Goal: Task Accomplishment & Management: Complete application form

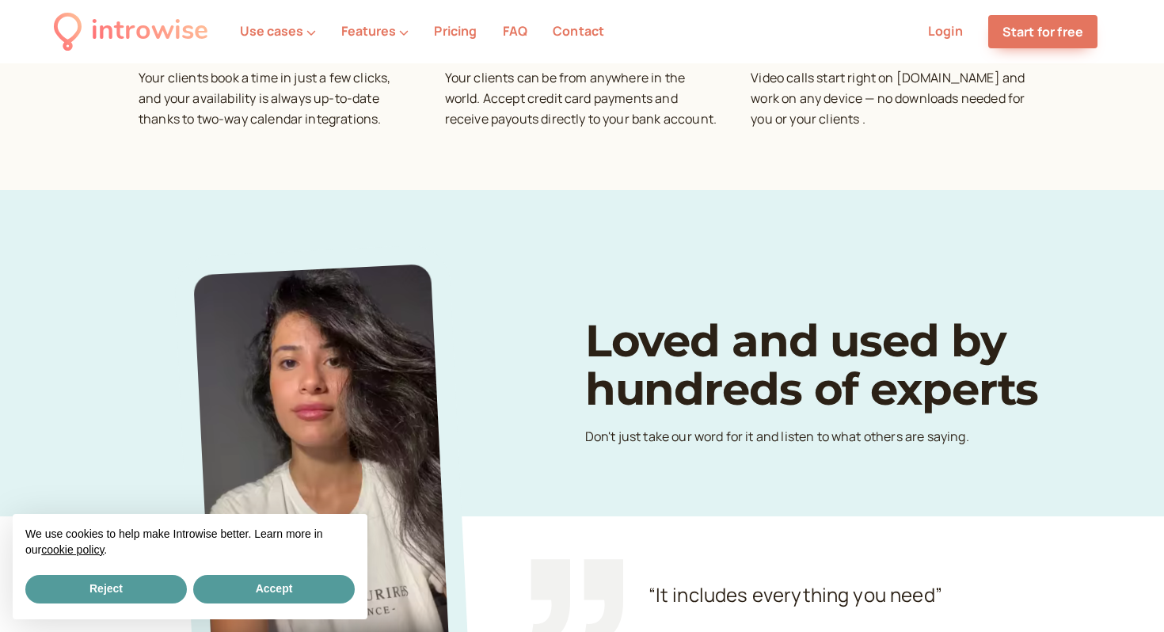
scroll to position [756, 0]
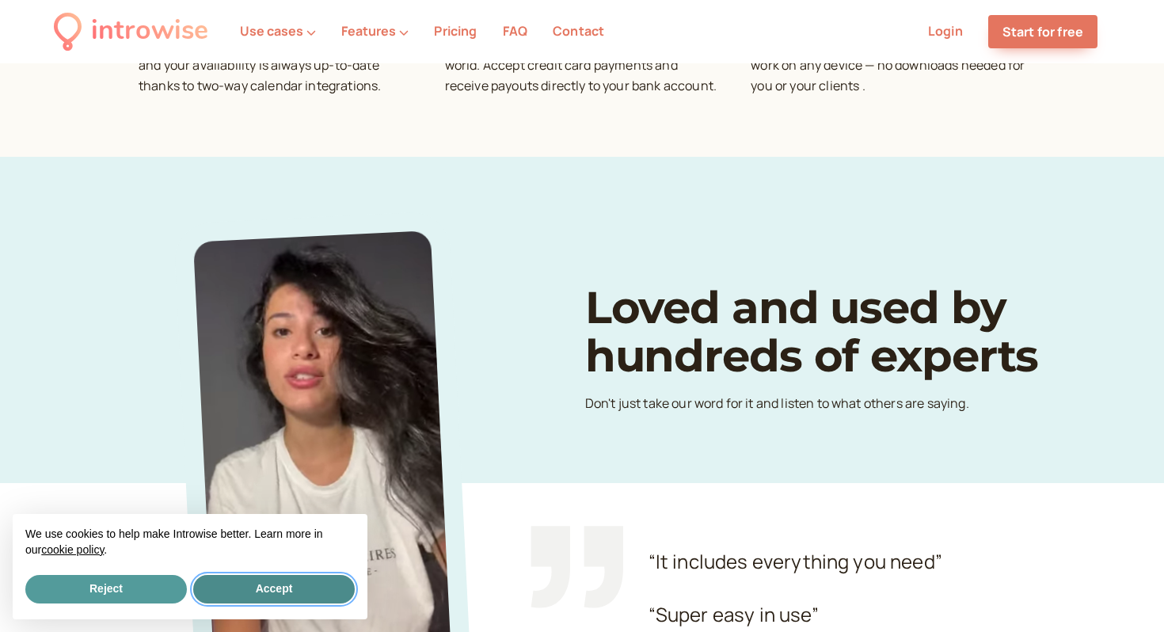
click at [295, 584] on button "Accept" at bounding box center [273, 589] width 161 height 28
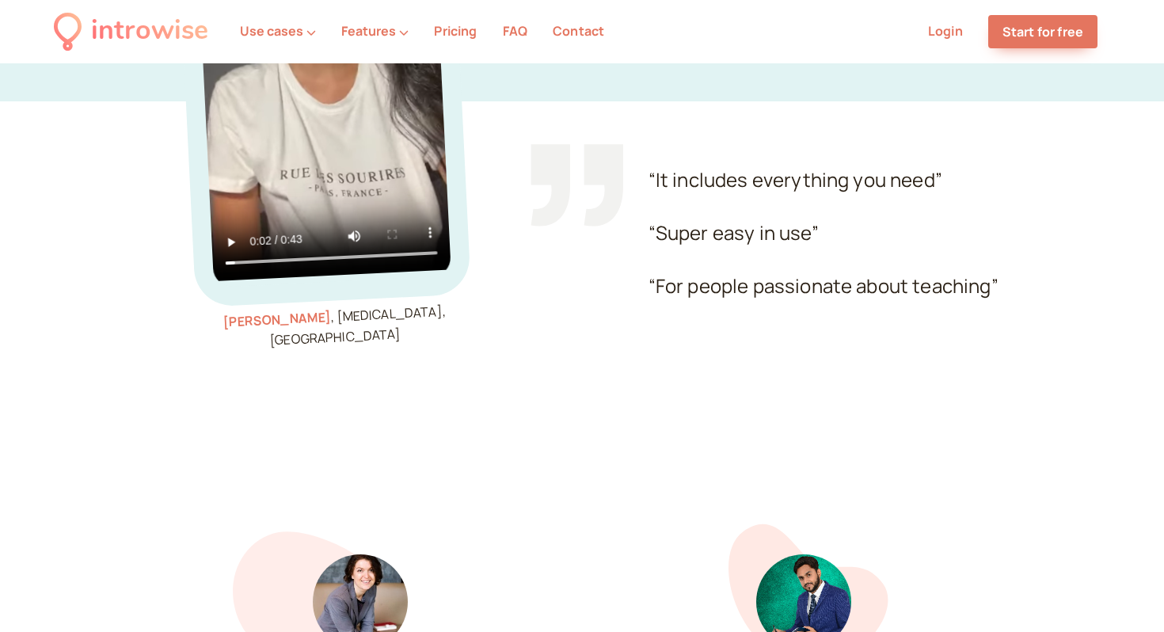
scroll to position [1167, 0]
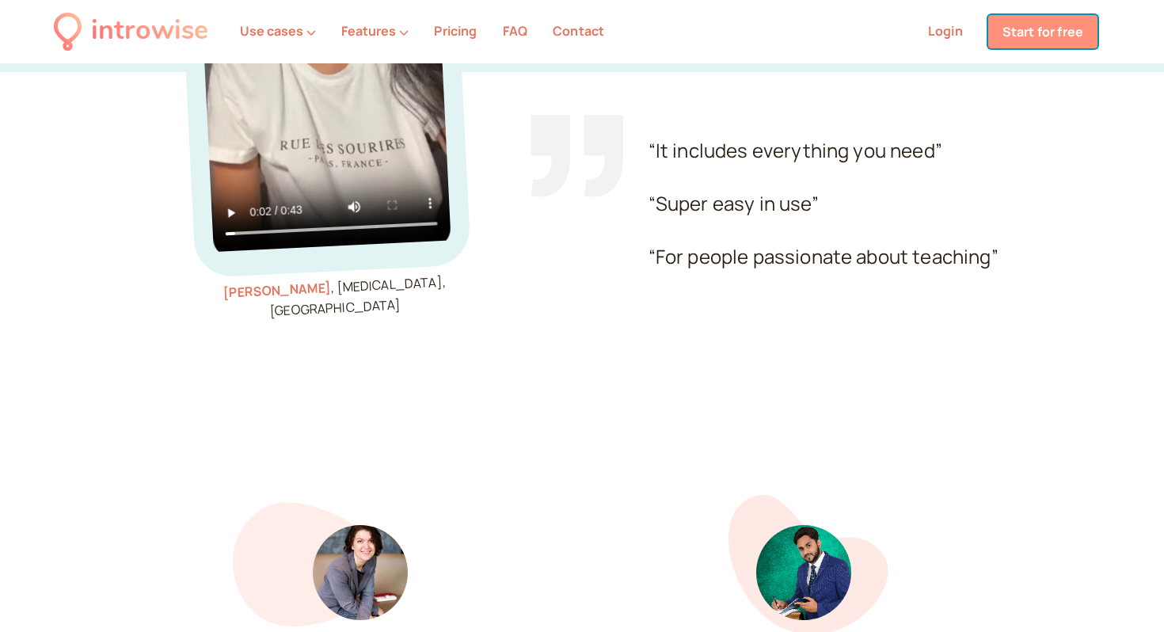
click at [1039, 31] on link "Start for free" at bounding box center [1042, 31] width 109 height 33
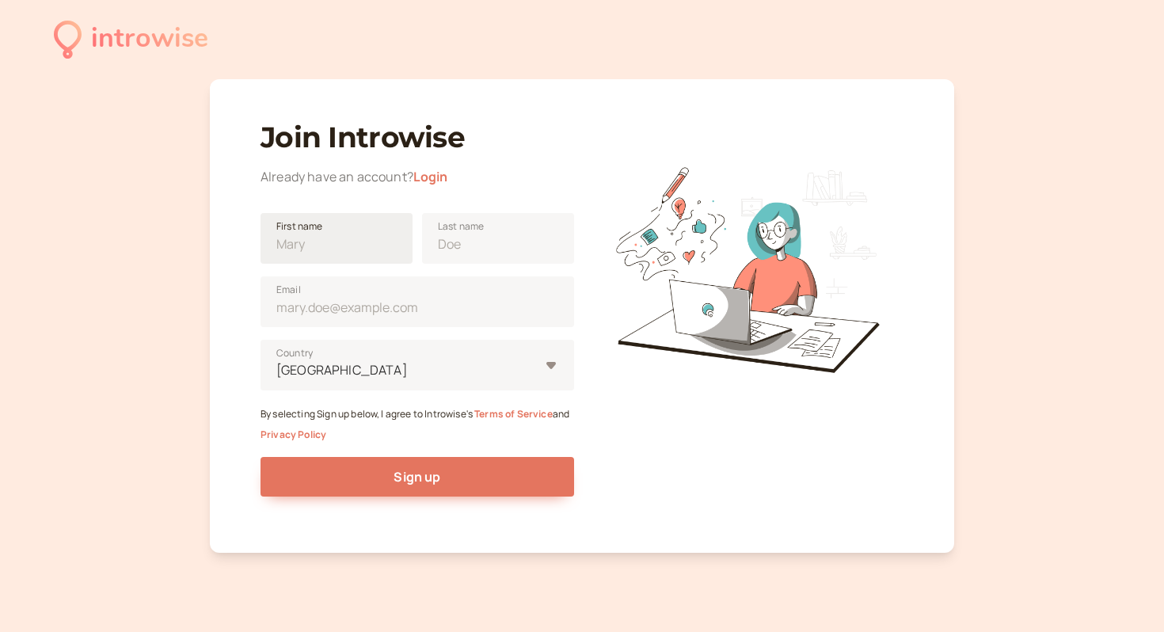
click at [313, 230] on span "First name" at bounding box center [299, 226] width 47 height 16
click at [313, 230] on input "First name" at bounding box center [336, 238] width 152 height 51
click at [311, 241] on input "First name" at bounding box center [336, 238] width 152 height 51
type input "P"
type input "Ayaka"
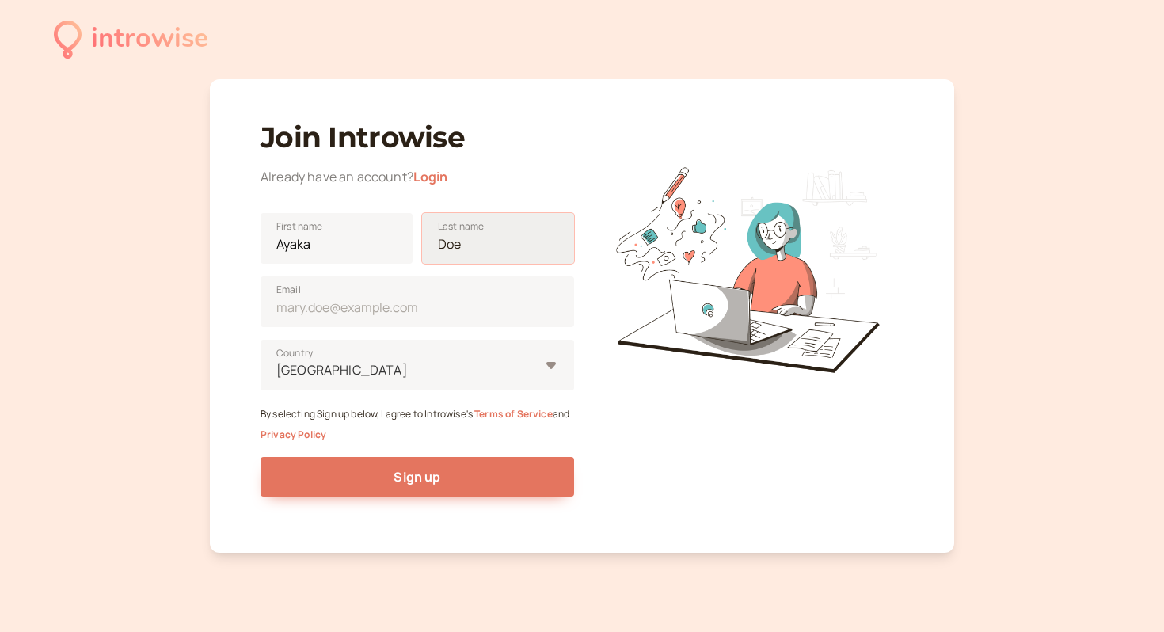
click at [520, 241] on input "Last name" at bounding box center [498, 238] width 152 height 51
type input "[PERSON_NAME]"
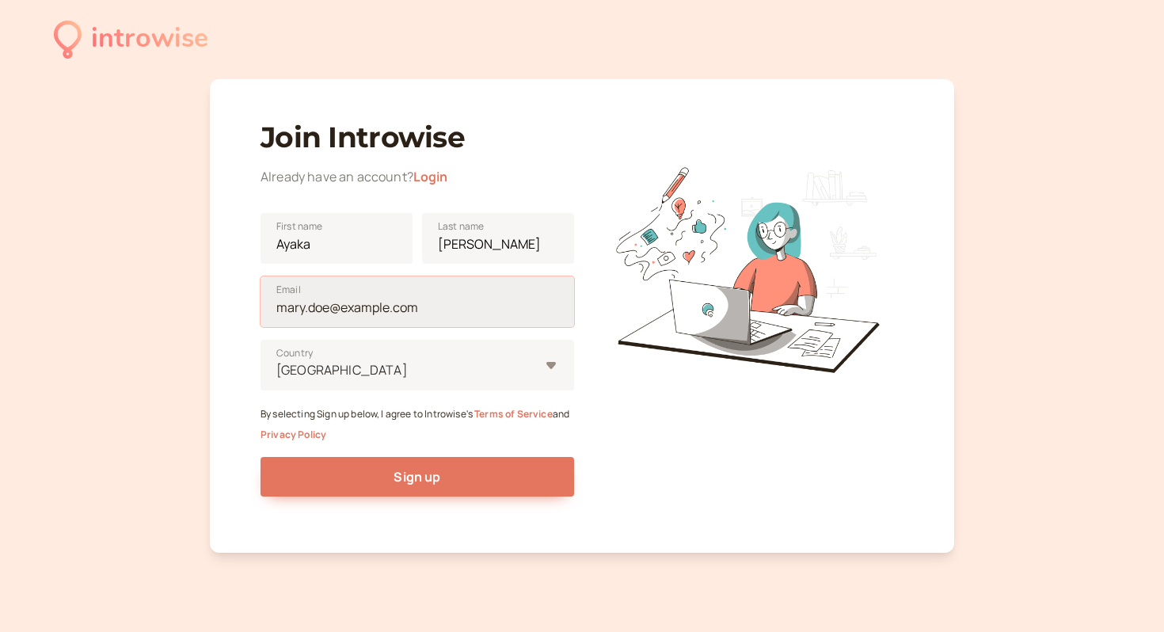
click at [419, 304] on input "Email" at bounding box center [416, 301] width 313 height 51
type input "[EMAIL_ADDRESS][DOMAIN_NAME]"
type input "[GEOGRAPHIC_DATA]"
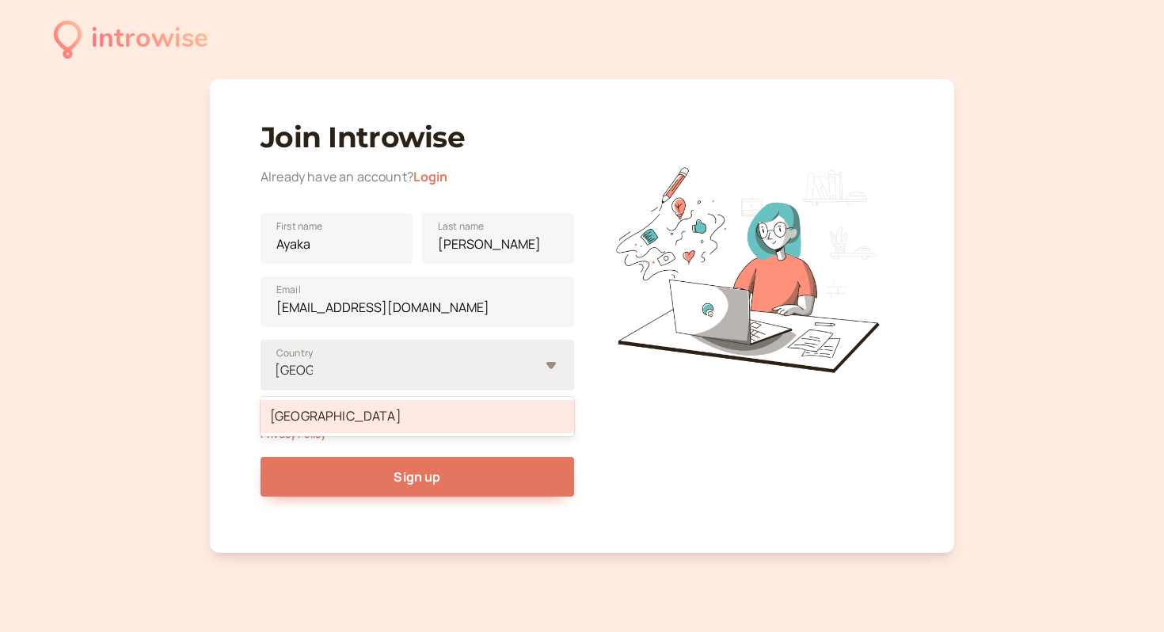
click at [327, 373] on div "[GEOGRAPHIC_DATA]" at bounding box center [407, 369] width 264 height 21
click at [313, 373] on input "[GEOGRAPHIC_DATA]" at bounding box center [294, 370] width 38 height 18
click at [320, 420] on div "[GEOGRAPHIC_DATA]" at bounding box center [416, 416] width 313 height 33
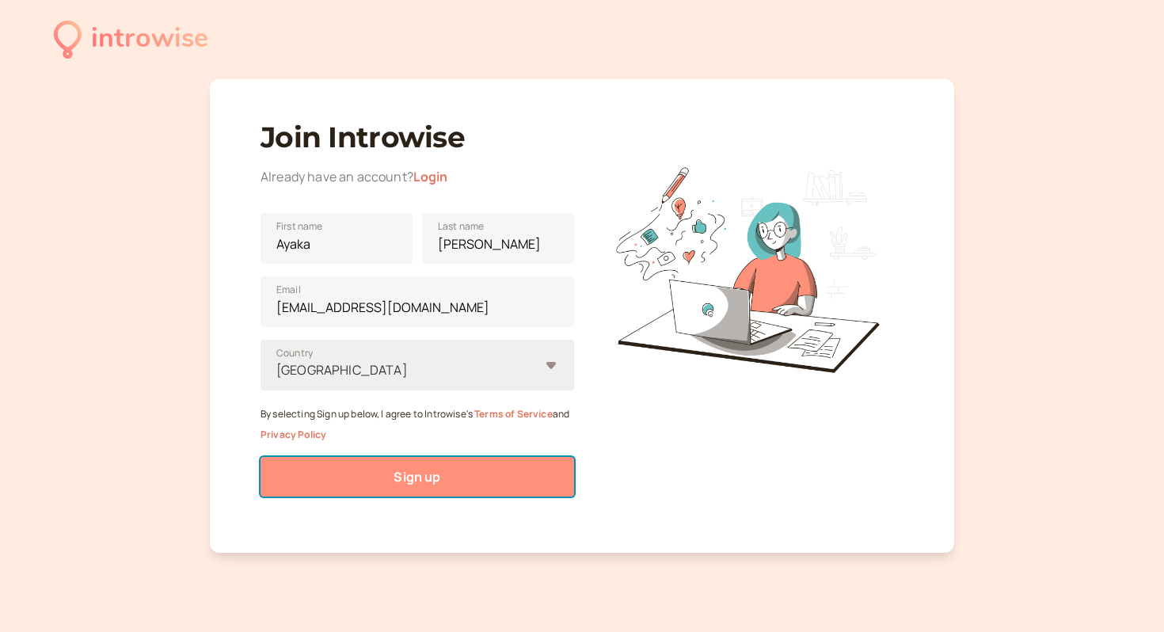
click at [372, 481] on button "Sign up" at bounding box center [416, 477] width 313 height 40
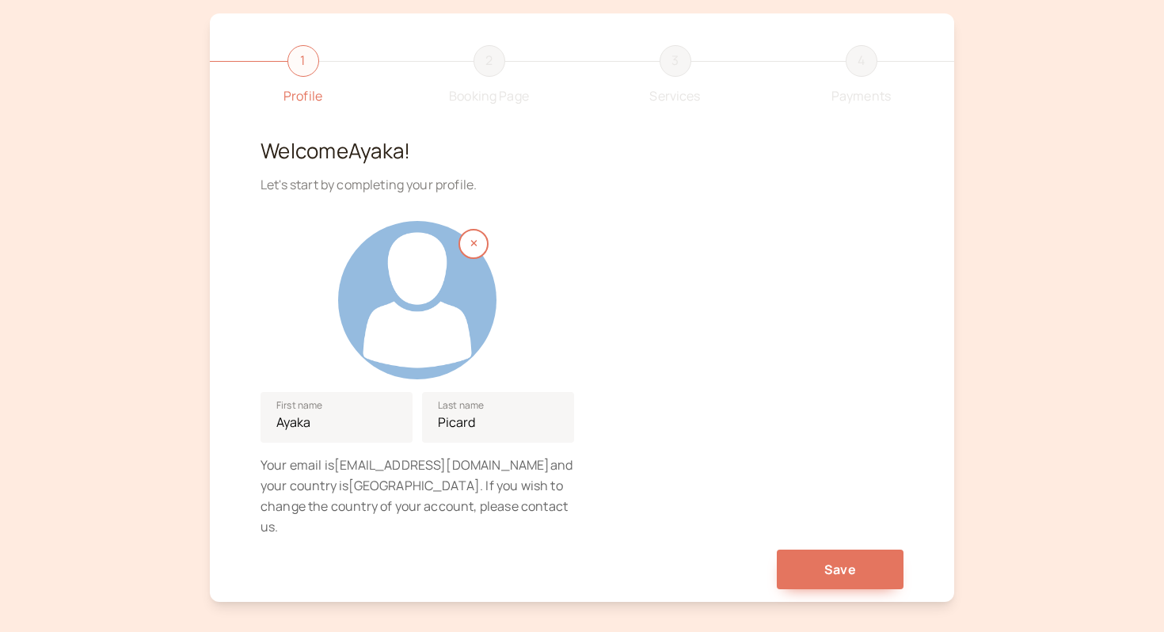
scroll to position [80, 0]
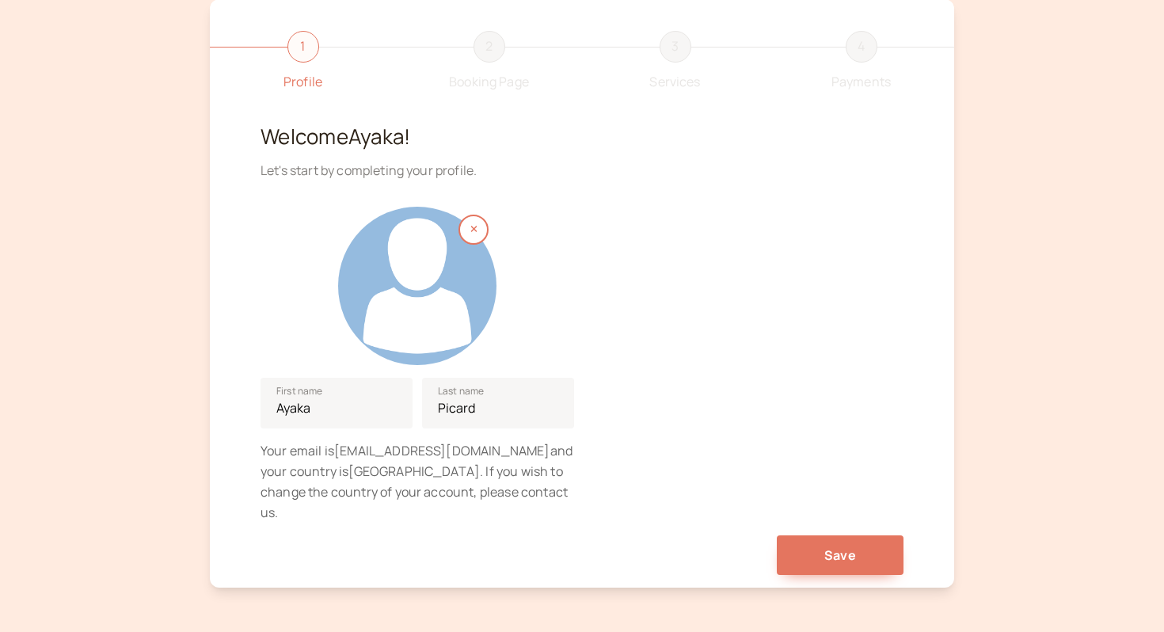
click at [389, 282] on div at bounding box center [417, 286] width 158 height 158
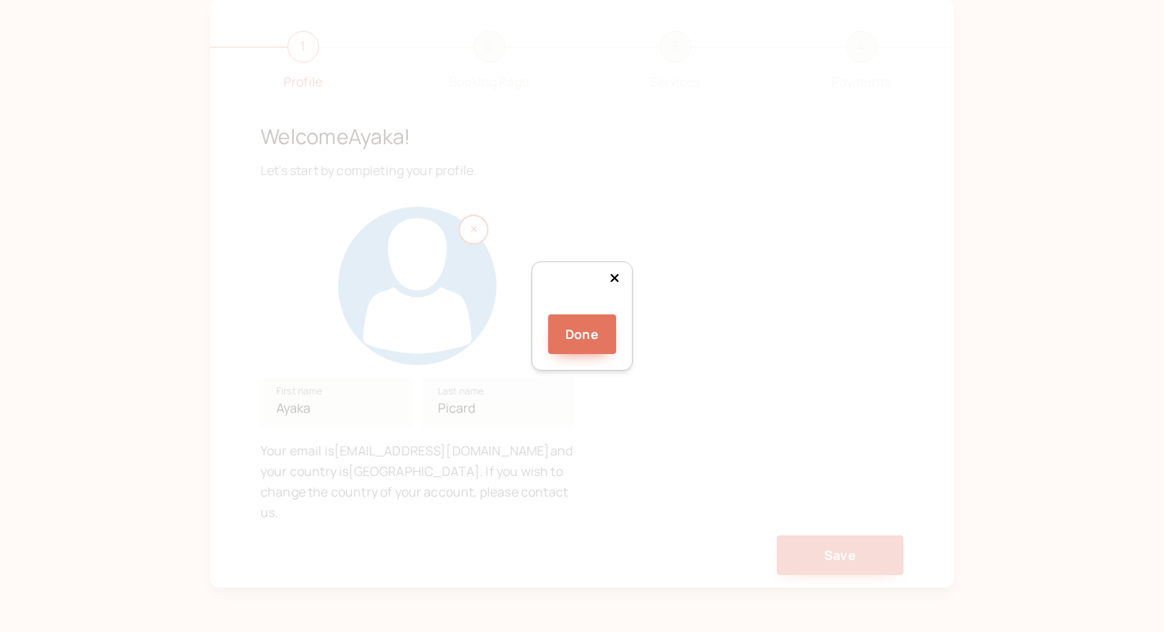
click at [628, 329] on div at bounding box center [727, 434] width 211 height 211
click at [591, 354] on button "Done" at bounding box center [582, 334] width 68 height 40
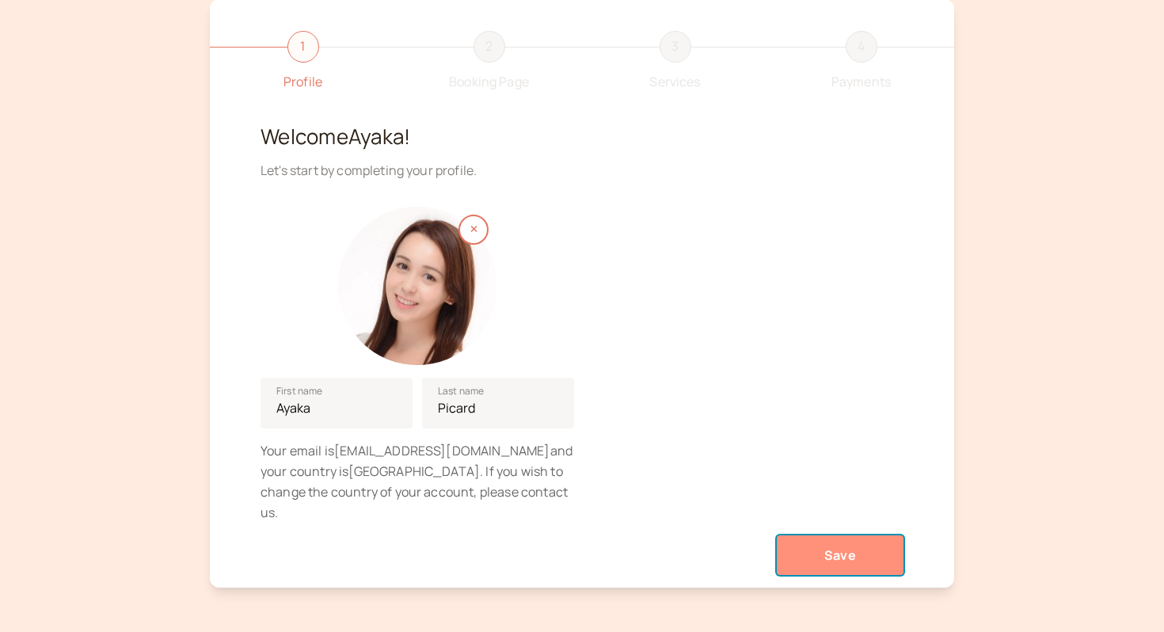
click at [825, 535] on button "Save" at bounding box center [840, 555] width 127 height 40
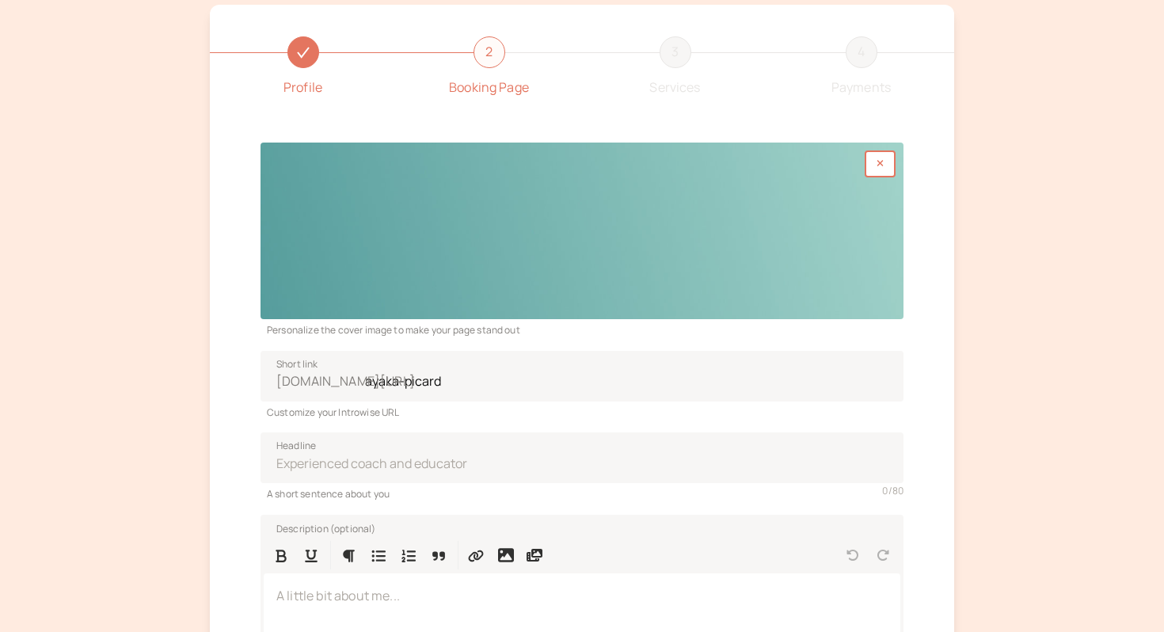
scroll to position [99, 0]
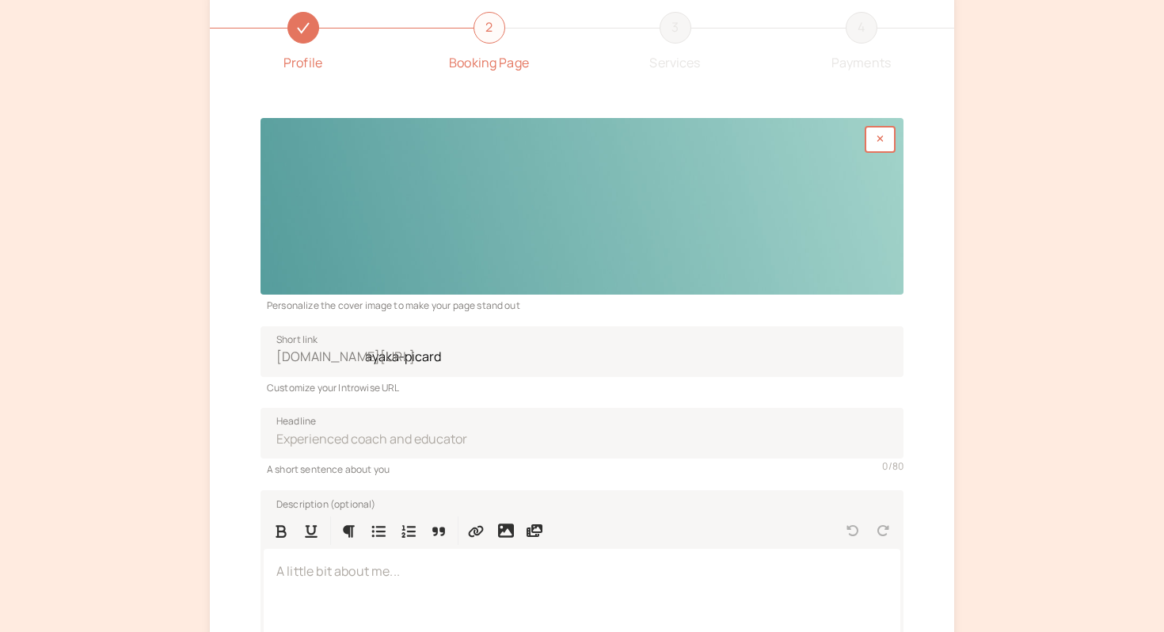
click at [508, 207] on div at bounding box center [581, 206] width 643 height 177
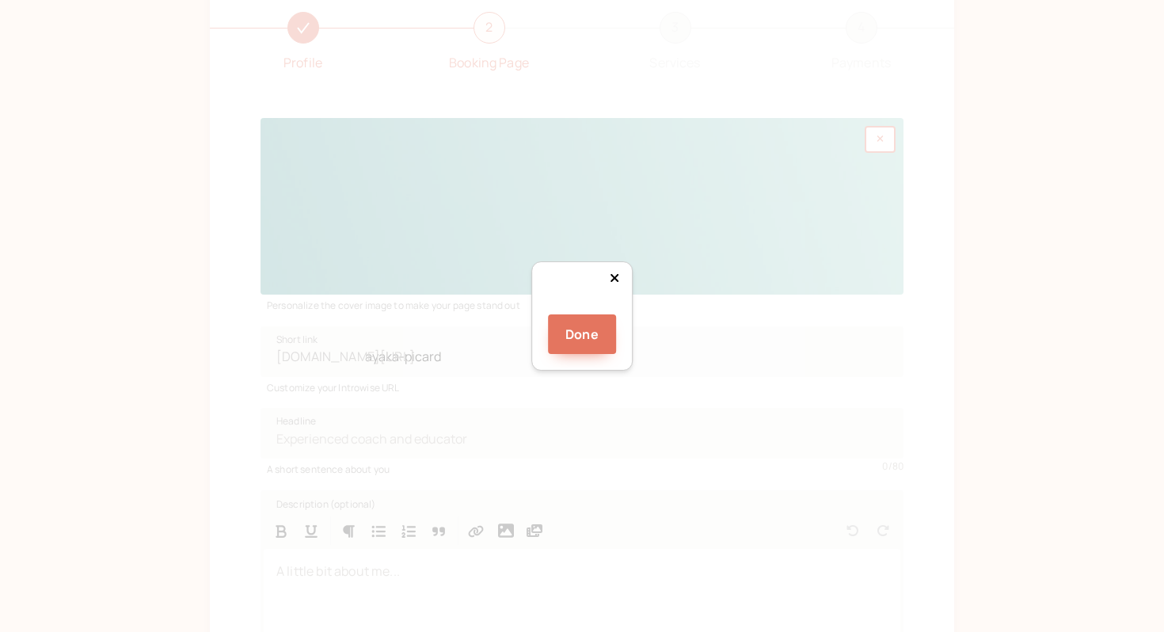
click at [631, 395] on div at bounding box center [821, 447] width 380 height 104
click at [581, 354] on button "Done" at bounding box center [582, 334] width 68 height 40
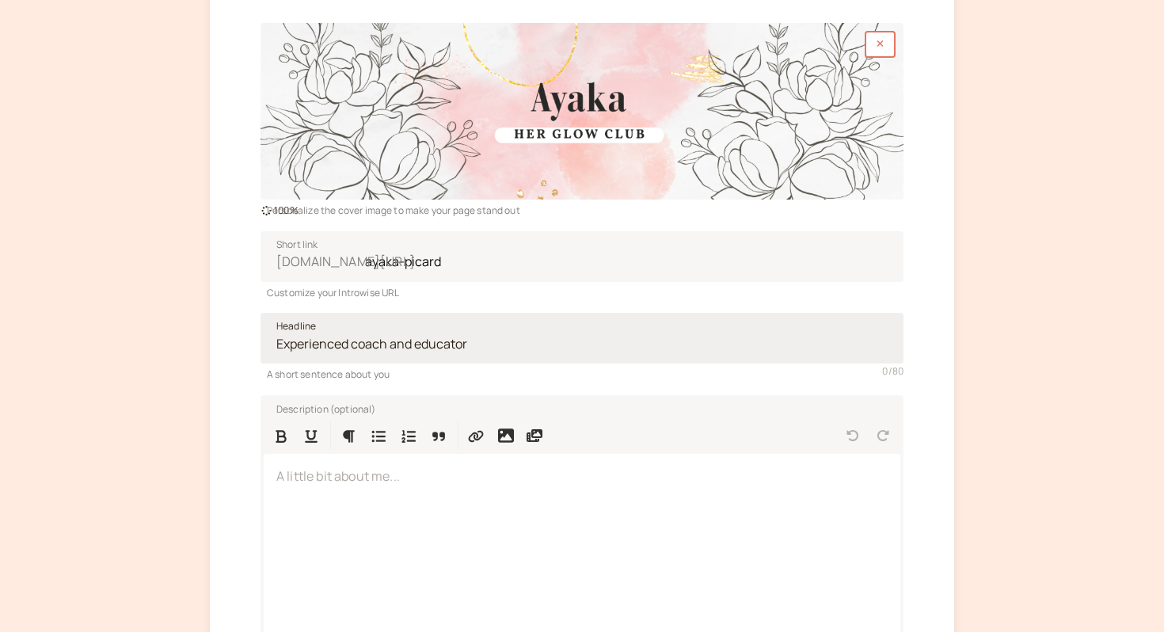
scroll to position [247, 0]
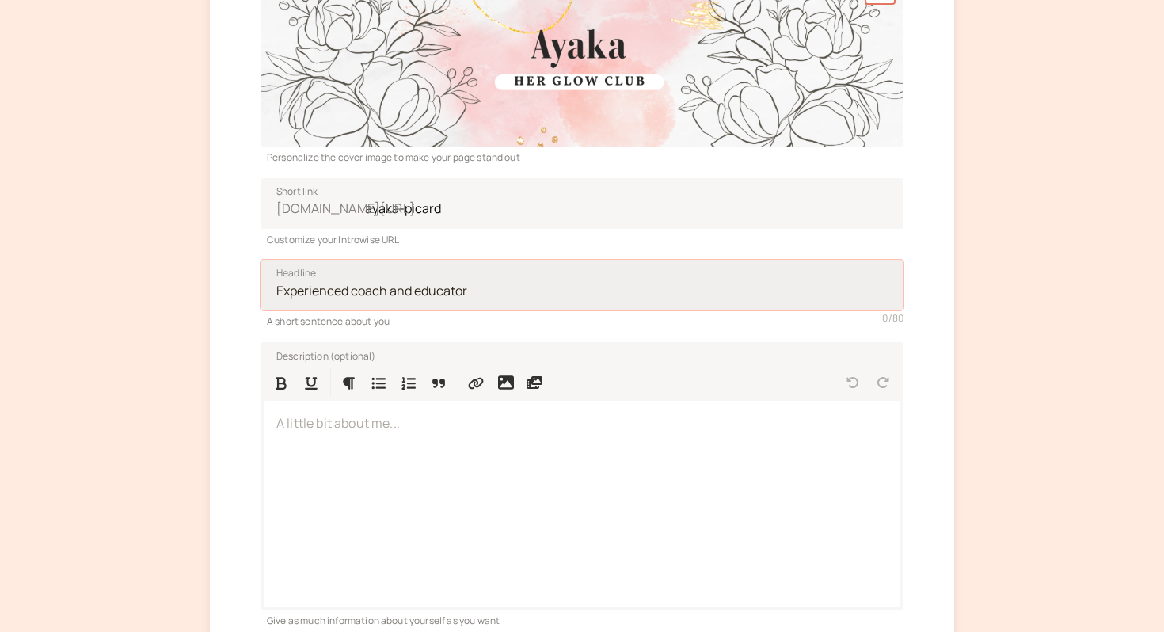
drag, startPoint x: 473, startPoint y: 298, endPoint x: 370, endPoint y: 297, distance: 102.9
click at [370, 297] on input "Headline" at bounding box center [581, 285] width 643 height 51
drag, startPoint x: 474, startPoint y: 294, endPoint x: 374, endPoint y: 291, distance: 100.6
click at [373, 288] on input "Headline" at bounding box center [581, 285] width 643 height 51
click at [277, 291] on input "Feminine energy coach" at bounding box center [581, 285] width 643 height 51
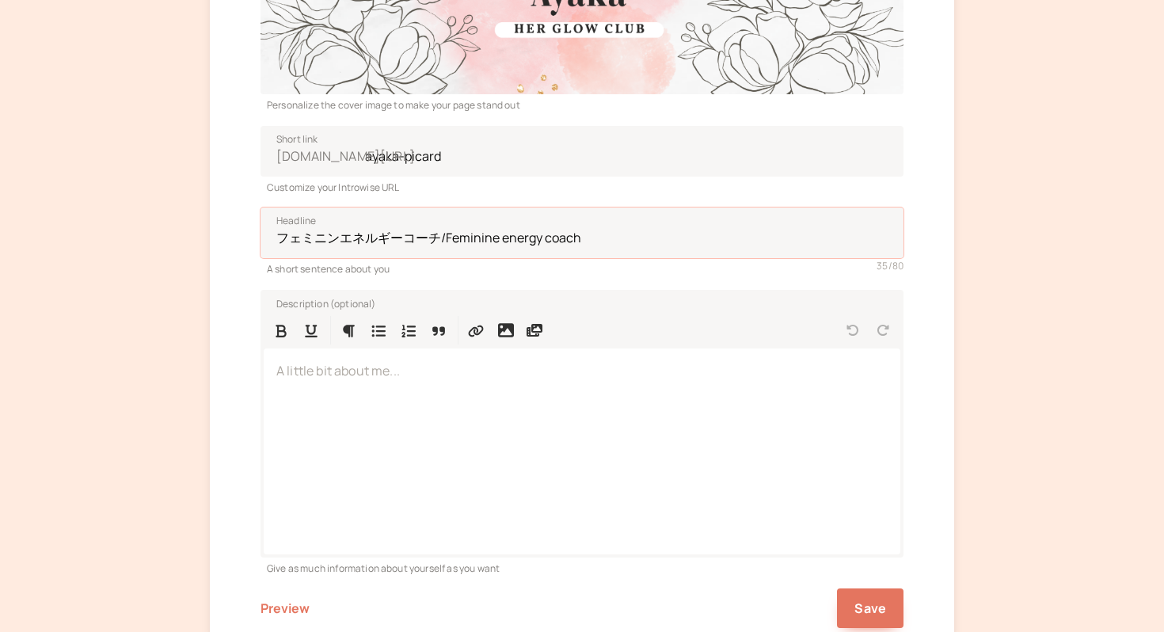
scroll to position [302, 0]
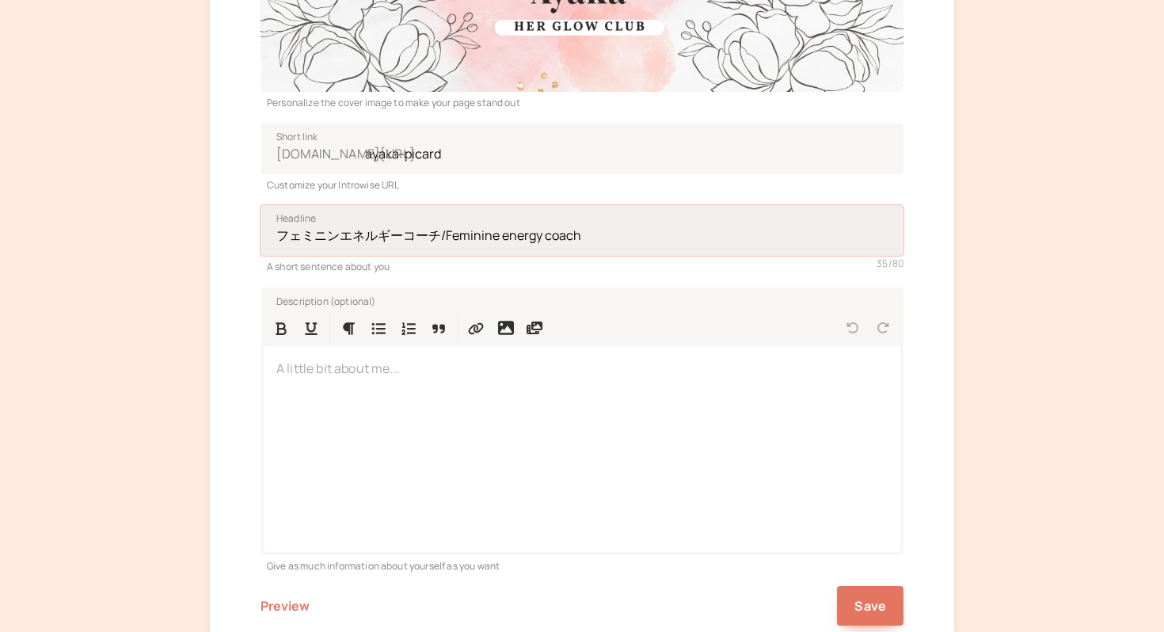
click at [405, 238] on input "フェミニンエネルギーコーチ/Feminine energy coach" at bounding box center [581, 230] width 643 height 51
click at [693, 231] on input "フェミニンエネルギー,マインドセットコーチ/Feminine energy coach" at bounding box center [581, 230] width 643 height 51
click at [642, 239] on input "フェミニンエネルギー,マインドセットコーチ/Feminine energy coach" at bounding box center [581, 230] width 643 height 51
click at [635, 237] on input "フェミニンエネルギー,マインドセットコーチ/Feminine energy coach" at bounding box center [581, 230] width 643 height 51
click at [636, 233] on input "フェミニンエネルギー,マインドセットコーチ/Feminine energy mindset coach" at bounding box center [581, 230] width 643 height 51
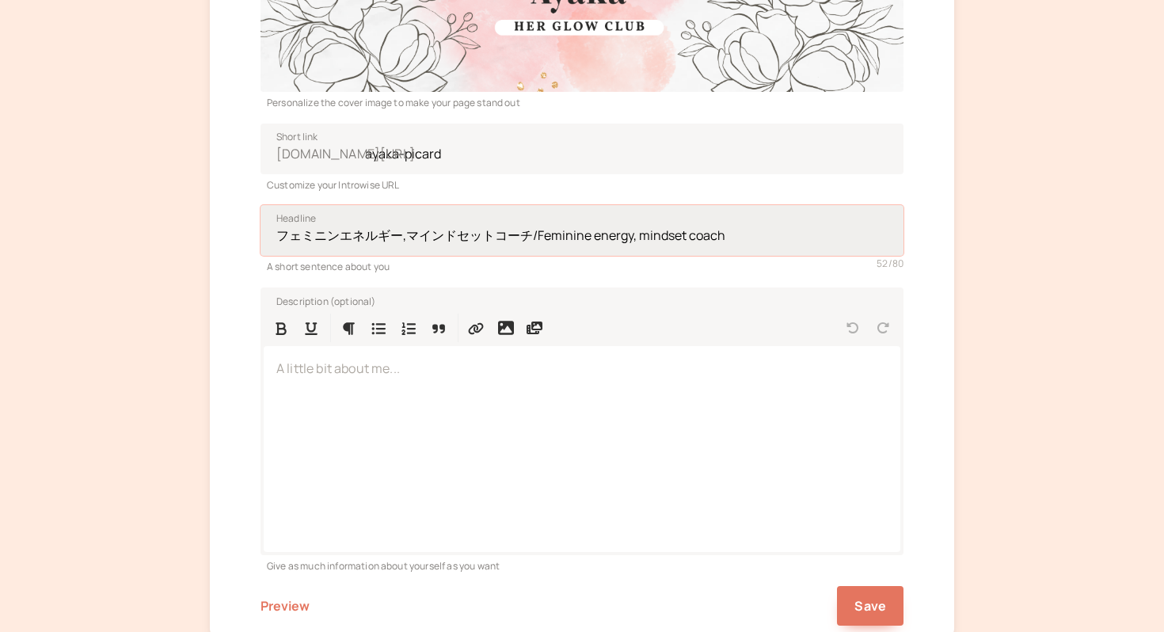
click at [773, 240] on input "フェミニンエネルギー,マインドセットコーチ/Feminine energy, mindset coach" at bounding box center [581, 230] width 643 height 51
type input "フェミニンエネルギー,マインドセットコーチ/Feminine energy, mindset coach"
click at [357, 385] on div at bounding box center [582, 448] width 636 height 205
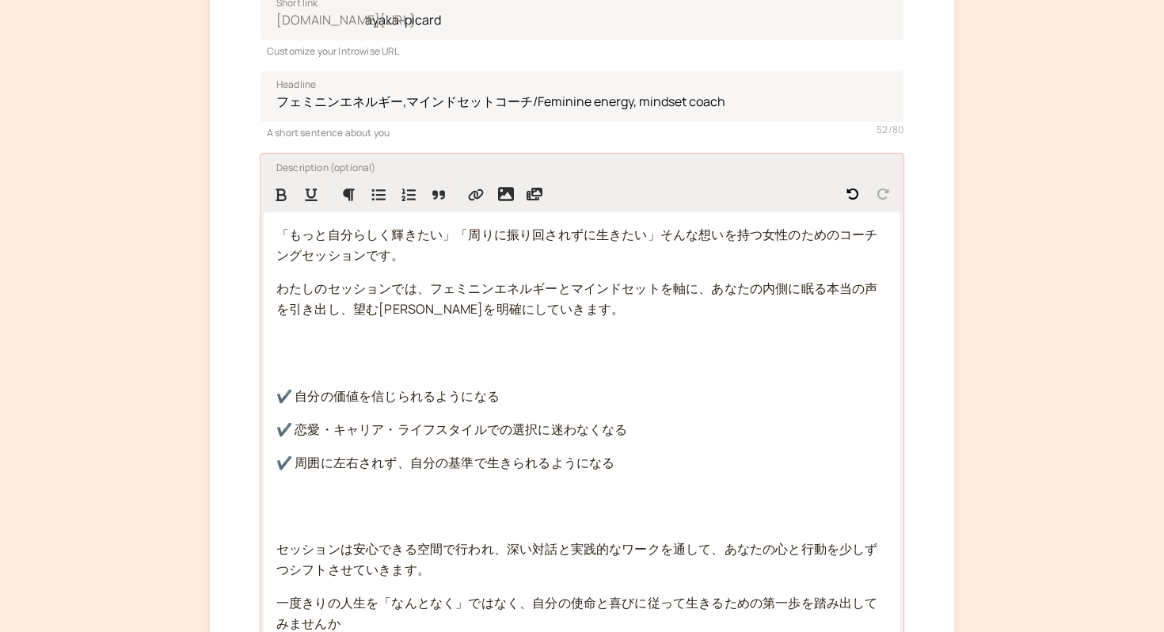
click at [357, 385] on div "「もっと自分らしく輝きたい」「周りに振り回されずに生きたい」そんな想いを持つ女性のためのコーチングセッションです。 わたしのセッションでは、フェミニンエネルギ…" at bounding box center [582, 429] width 636 height 435
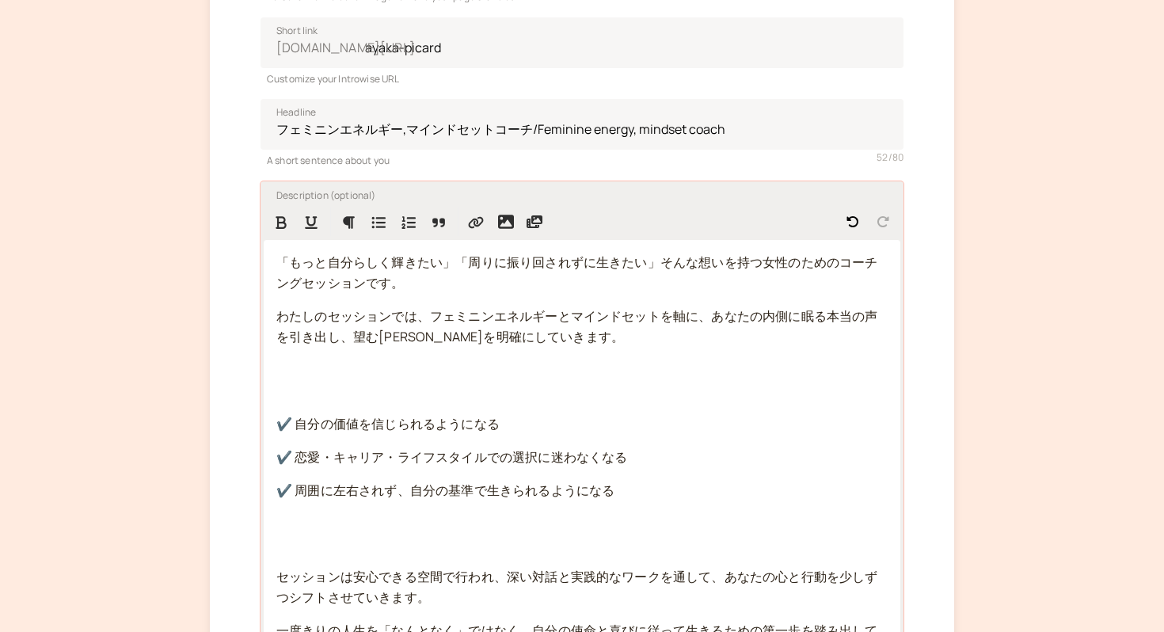
click at [287, 385] on p at bounding box center [581, 380] width 611 height 41
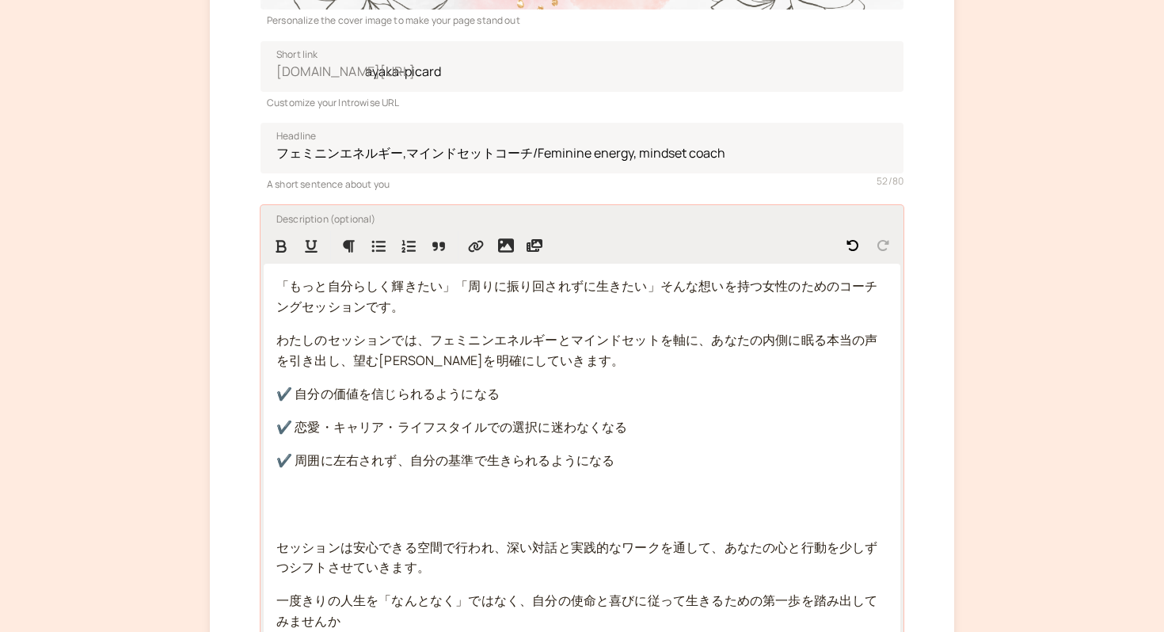
scroll to position [383, 0]
click at [656, 288] on span "「もっと自分らしく輝きたい」「周りに振り回されずに生きたい」そんな想いを持つ女性のためのコーチングセッションです。" at bounding box center [577, 297] width 602 height 38
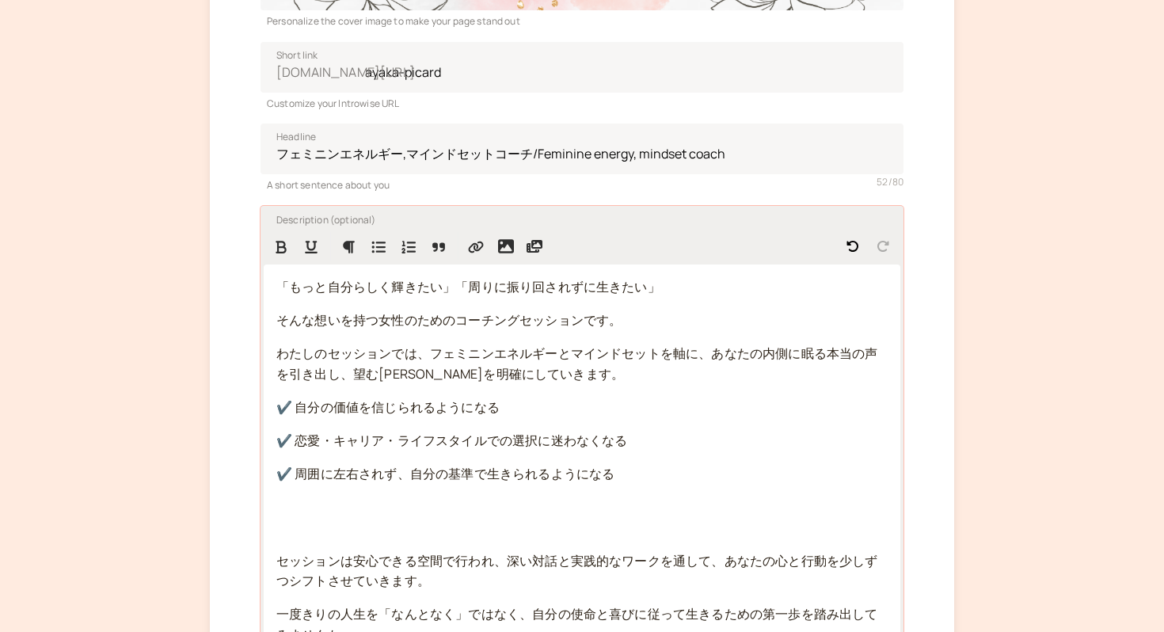
click at [709, 358] on span "わたしのセッションでは、フェミニンエネルギーとマインドセットを軸に、あなたの内側に眠る本当の声を引き出し、望む[PERSON_NAME]を明確にしていきます。" at bounding box center [577, 363] width 602 height 38
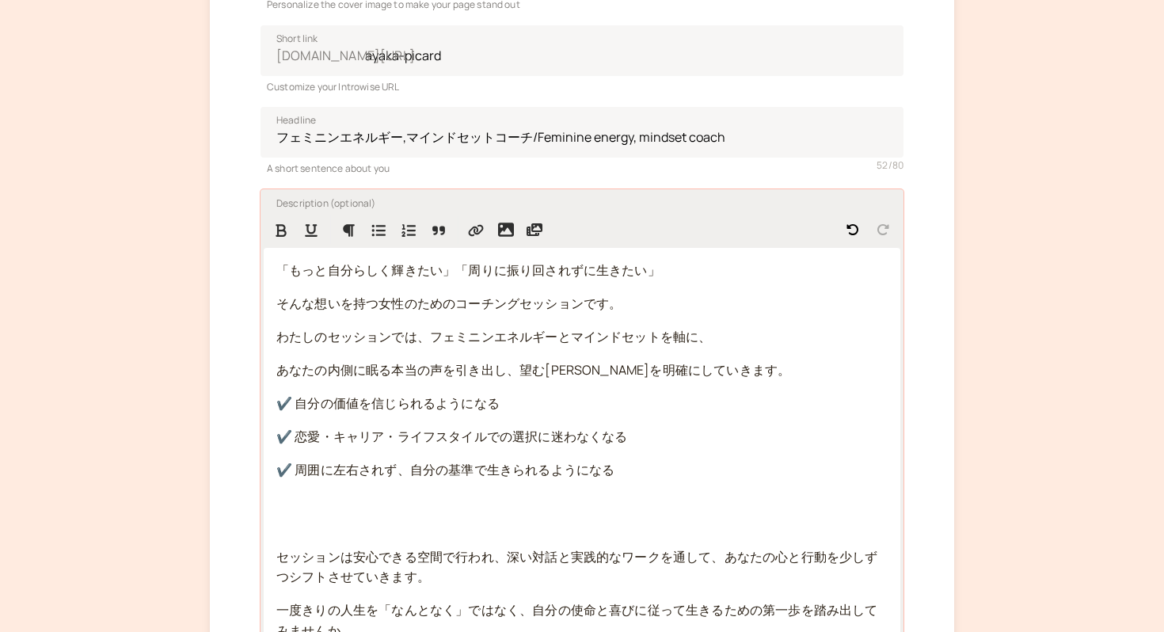
scroll to position [401, 0]
click at [310, 509] on p at bounding box center [581, 512] width 611 height 41
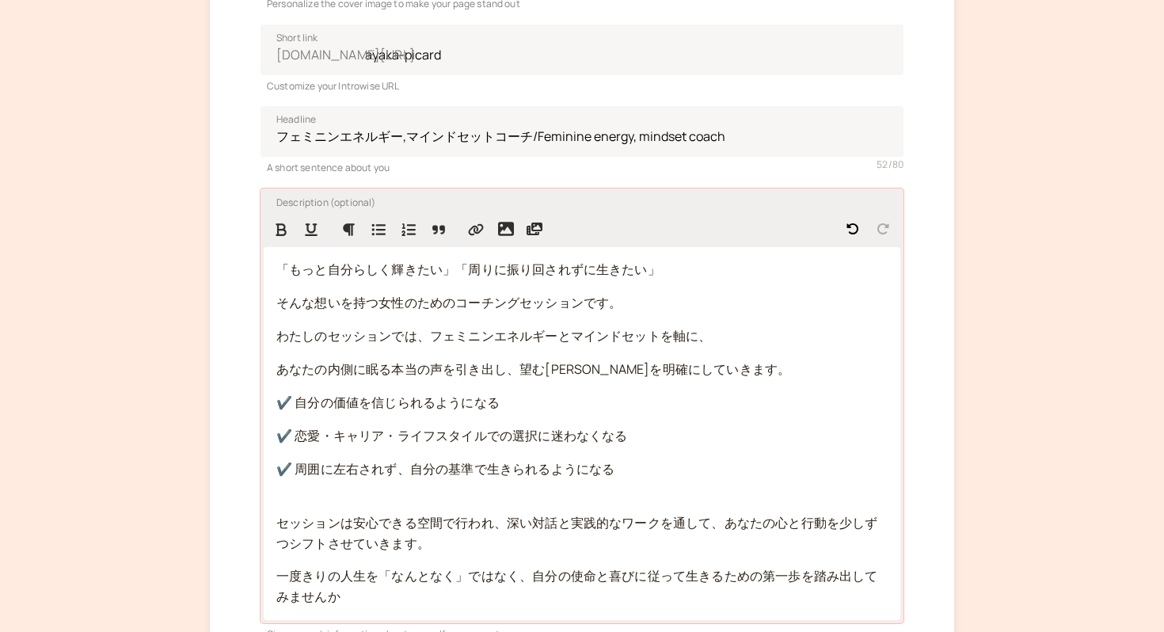
click at [290, 499] on p "✔️ 周囲に左右されず、自分の基準で生きられるようになる" at bounding box center [581, 479] width 611 height 41
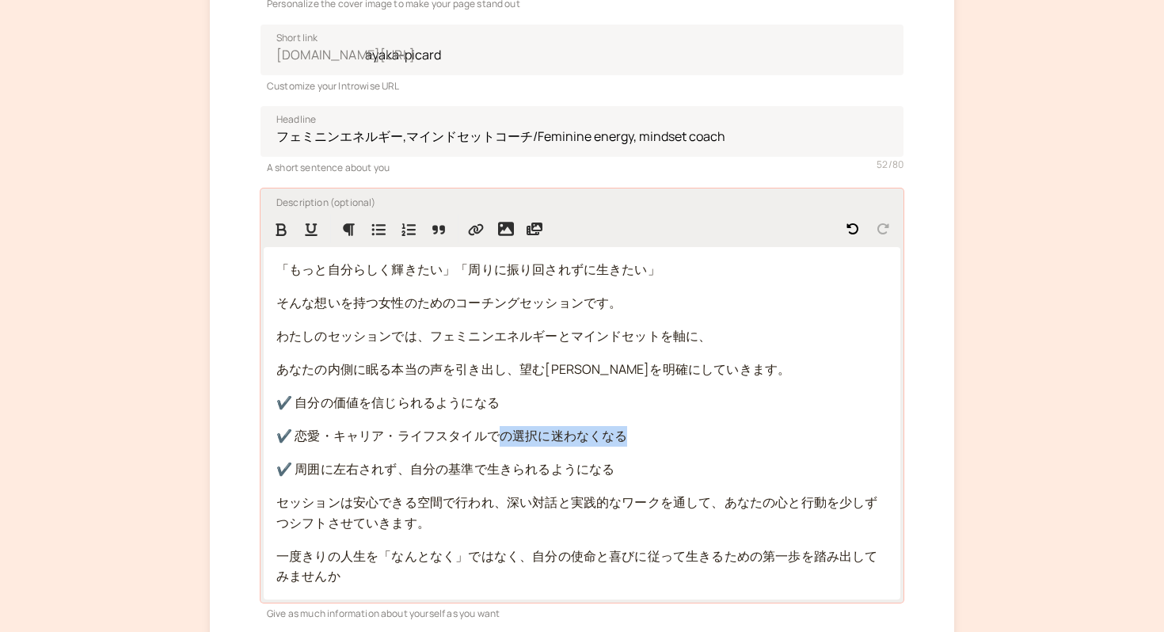
drag, startPoint x: 633, startPoint y: 443, endPoint x: 499, endPoint y: 432, distance: 134.2
click at [499, 432] on p "✔️ 恋愛・キャリア・ライフスタイルでの選択に迷わなくなる" at bounding box center [581, 436] width 611 height 21
click at [651, 370] on span "あなたの内側に眠る本当の声を引き出し、望む[PERSON_NAME]を明確にしていきます。" at bounding box center [533, 368] width 514 height 17
click at [673, 367] on span "あなたの内側に眠る本当の声を引き出し、望む未来を明確にし一緒に叶えていきます。" at bounding box center [525, 368] width 499 height 17
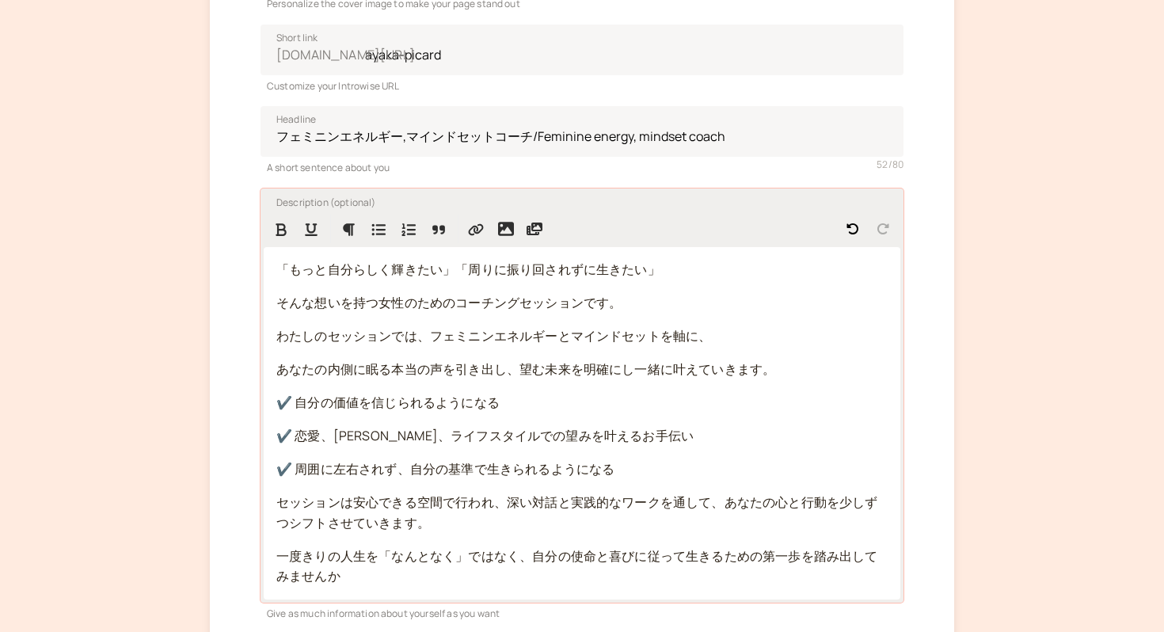
click at [762, 366] on span "あなたの内側に眠る本当の声を引き出し、望む未来を明確にし一緒に叶えていきます。" at bounding box center [525, 368] width 499 height 17
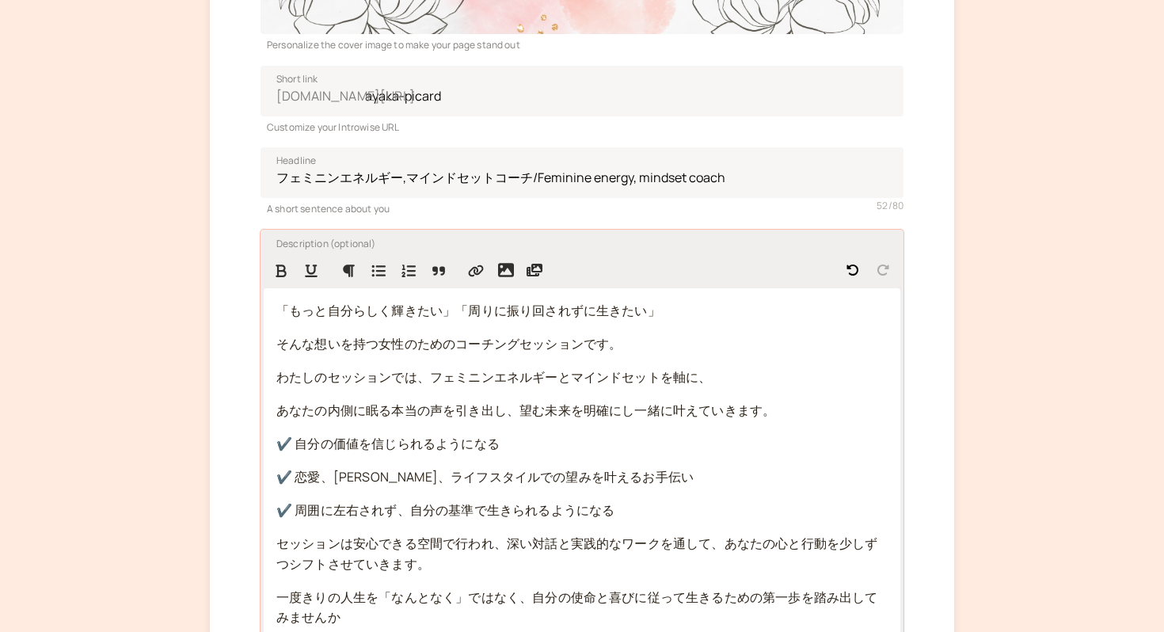
scroll to position [334, 0]
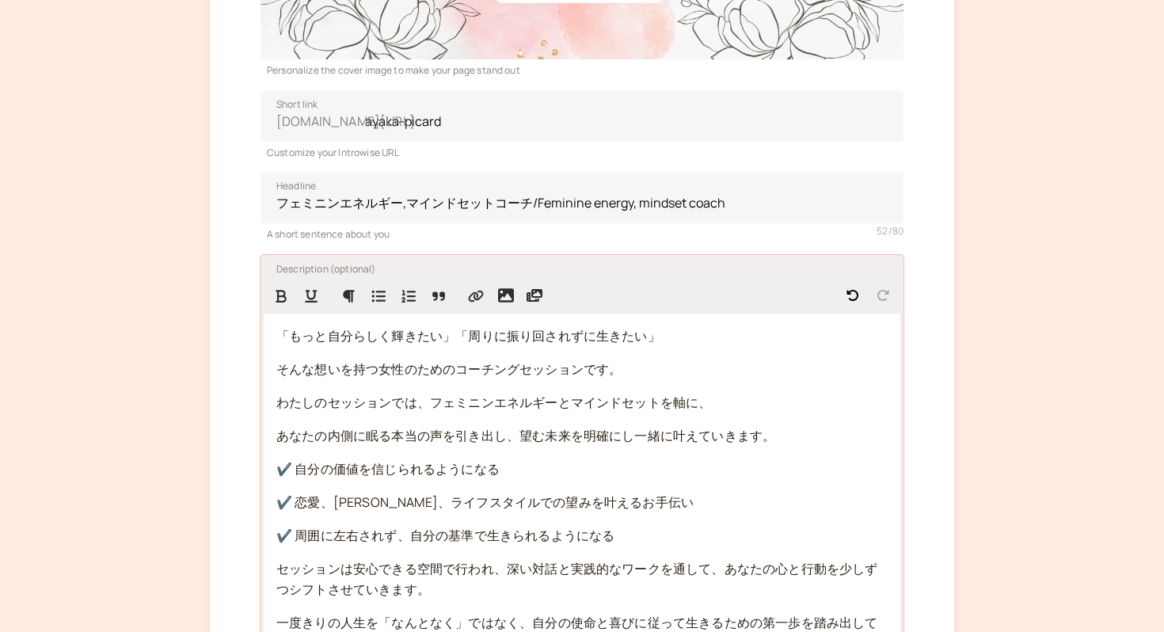
click at [617, 369] on span "そんな想いを持つ女性のためのコーチングセッションです。" at bounding box center [448, 368] width 345 height 17
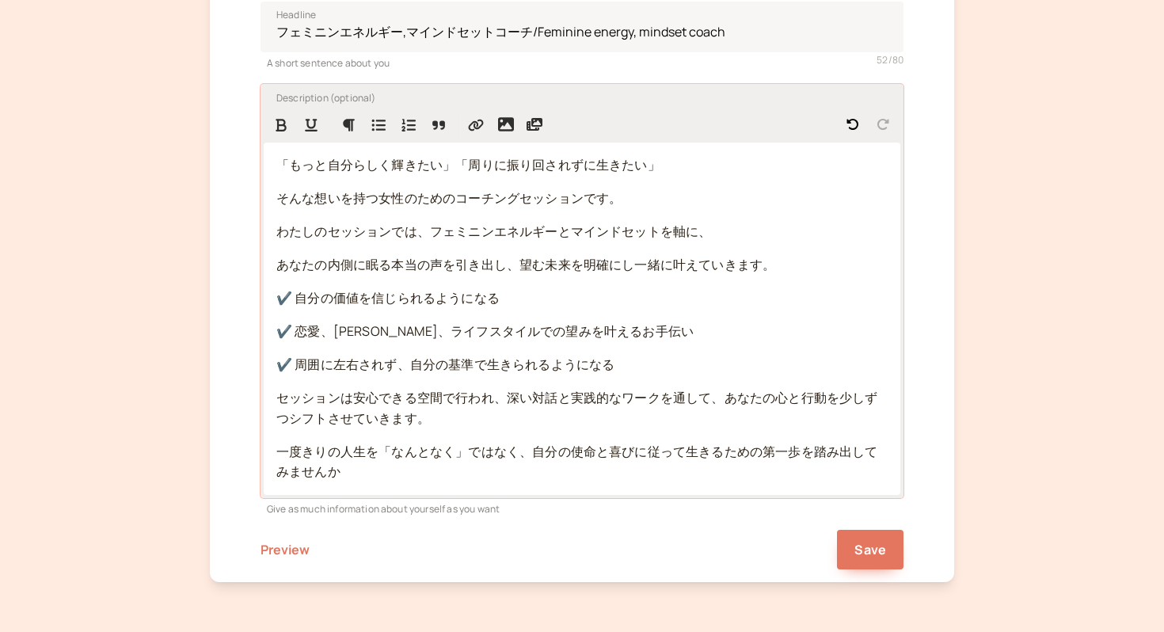
scroll to position [516, 0]
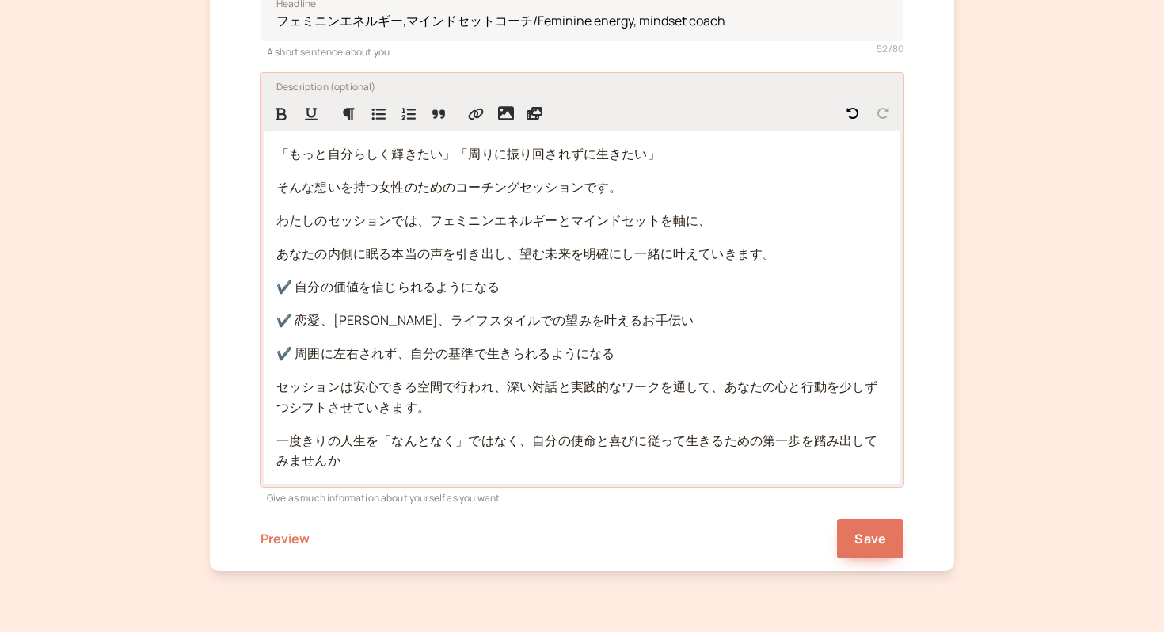
click at [453, 410] on p "セッションは安心できる空間で行われ、深い対話と実践的なワークを通して、あなたの心と行動を少しずつシフトさせていきます。" at bounding box center [581, 397] width 611 height 41
click at [377, 469] on p "一度きりの人生を「なんとなく」ではなく、自分の使命と喜びに従って生きるための第一歩を踏み出してみませんか" at bounding box center [581, 451] width 611 height 41
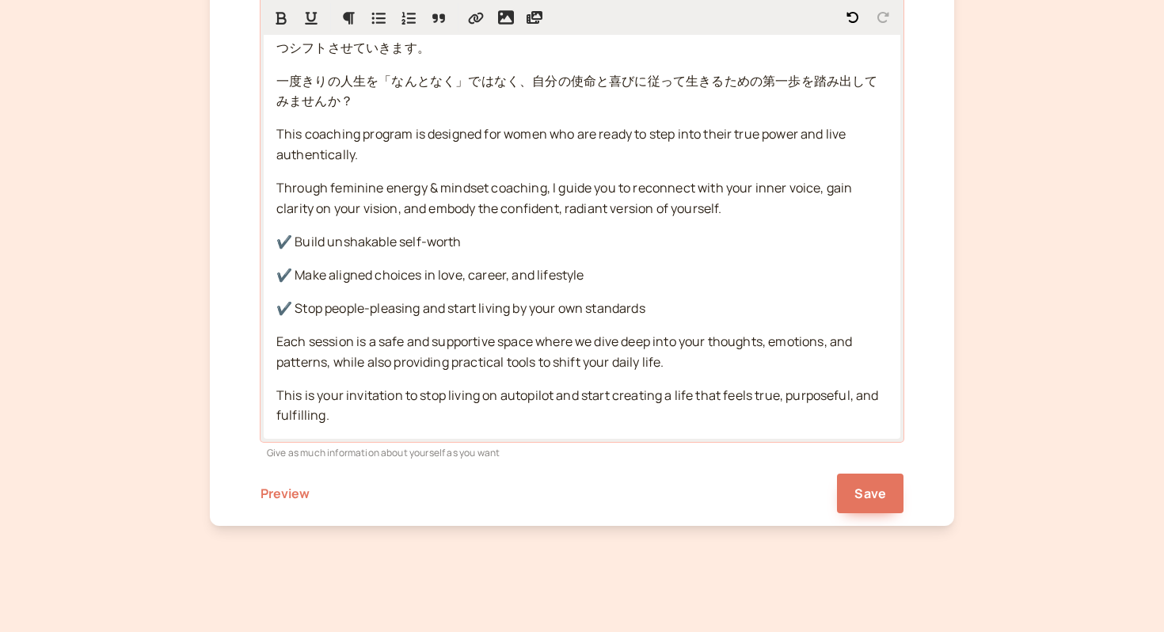
scroll to position [885, 0]
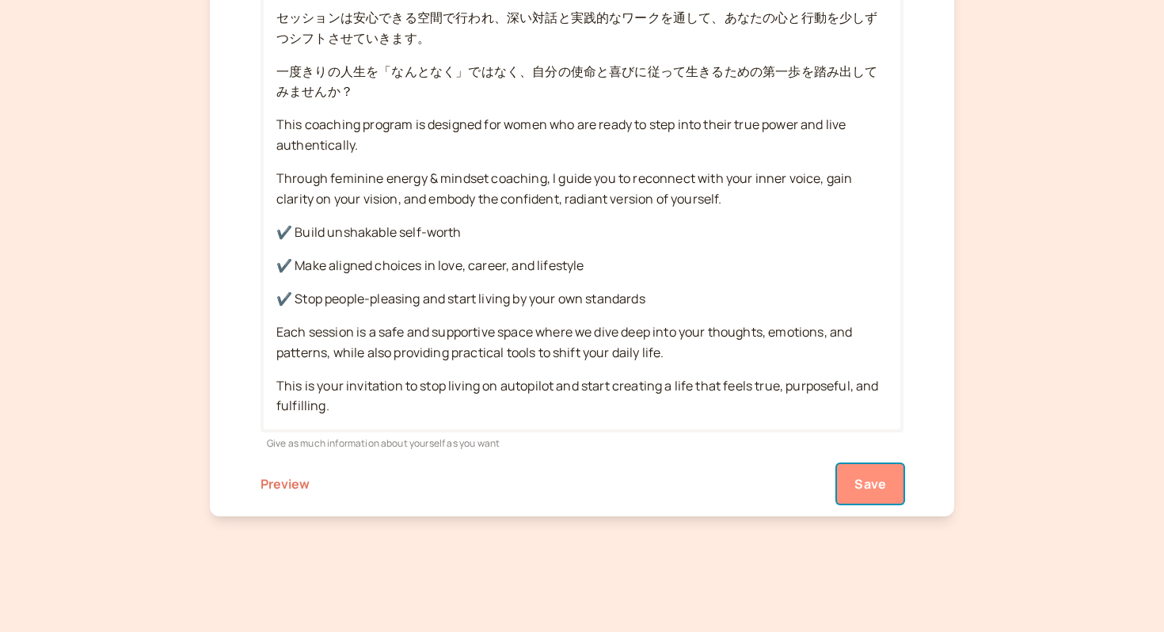
click at [879, 484] on span "Save" at bounding box center [870, 483] width 32 height 17
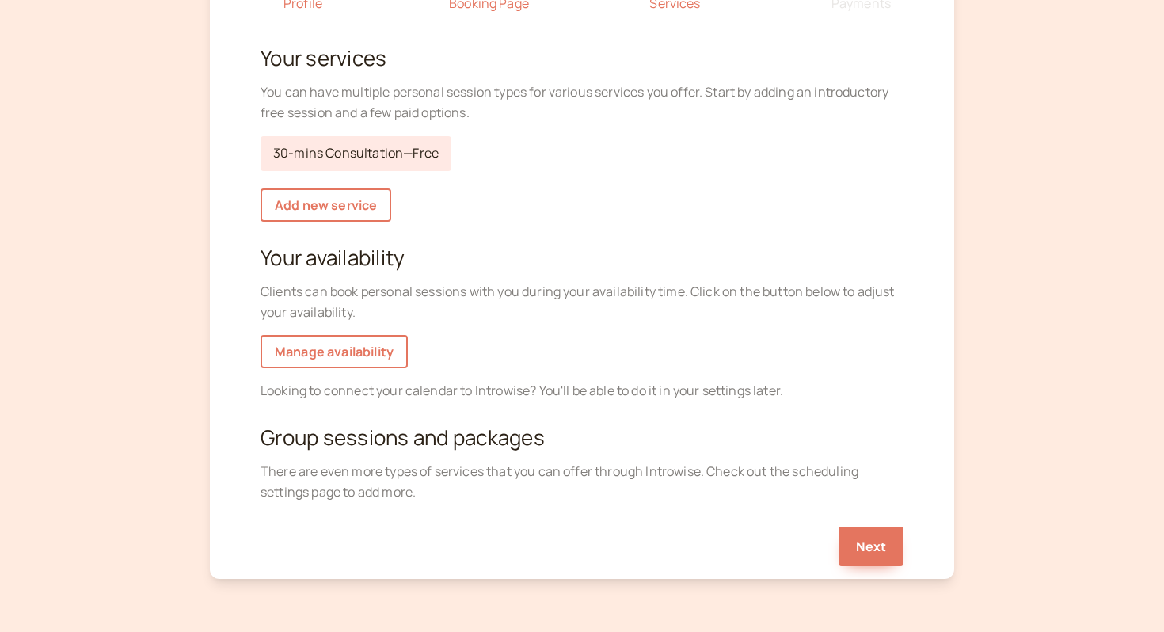
scroll to position [185, 0]
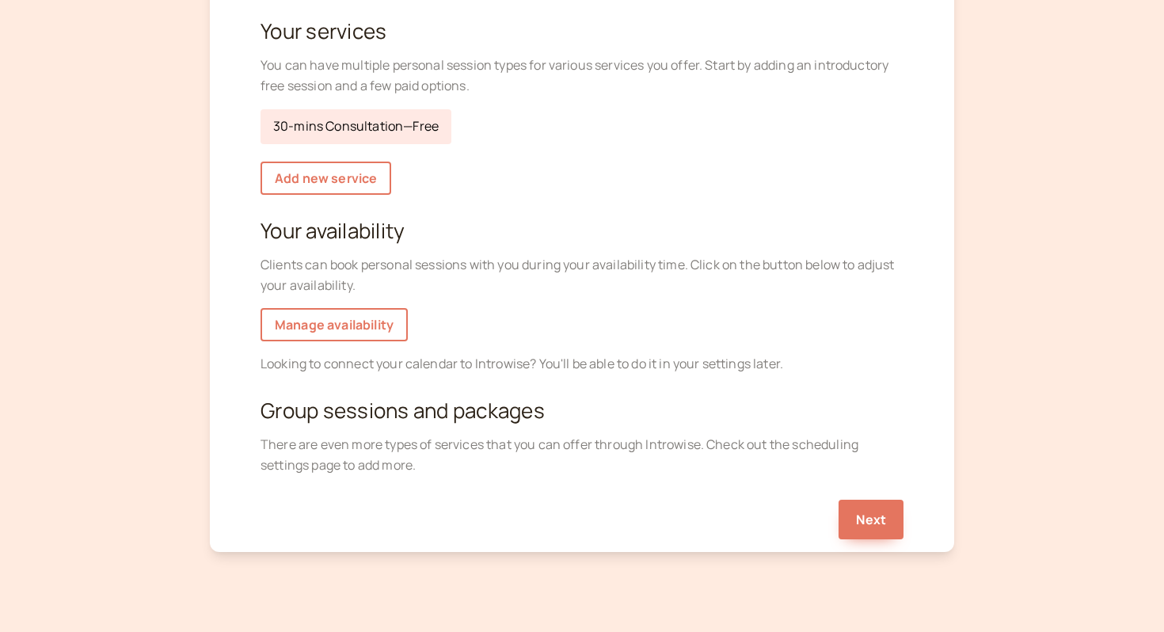
click at [373, 129] on link "30-mins Consultation — Free" at bounding box center [355, 126] width 191 height 35
select select "30"
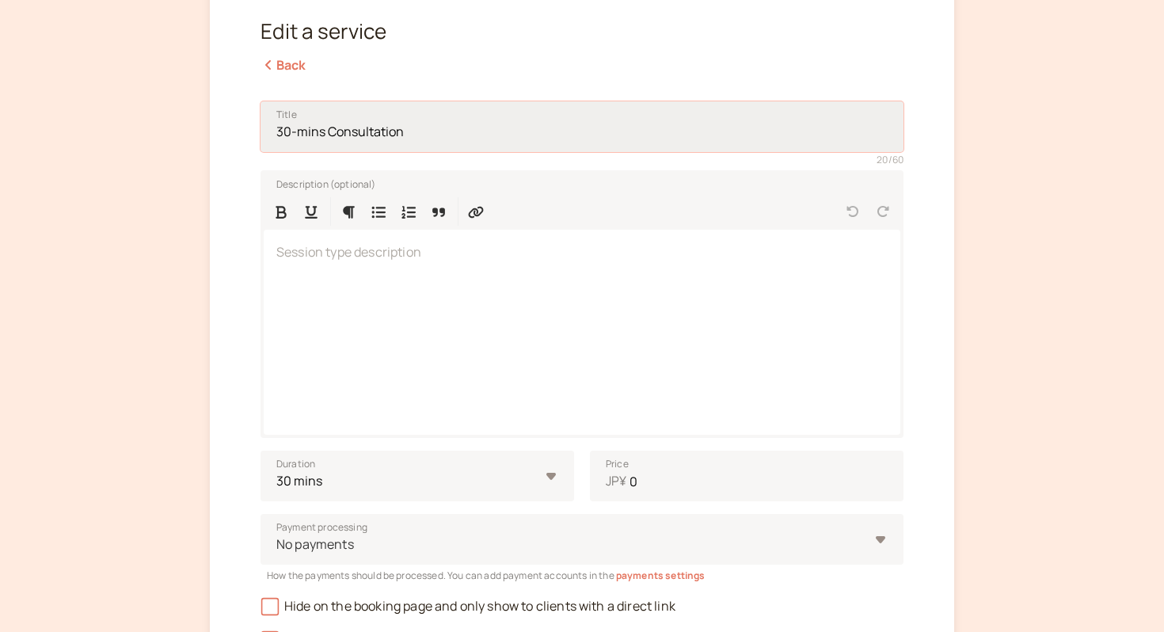
click at [415, 126] on input "30-mins Consultation" at bounding box center [581, 126] width 643 height 51
click at [275, 127] on input "30-mins Consultation" at bounding box center [581, 126] width 643 height 51
type input "30分無料セッション/30-mins Consultation"
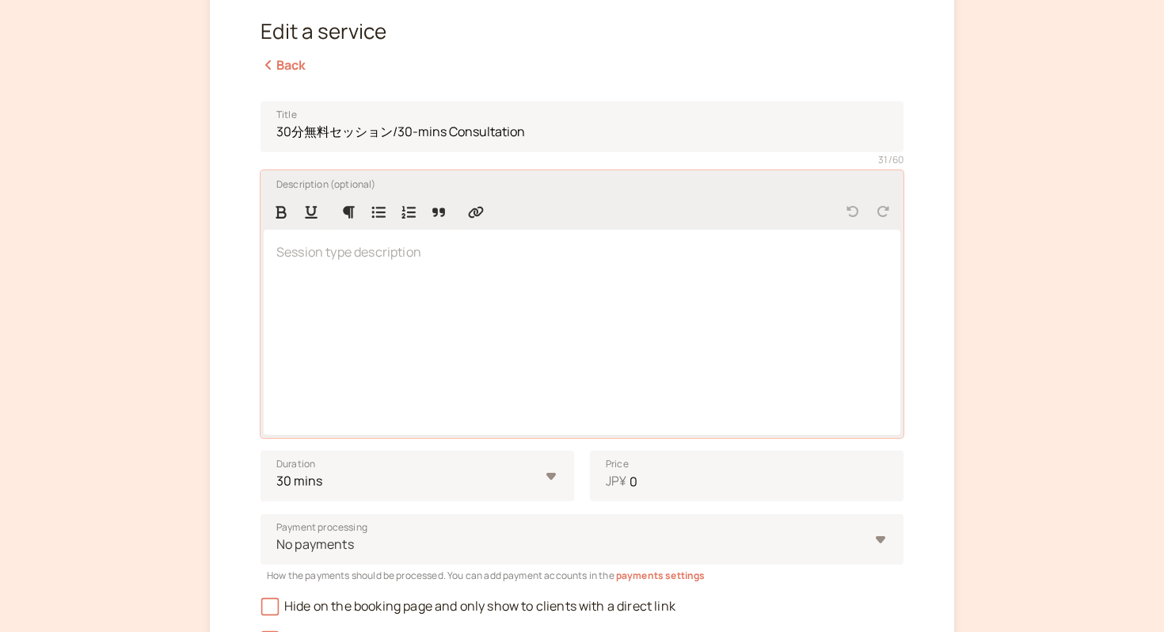
click at [329, 305] on div at bounding box center [582, 332] width 636 height 205
click at [324, 268] on div at bounding box center [582, 332] width 636 height 205
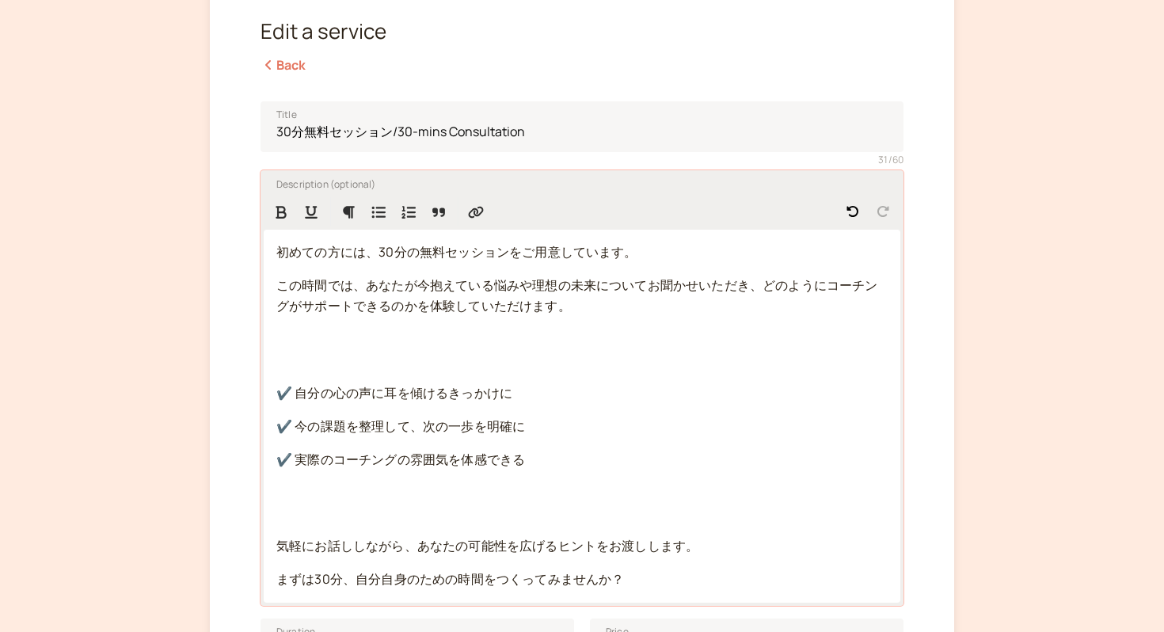
click at [282, 362] on p at bounding box center [581, 349] width 611 height 41
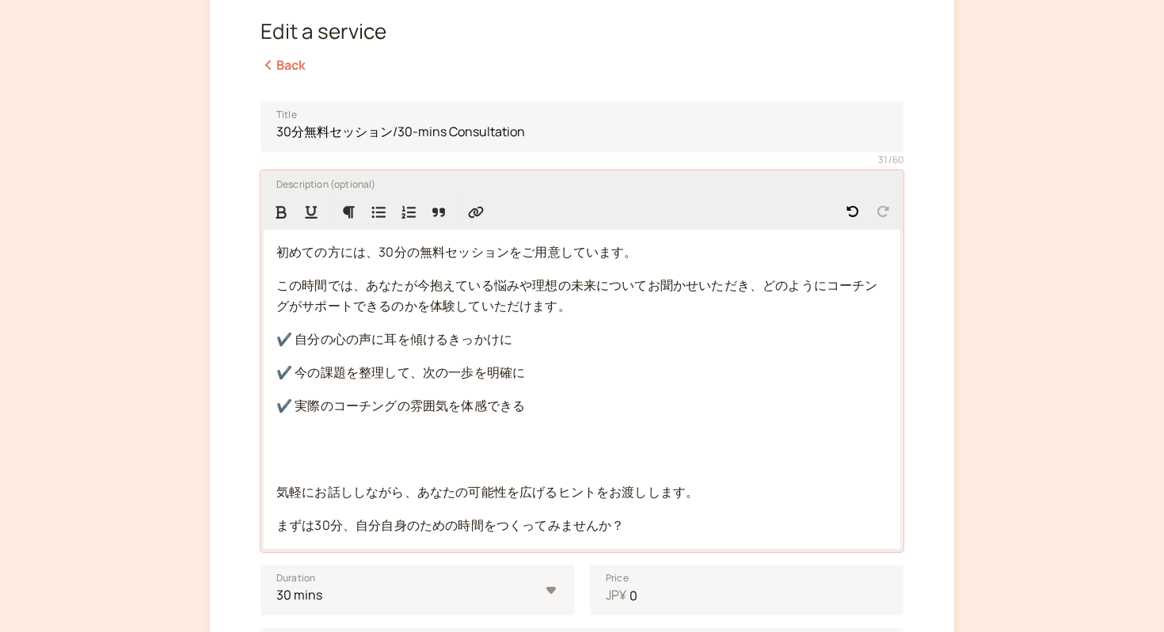
click at [287, 472] on div "初めての方には、30分の無料セッションをご用意しています。 この時間では、あなたが今抱えている悩みや理想の[PERSON_NAME]についてお聞かせいただき、…" at bounding box center [582, 389] width 636 height 319
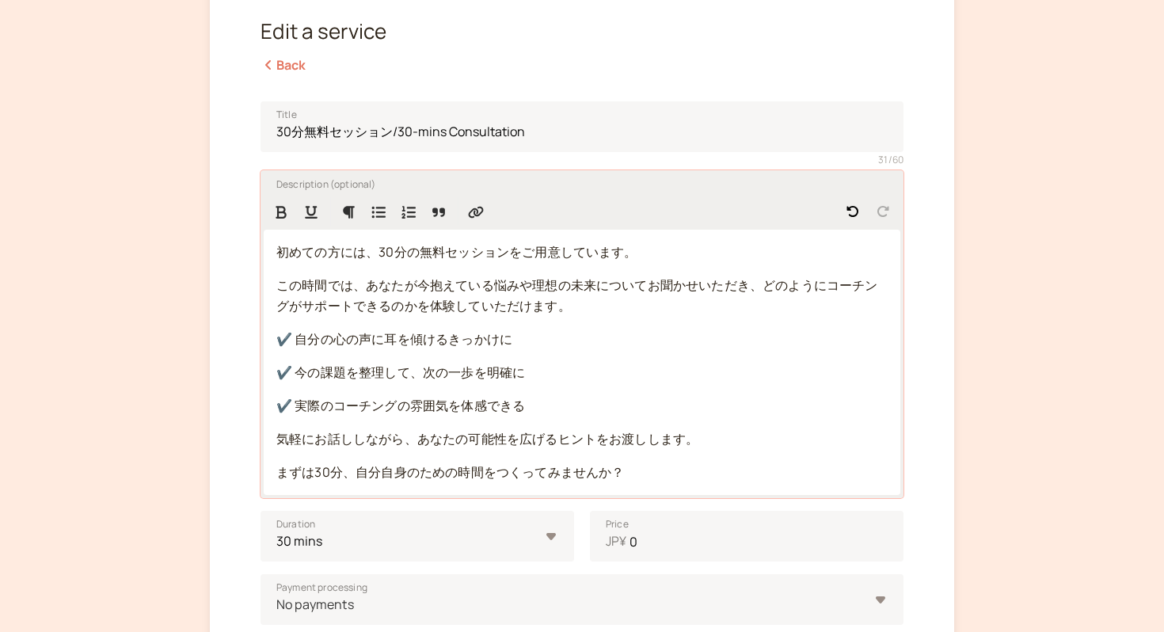
click at [660, 470] on p "まずは30分、自分自身のための時間をつくってみませんか？" at bounding box center [581, 472] width 611 height 21
drag, startPoint x: 278, startPoint y: 471, endPoint x: 740, endPoint y: 473, distance: 462.3
click at [740, 473] on p "まずは30分、自分自身のための時間をつくってみませんか？" at bounding box center [581, 472] width 611 height 21
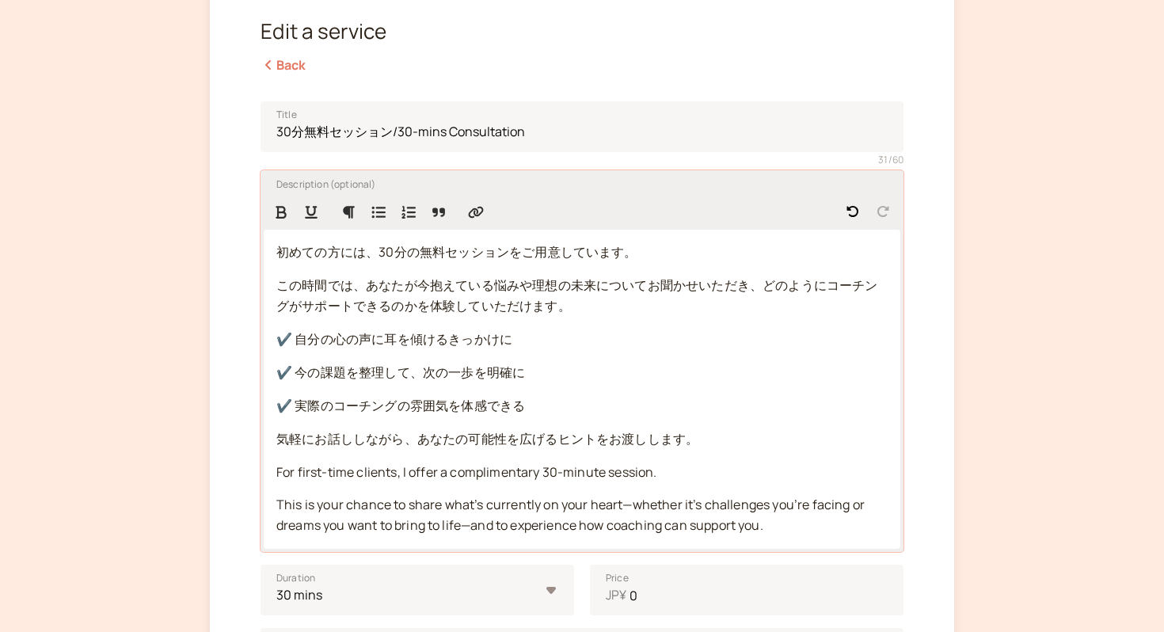
click at [798, 523] on p "This is your chance to share what’s currently on your heart—whether it’s challe…" at bounding box center [581, 515] width 611 height 41
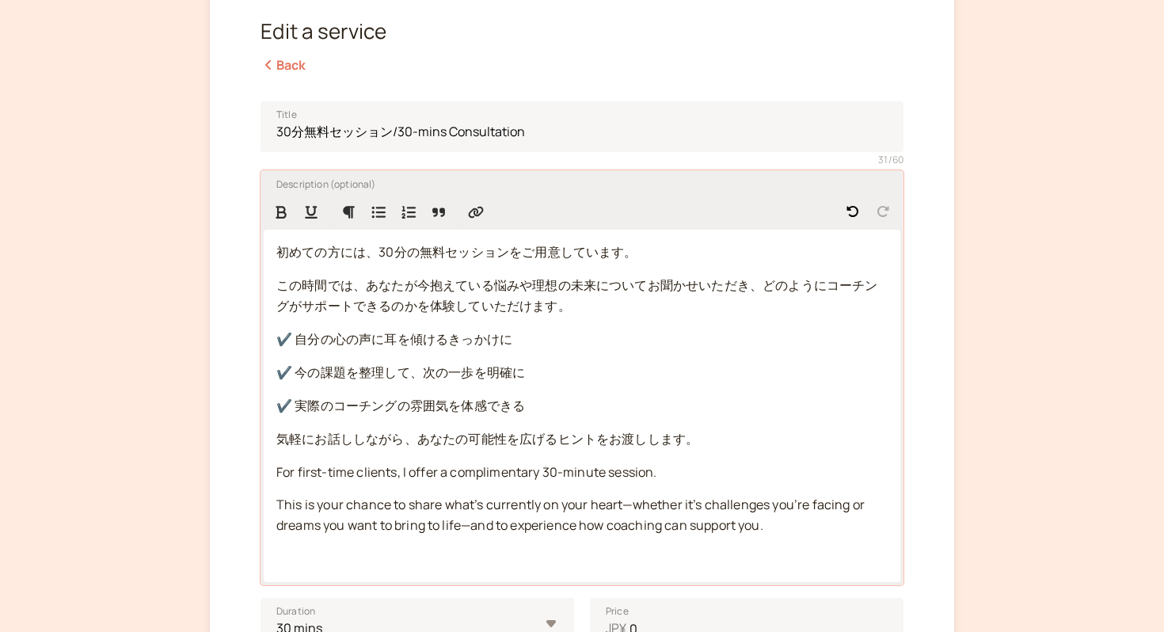
paste div
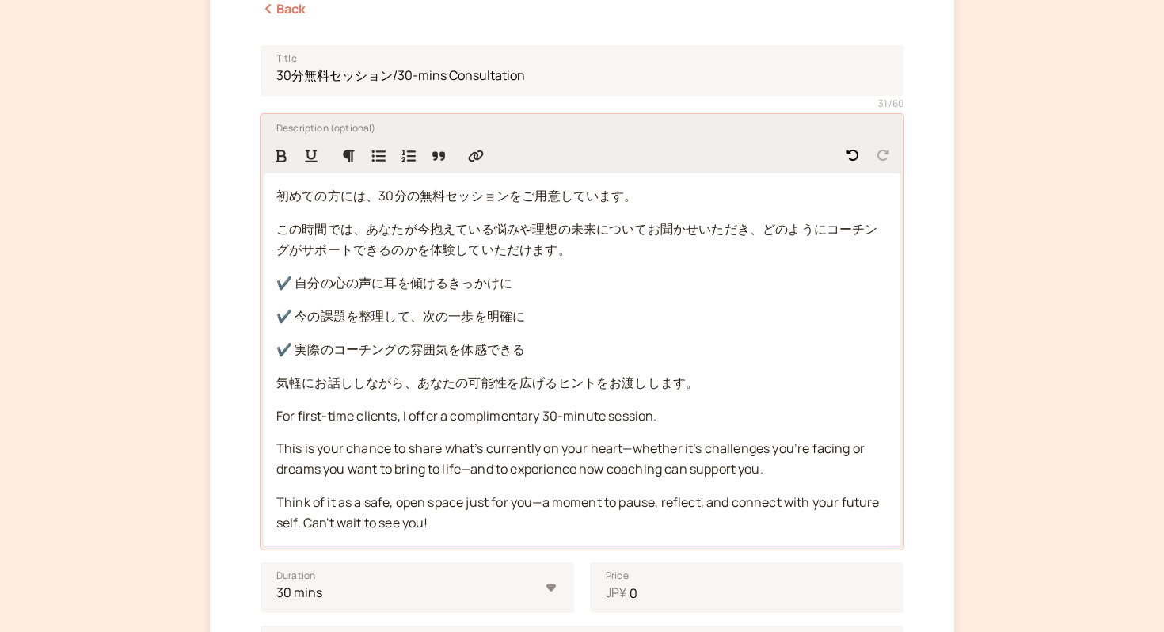
scroll to position [242, 0]
click at [733, 382] on p "気軽にお話ししながら、あなたの可能性を広げるヒントをお渡しします。" at bounding box center [581, 382] width 611 height 21
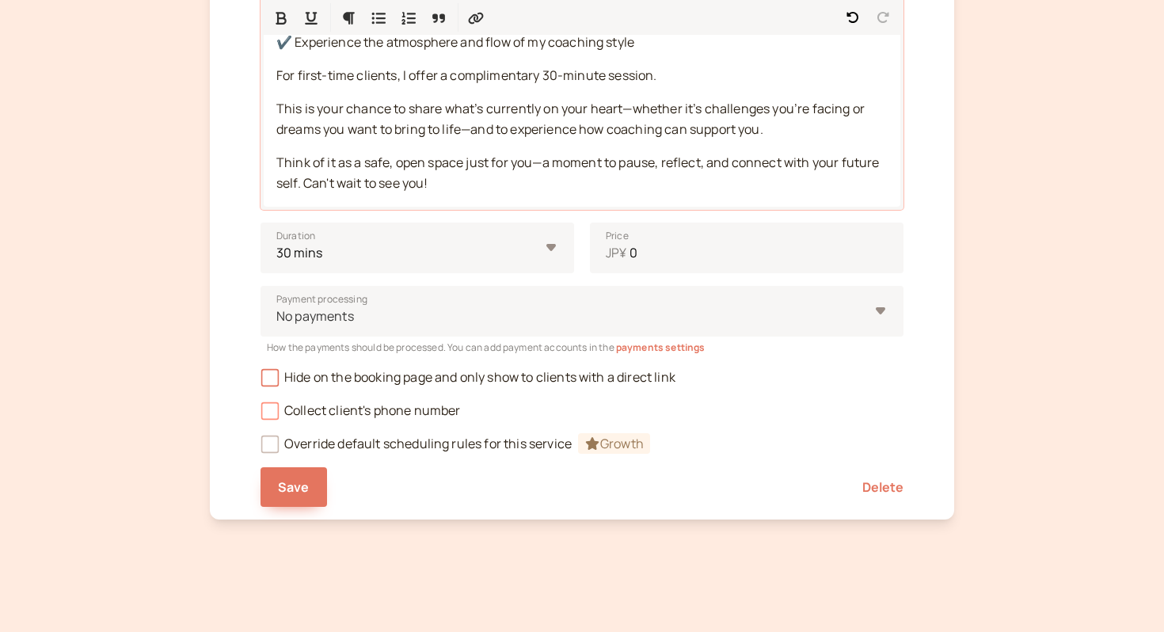
scroll to position [684, 0]
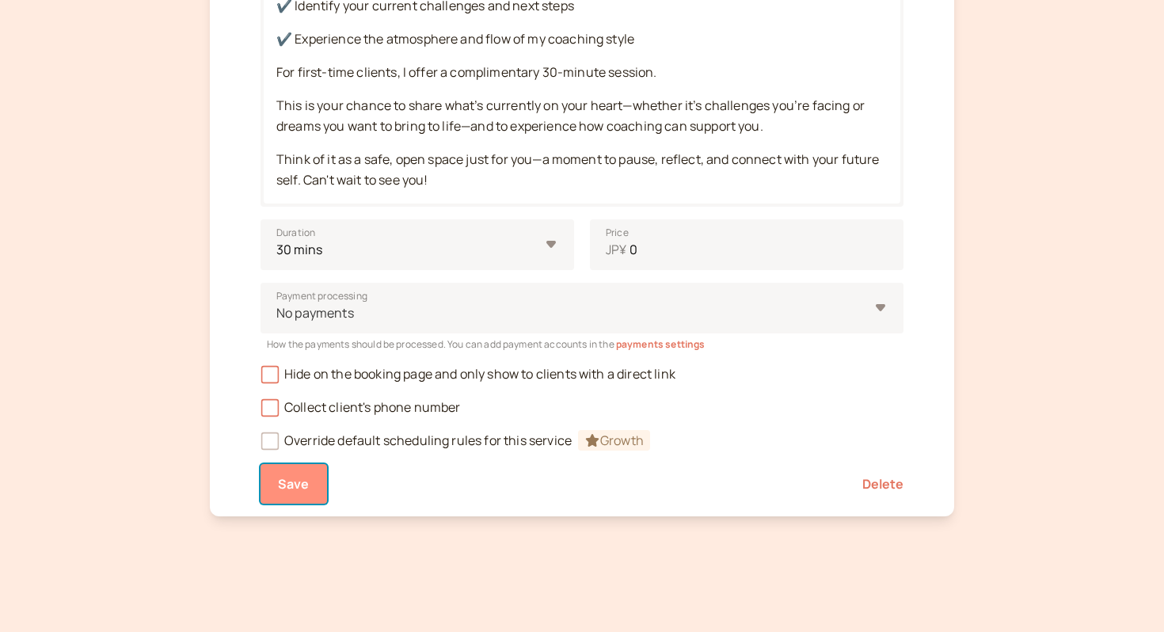
click at [298, 480] on span "Save" at bounding box center [294, 483] width 32 height 17
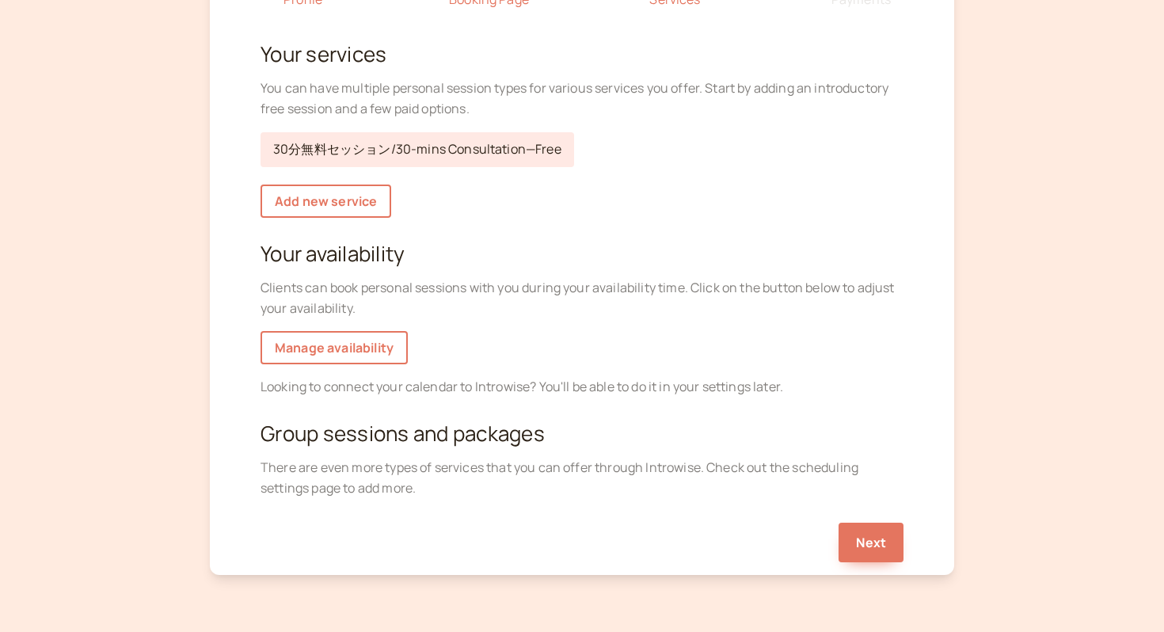
scroll to position [176, 0]
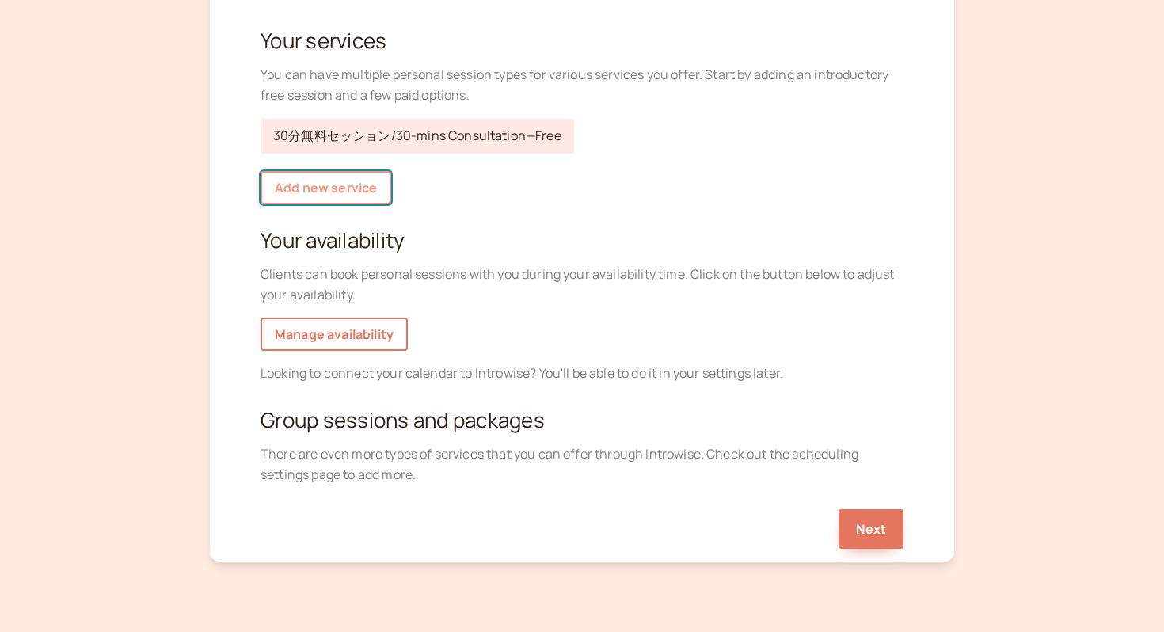
click at [338, 192] on link "Add new service" at bounding box center [325, 187] width 131 height 33
select select "30"
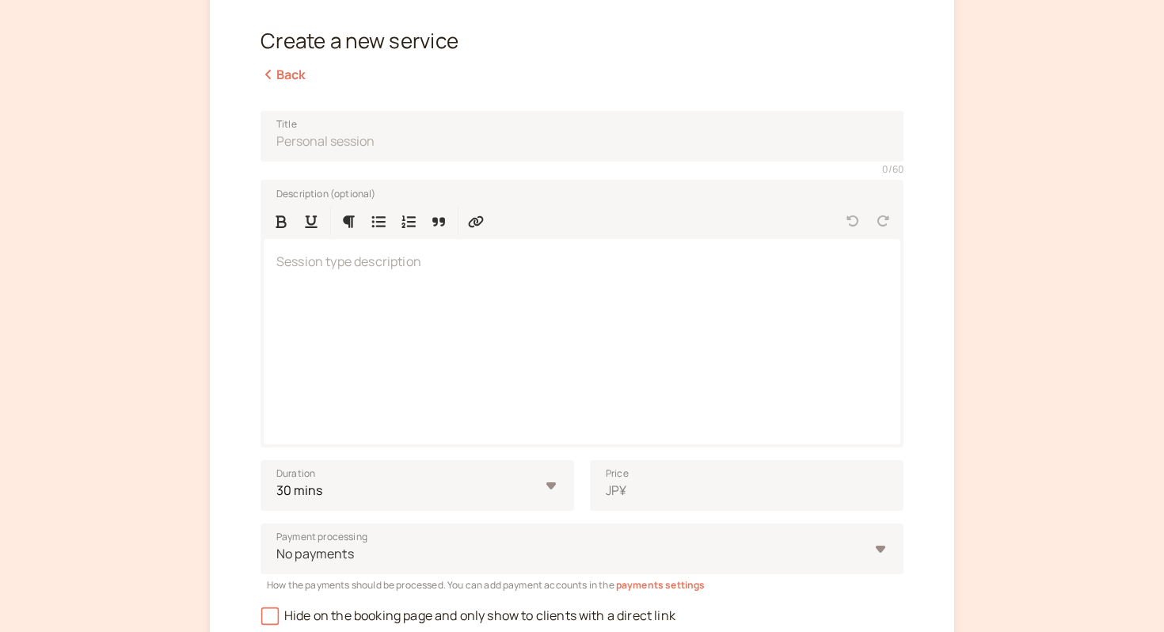
scroll to position [85, 0]
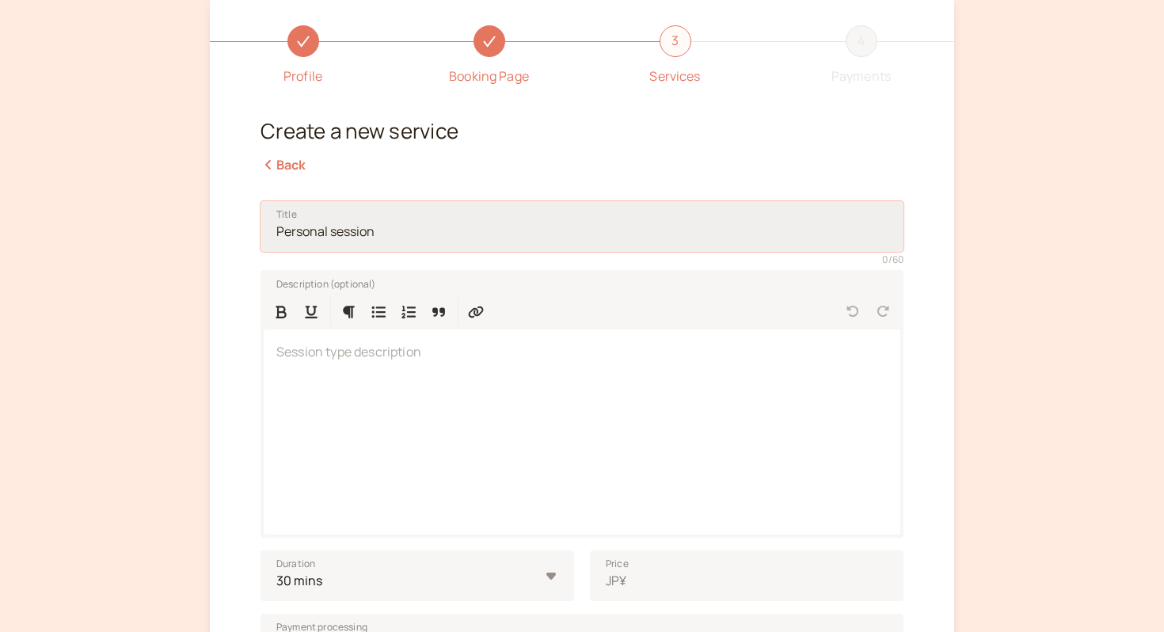
click at [412, 238] on input "Title" at bounding box center [581, 226] width 643 height 51
type input "t"
type input "単発セッション /Single session"
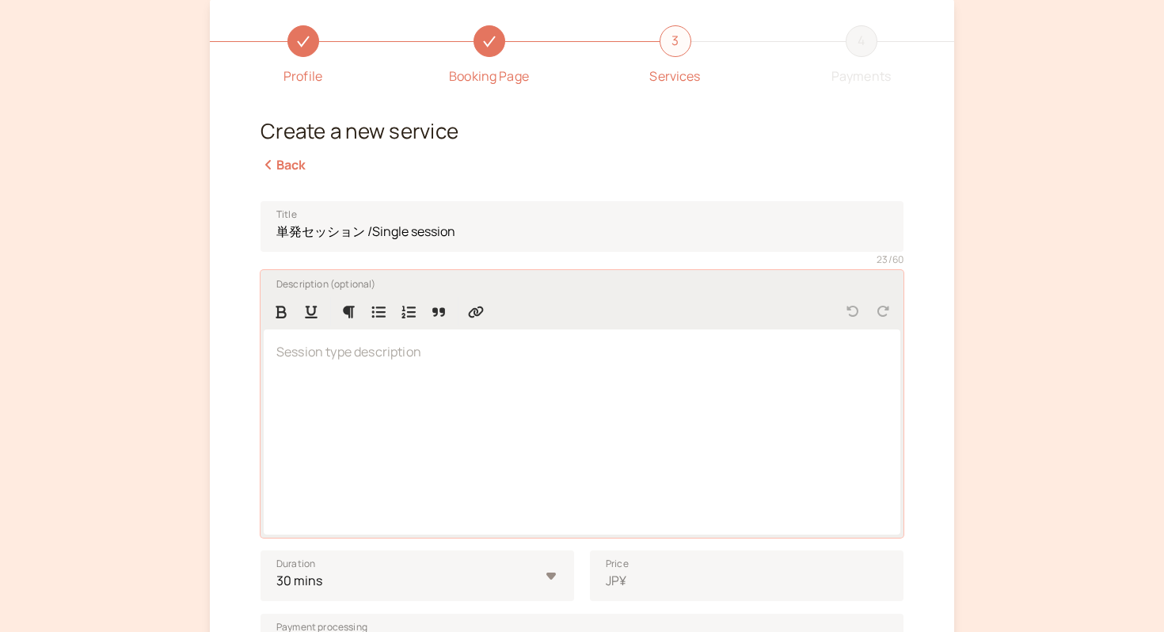
click at [348, 367] on div at bounding box center [582, 431] width 636 height 205
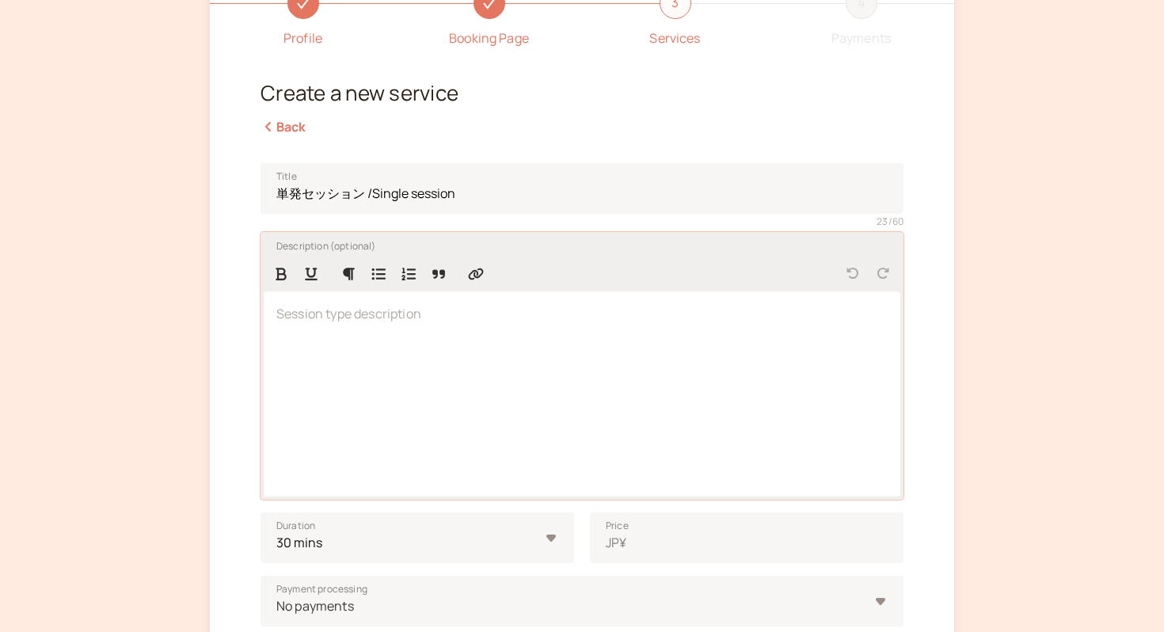
scroll to position [162, 0]
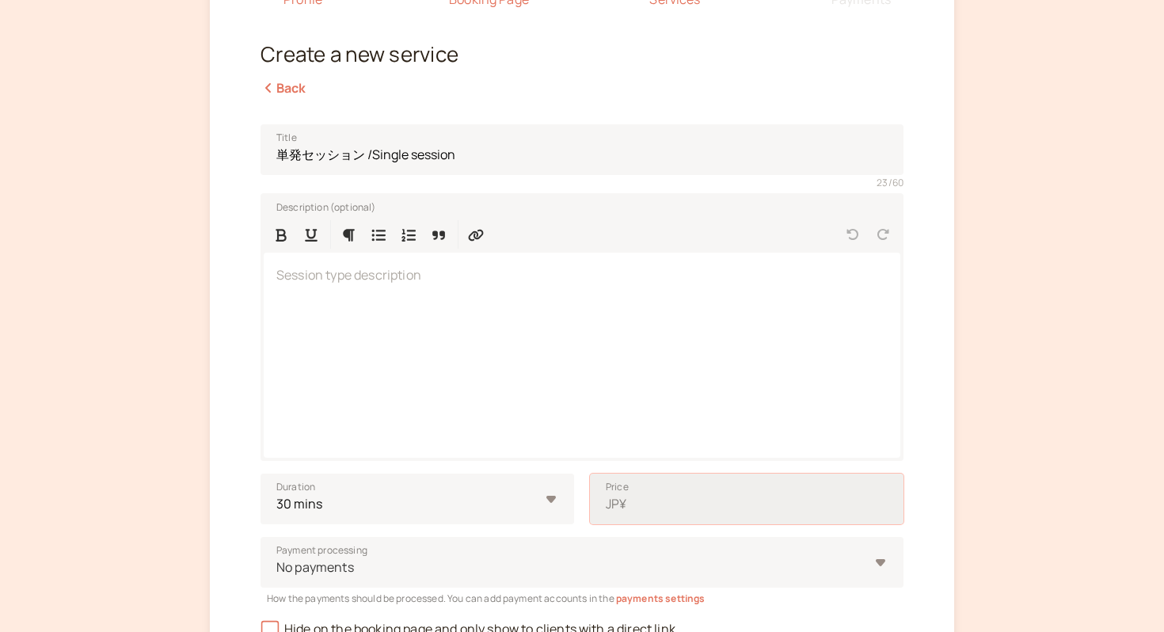
click at [678, 511] on input "Price JP¥" at bounding box center [746, 498] width 313 height 51
type input "8"
type input "10000"
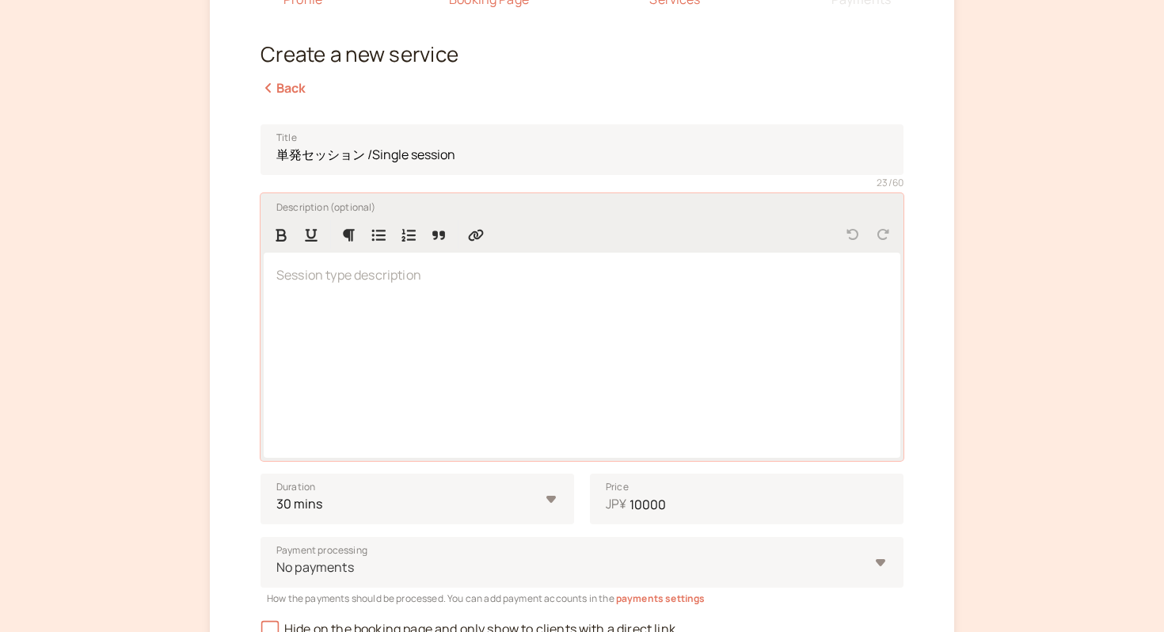
click at [754, 336] on div at bounding box center [582, 355] width 636 height 205
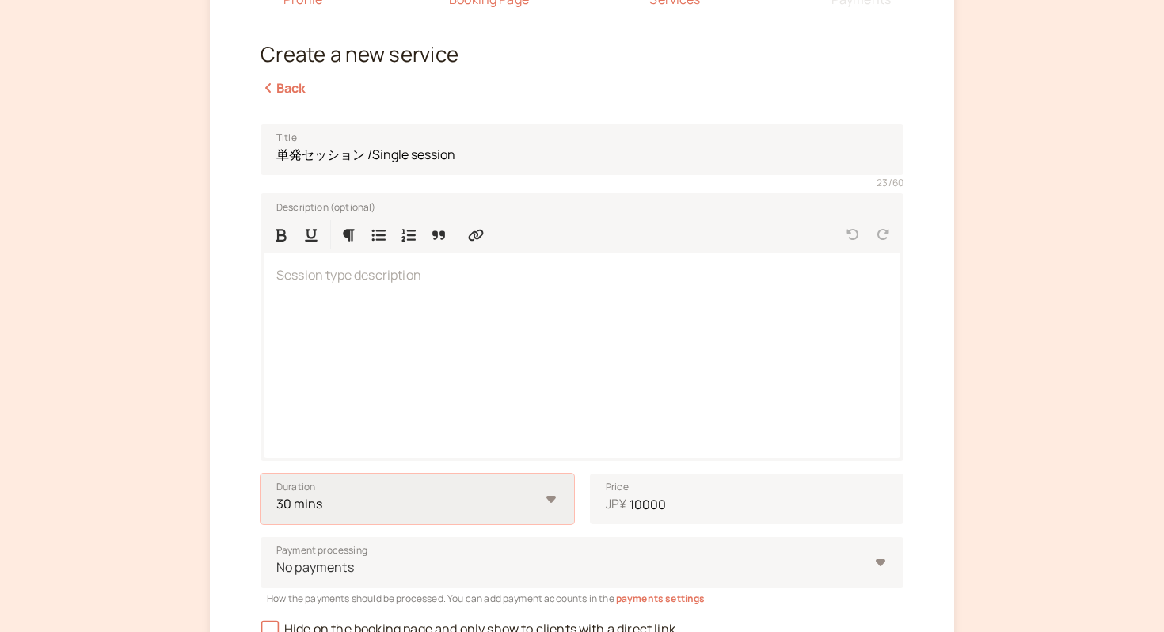
click at [481, 513] on select "10 mins 15 mins 30 mins 45 mins 1 hour 1.5 hours 2 hours Custom…" at bounding box center [416, 498] width 313 height 51
click at [481, 506] on select "10 mins 15 mins 30 mins 45 mins 1 hour 1.5 hours 2 hours Custom…" at bounding box center [416, 498] width 313 height 51
select select "60"
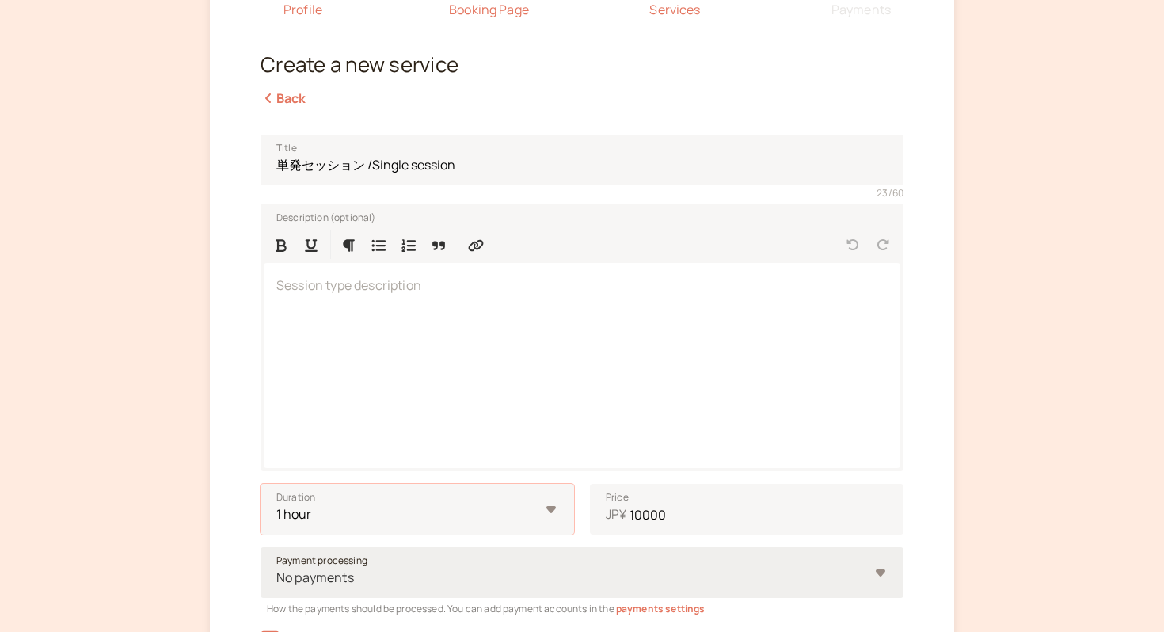
scroll to position [151, 0]
click at [476, 306] on div at bounding box center [582, 366] width 636 height 205
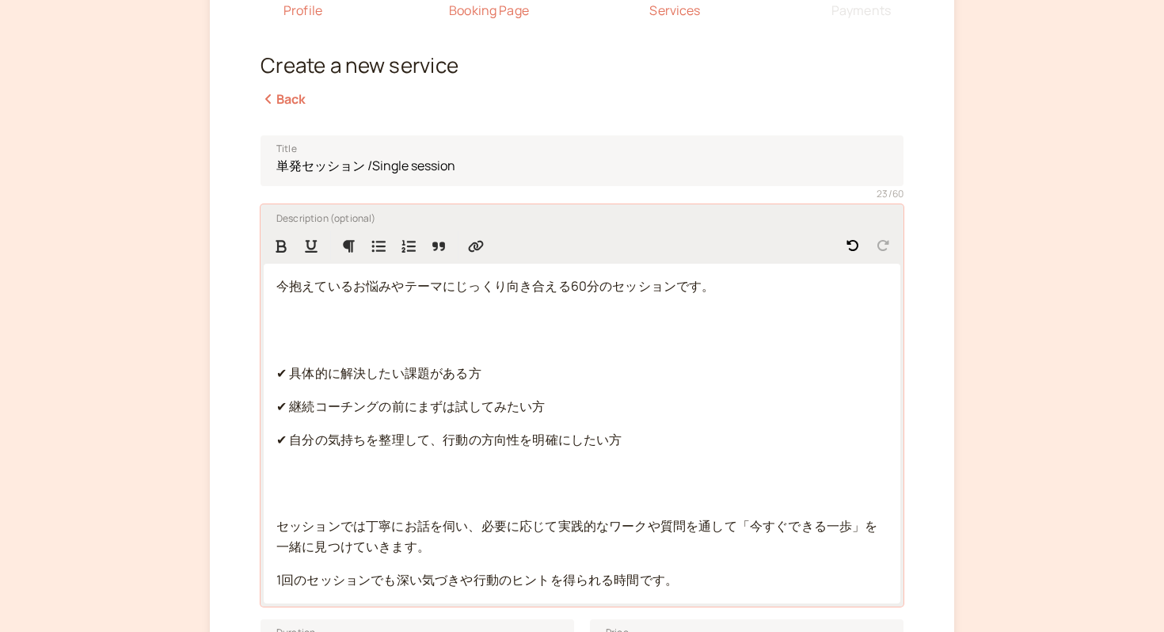
click at [314, 342] on p at bounding box center [581, 330] width 611 height 41
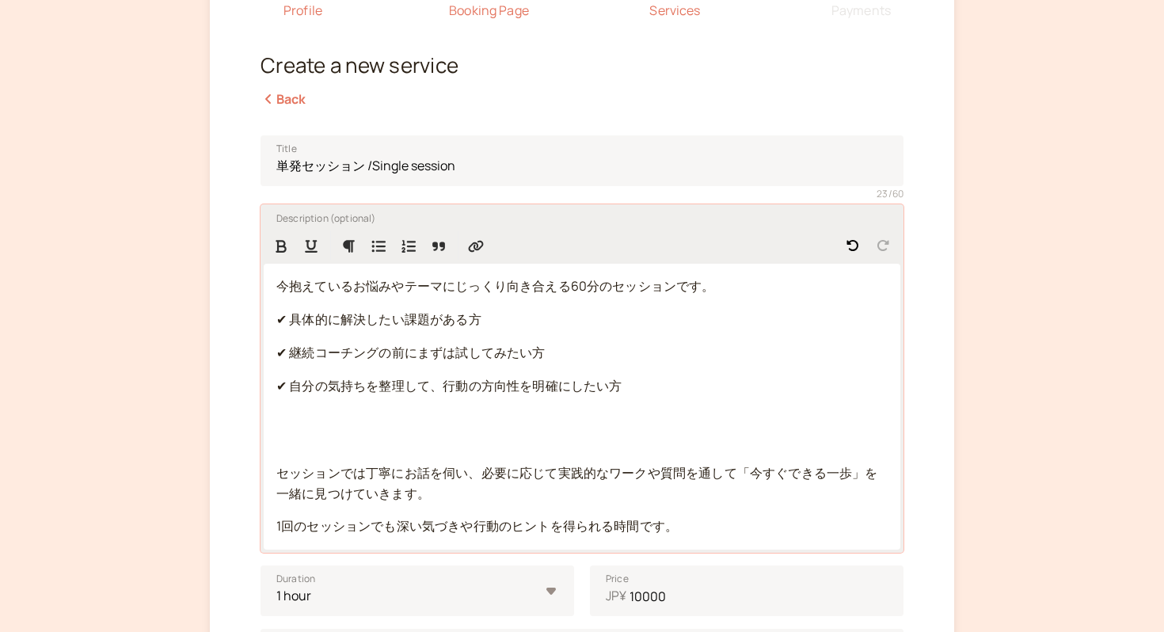
click at [311, 424] on p at bounding box center [581, 429] width 611 height 41
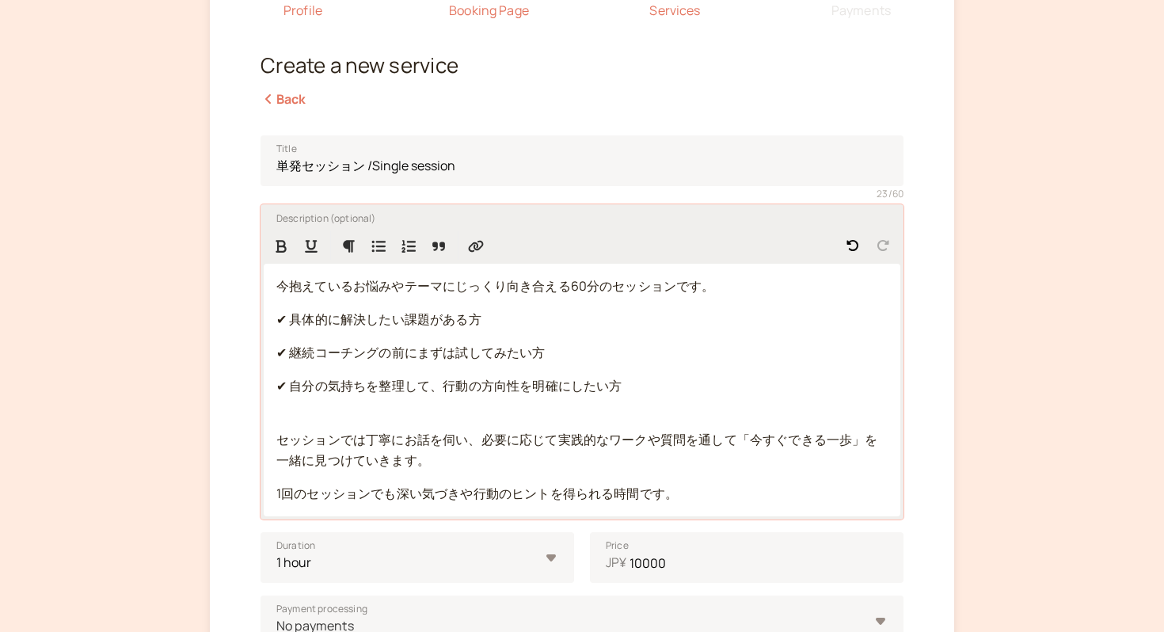
click at [310, 412] on p "✔︎ 自分の気持ちを整理して、行動の方向性を明確にしたい方" at bounding box center [581, 396] width 611 height 41
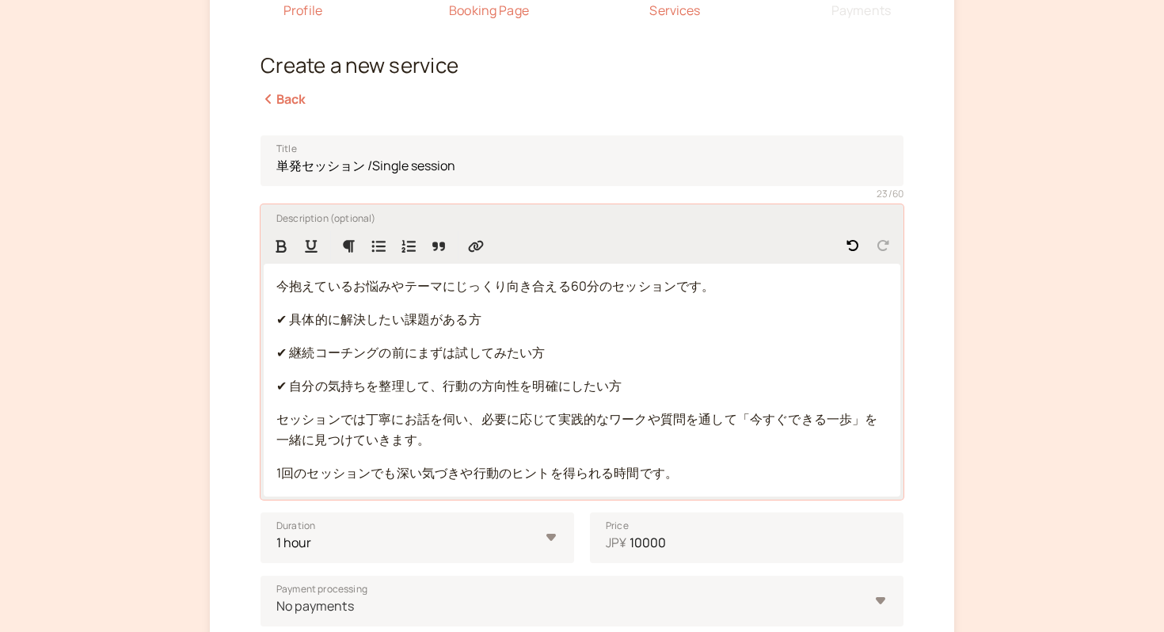
click at [721, 477] on p "1回のセッションでも深い気づきや行動のヒントを得られる時間です。" at bounding box center [581, 473] width 611 height 21
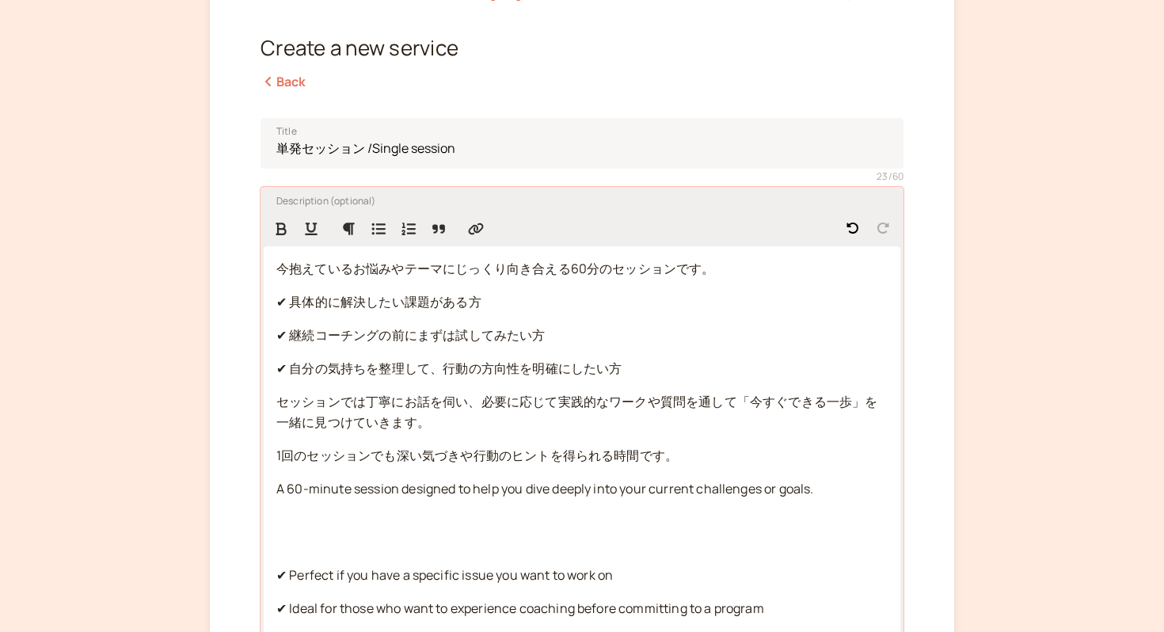
scroll to position [328, 0]
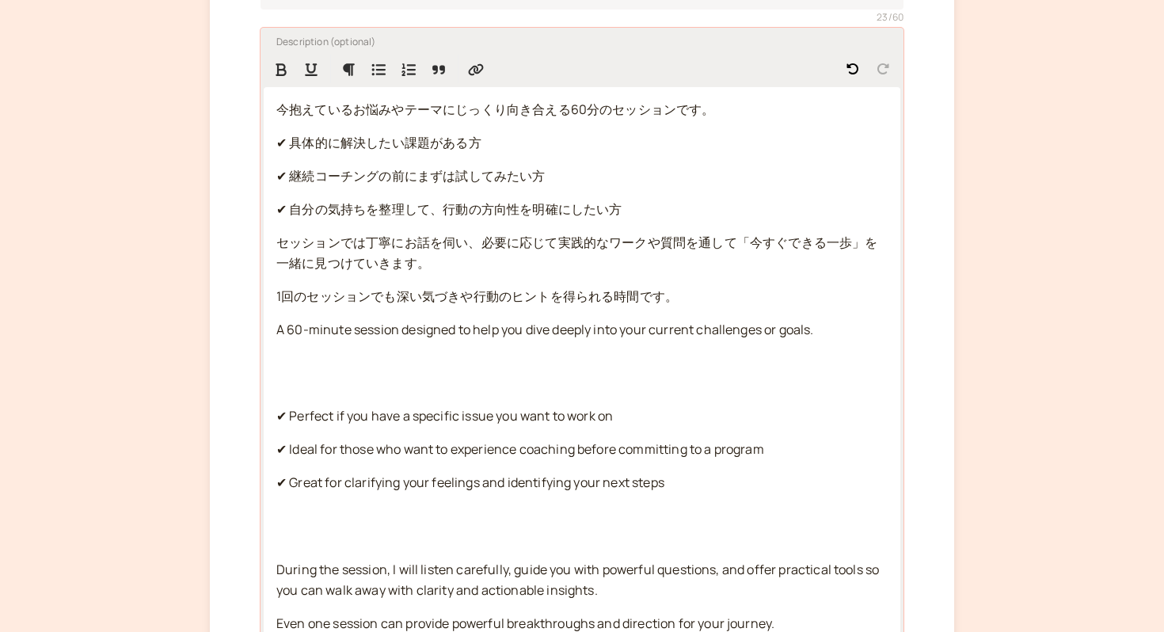
click at [304, 376] on p at bounding box center [581, 372] width 611 height 41
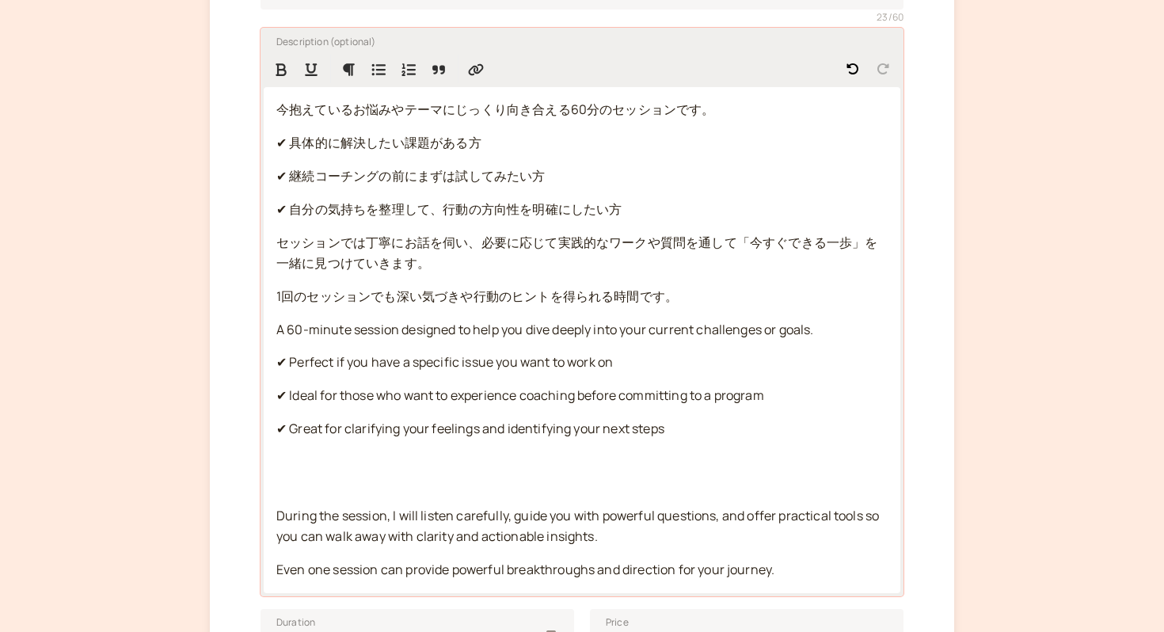
click at [281, 327] on span "A 60-minute session designed to help you dive deeply into your current challeng…" at bounding box center [545, 329] width 538 height 17
click at [294, 485] on p at bounding box center [581, 472] width 611 height 41
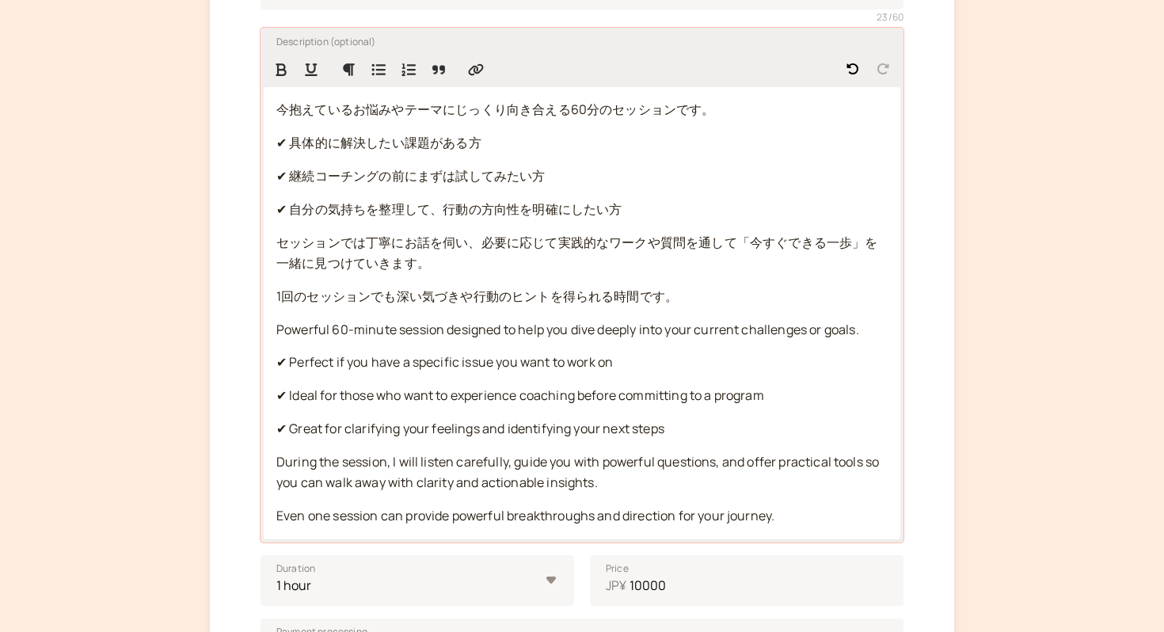
click at [645, 484] on p "During the session, I will listen carefully, guide you with powerful questions,…" at bounding box center [581, 472] width 611 height 41
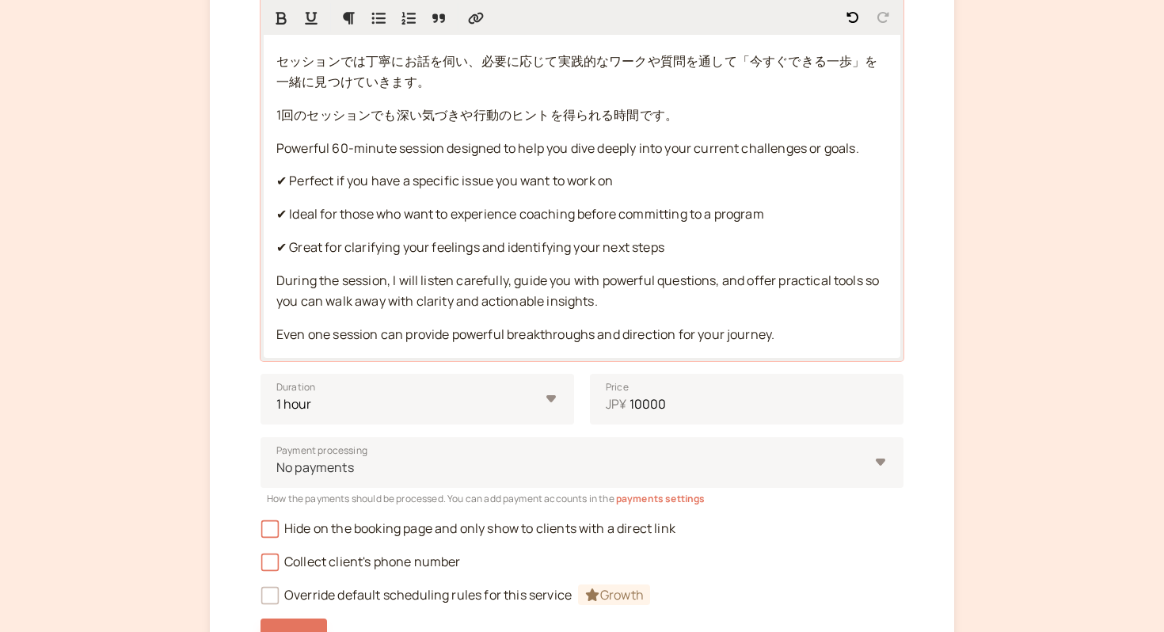
scroll to position [663, 0]
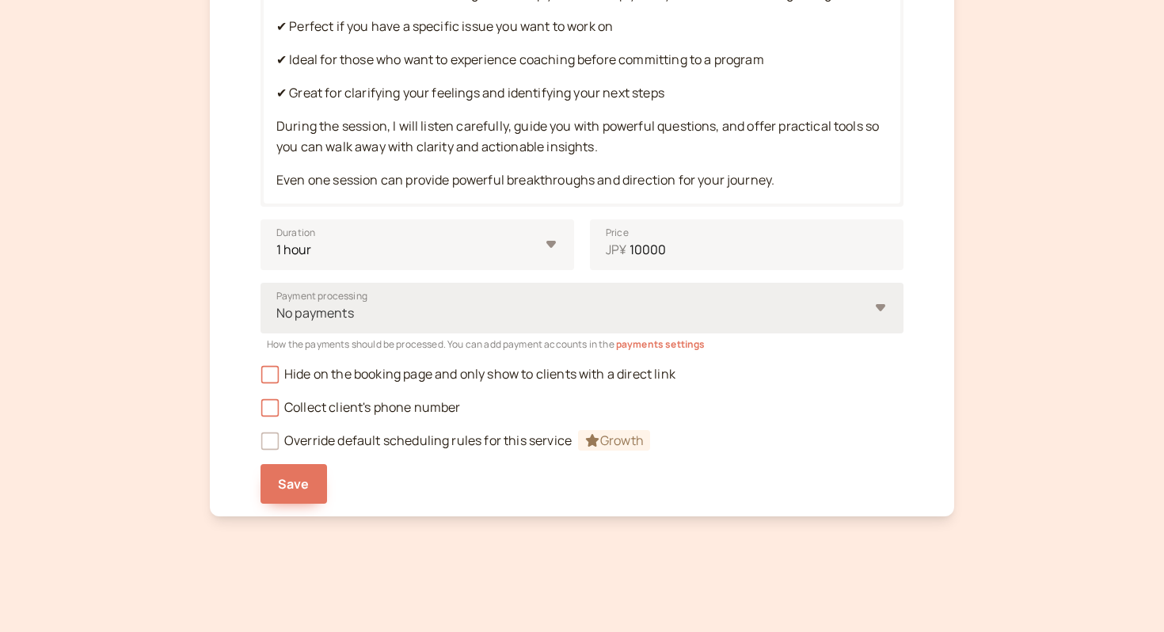
click at [378, 320] on div at bounding box center [572, 312] width 594 height 21
click at [277, 320] on input "Payment processing No payments" at bounding box center [276, 313] width 2 height 18
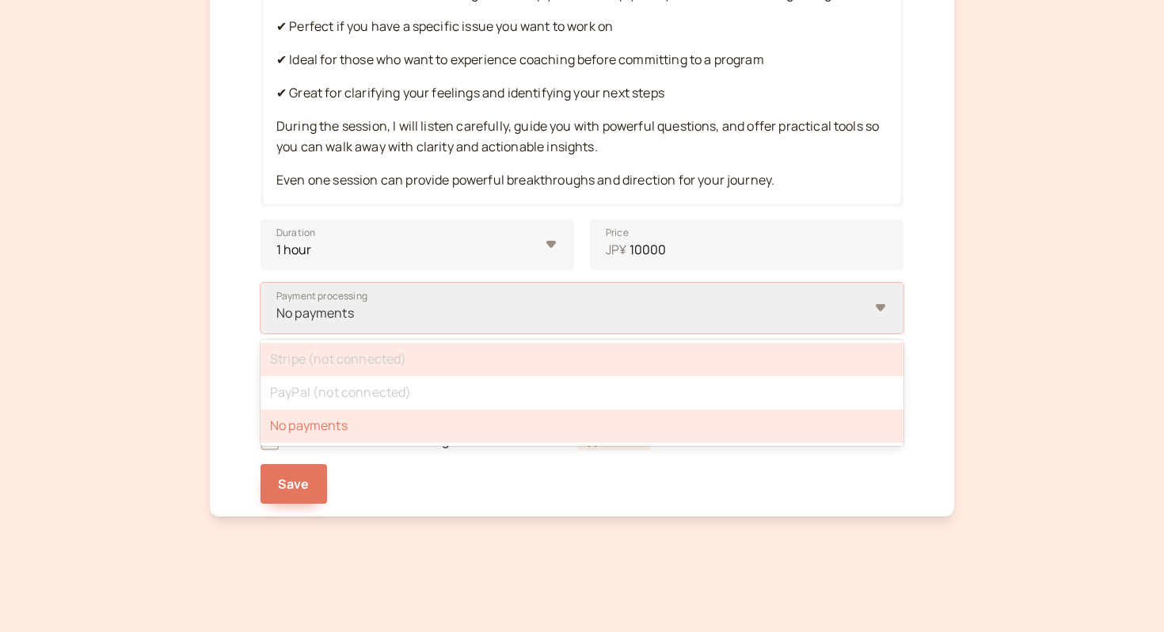
click at [353, 363] on div "Stripe (not connected)" at bounding box center [581, 359] width 643 height 33
click at [277, 322] on input "Payment processing option No payments selected, 3 of 3. 3 results available. Us…" at bounding box center [276, 313] width 2 height 18
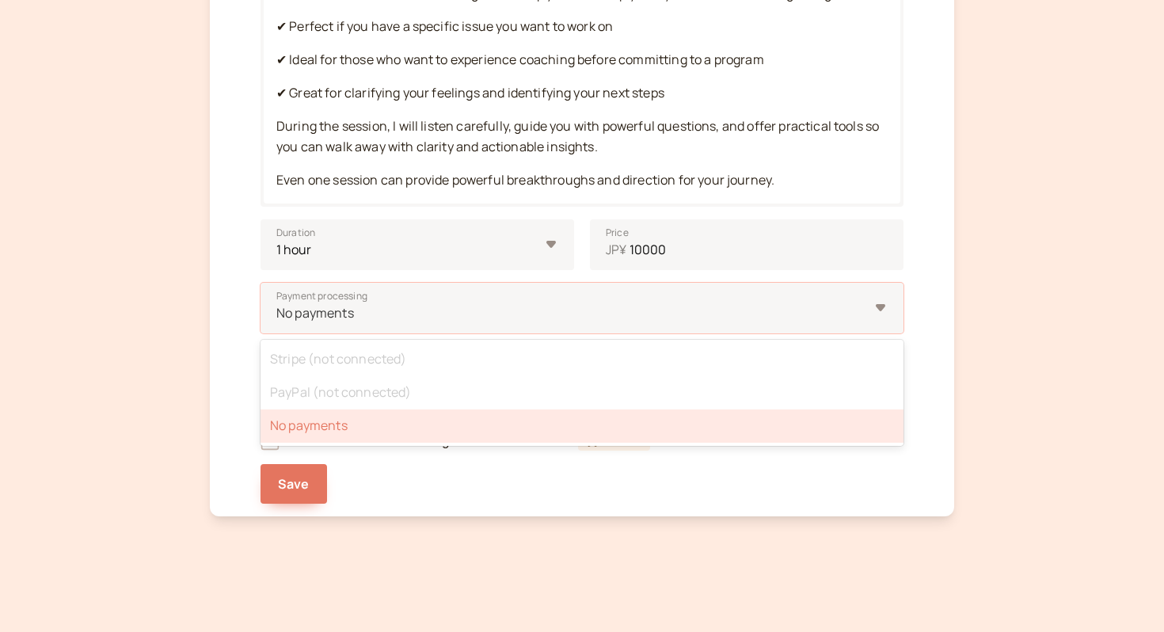
click at [539, 276] on div "Payment processing option No payments selected, 3 of 3. 3 results available. Us…" at bounding box center [581, 311] width 643 height 82
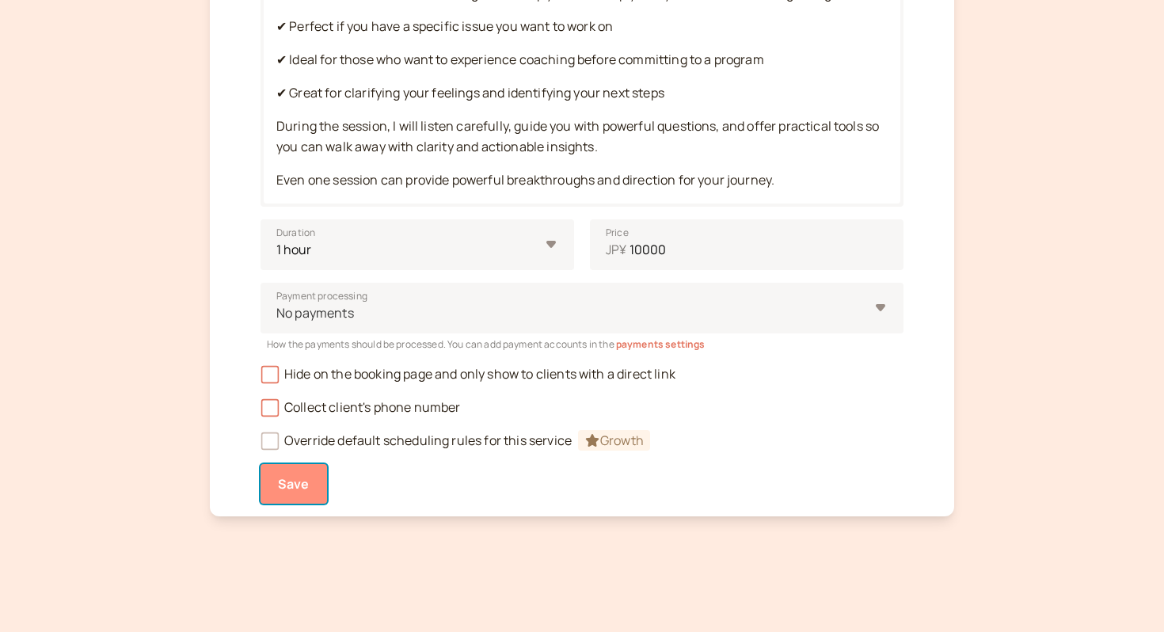
click at [290, 477] on span "Save" at bounding box center [294, 483] width 32 height 17
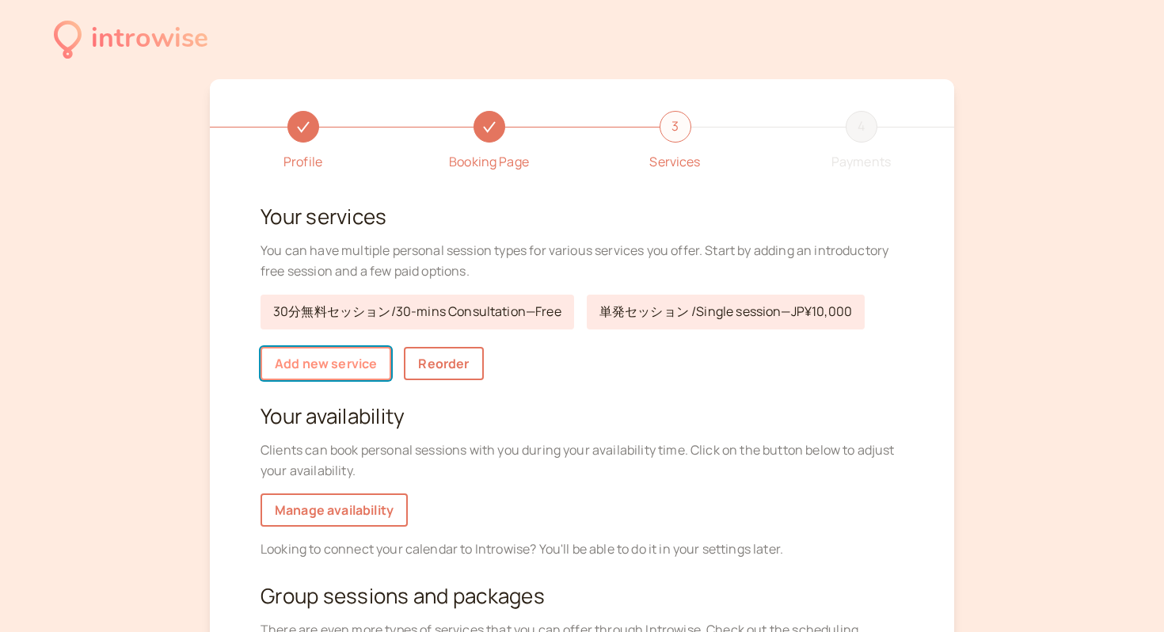
click at [327, 367] on link "Add new service" at bounding box center [325, 363] width 131 height 33
select select "30"
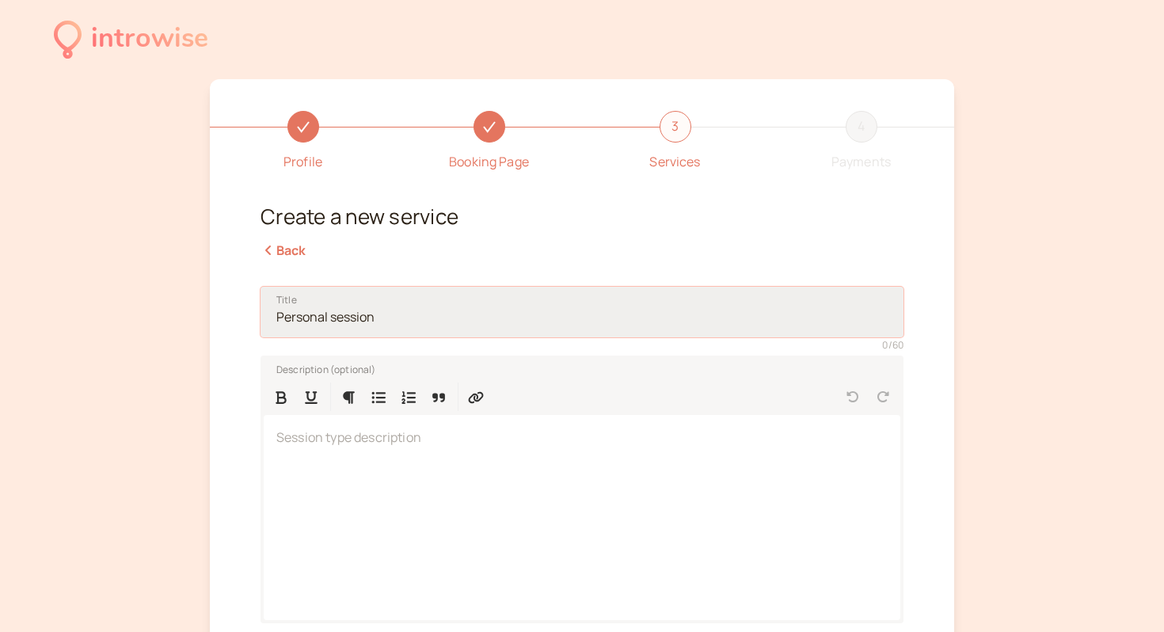
click at [389, 325] on input "Title" at bounding box center [581, 312] width 643 height 51
drag, startPoint x: 389, startPoint y: 319, endPoint x: 351, endPoint y: 316, distance: 38.9
click at [351, 316] on input "Title" at bounding box center [581, 312] width 643 height 51
click at [356, 316] on input "Title" at bounding box center [581, 312] width 643 height 51
drag, startPoint x: 390, startPoint y: 319, endPoint x: 241, endPoint y: 318, distance: 149.6
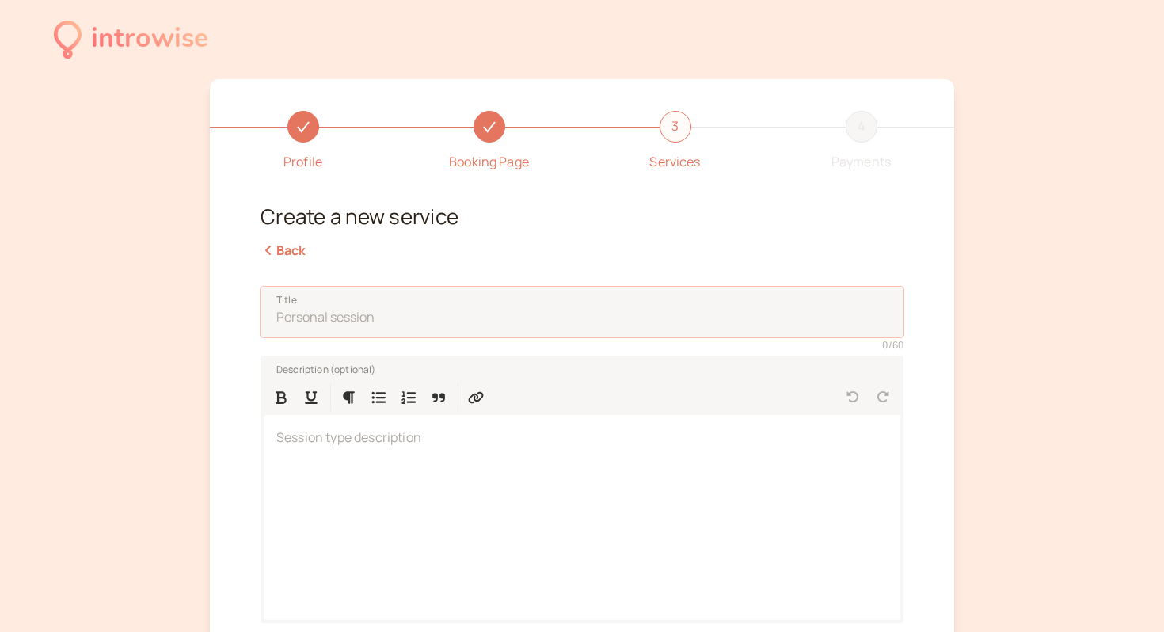
click at [241, 317] on div "Profile Booking Page 3 Services 4 Payments Create a new service Back Title 0 / …" at bounding box center [582, 506] width 744 height 854
click at [302, 319] on input "1ヶ月プラン/" at bounding box center [581, 312] width 643 height 51
click at [275, 315] on input "1ヶ月プラン/" at bounding box center [581, 312] width 643 height 51
click at [482, 321] on input "リセット1ヶ月プラン/" at bounding box center [581, 311] width 643 height 51
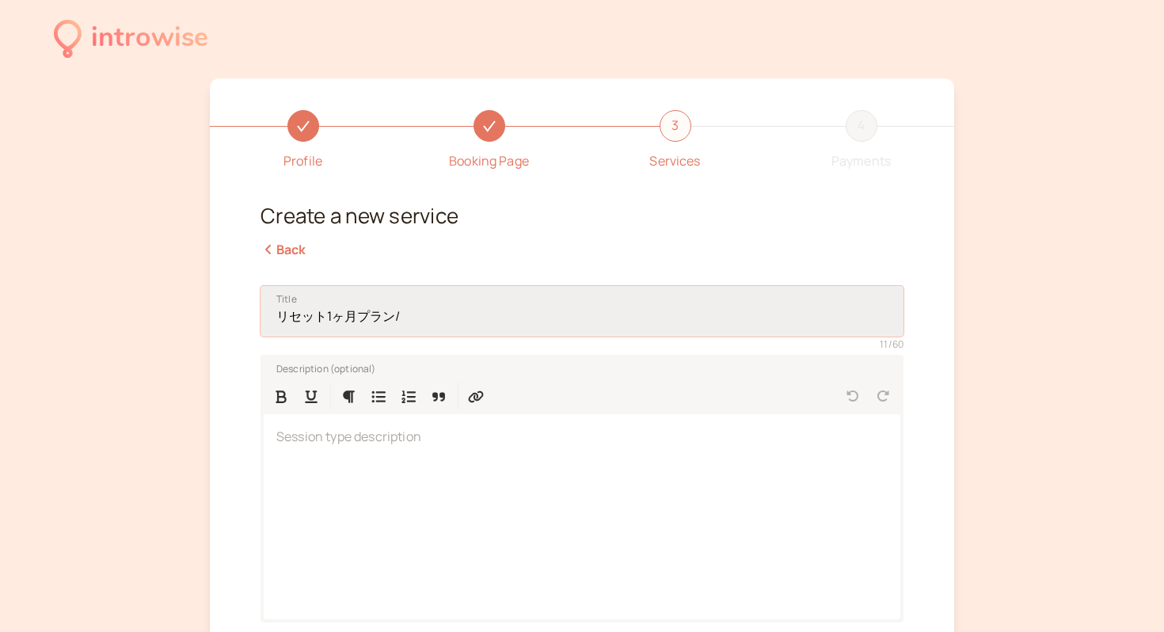
paste input "1-Month Reset Plan"
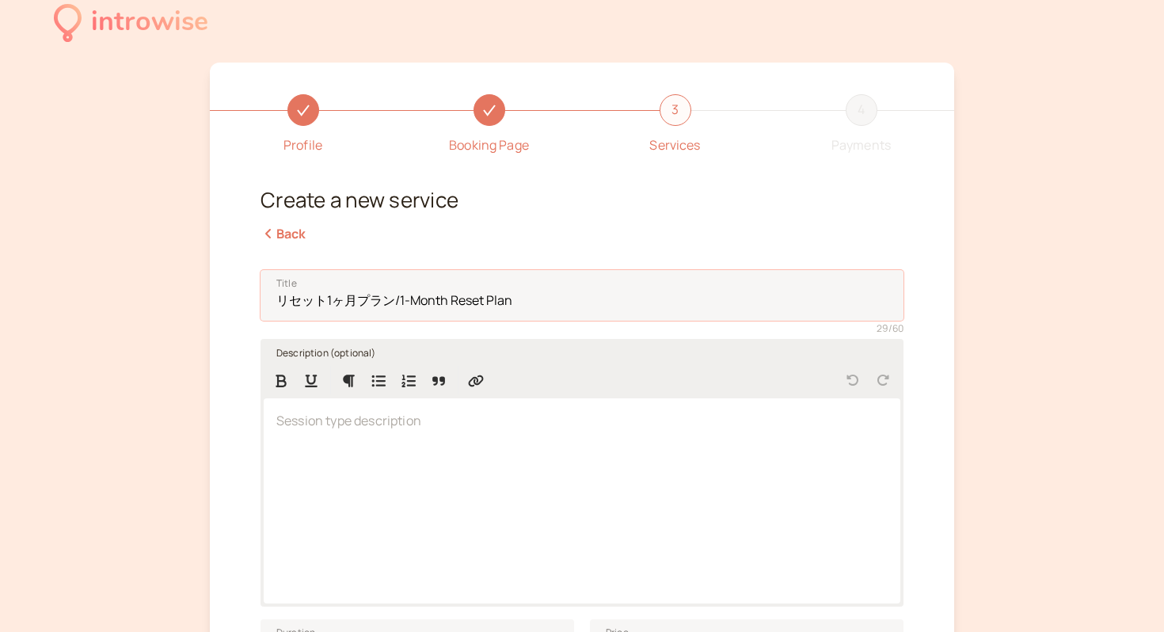
scroll to position [19, 0]
type input "リセット1ヶ月プラン/1-Month Reset Plan"
click at [462, 414] on p at bounding box center [581, 418] width 611 height 21
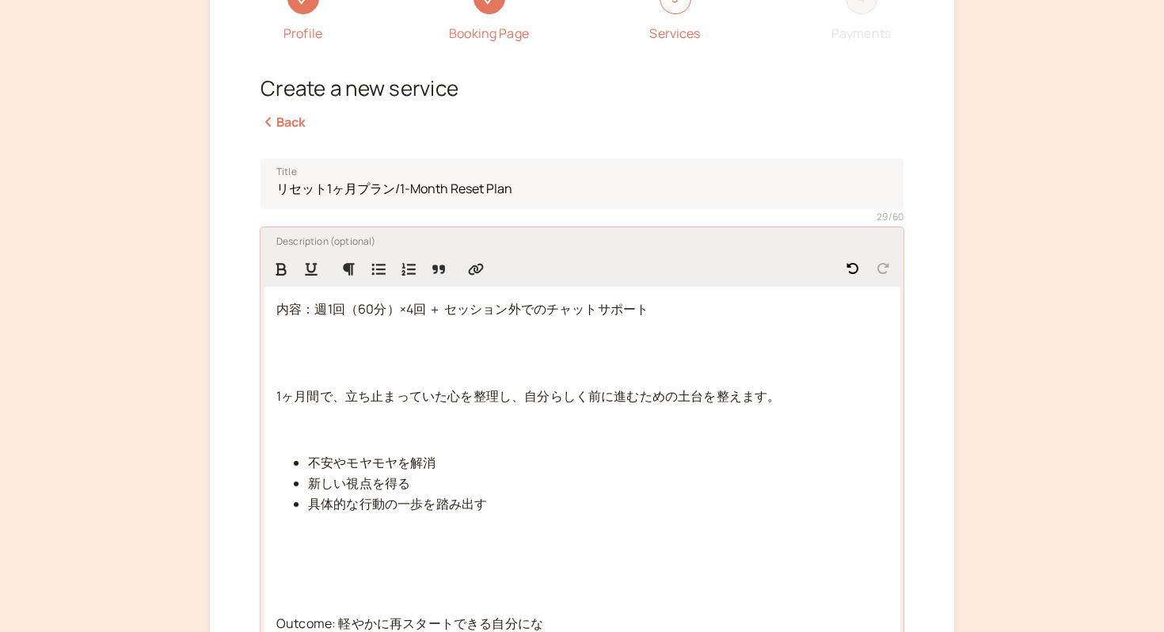
click at [279, 370] on p at bounding box center [581, 352] width 611 height 41
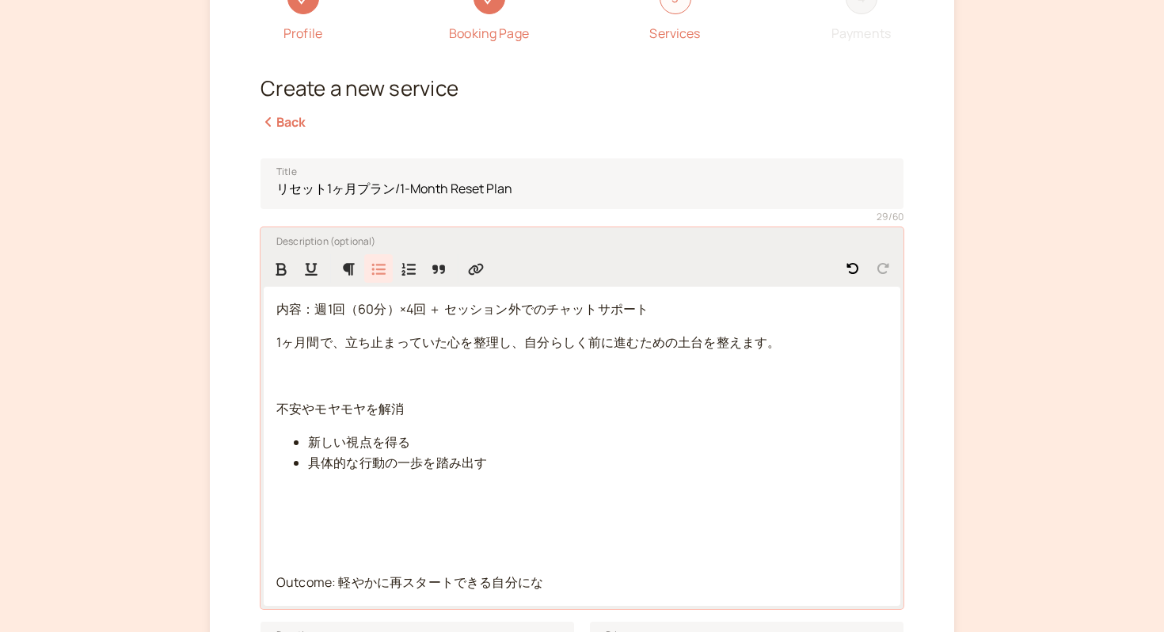
drag, startPoint x: 309, startPoint y: 441, endPoint x: 287, endPoint y: 439, distance: 21.4
click at [287, 439] on ul "新しい視点を得る 具体的な行動の一歩を踏み出す" at bounding box center [581, 452] width 611 height 41
click at [287, 408] on span "不安やモヤモヤを解消" at bounding box center [340, 408] width 128 height 17
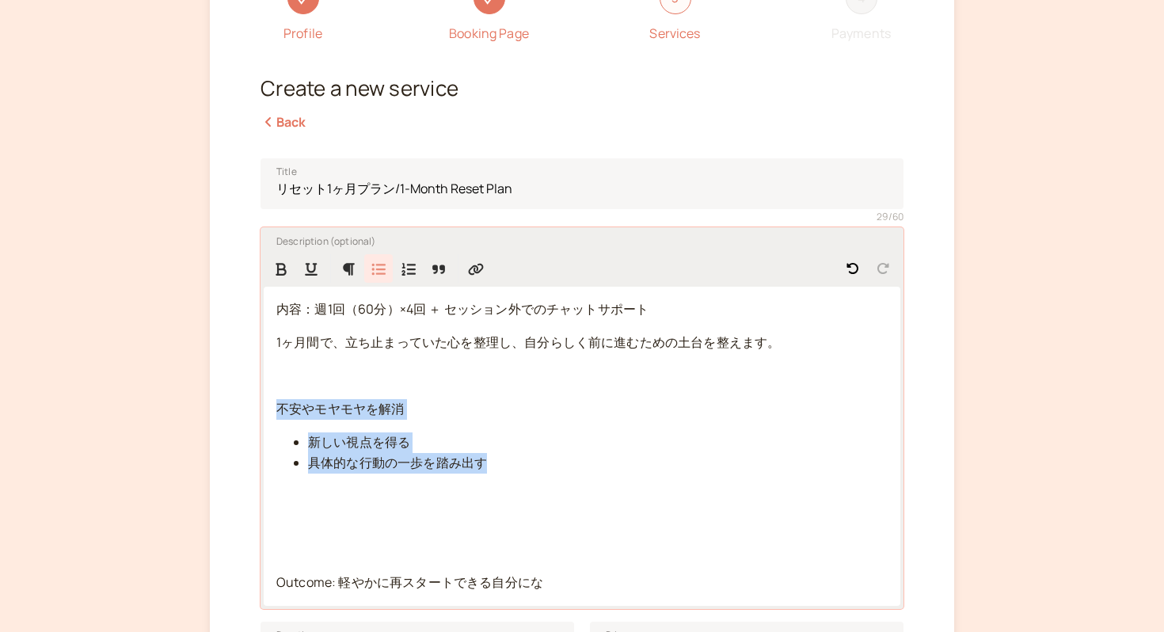
drag, startPoint x: 510, startPoint y: 465, endPoint x: 269, endPoint y: 409, distance: 247.1
click at [269, 409] on div "内容：週1回（60分）×4回 ＋ セッション外でのチャットサポート 1ヶ月間で、立ち止まっていた心を整理し、自分らしく前に進むための土台を整えます。 　　不安…" at bounding box center [582, 446] width 636 height 319
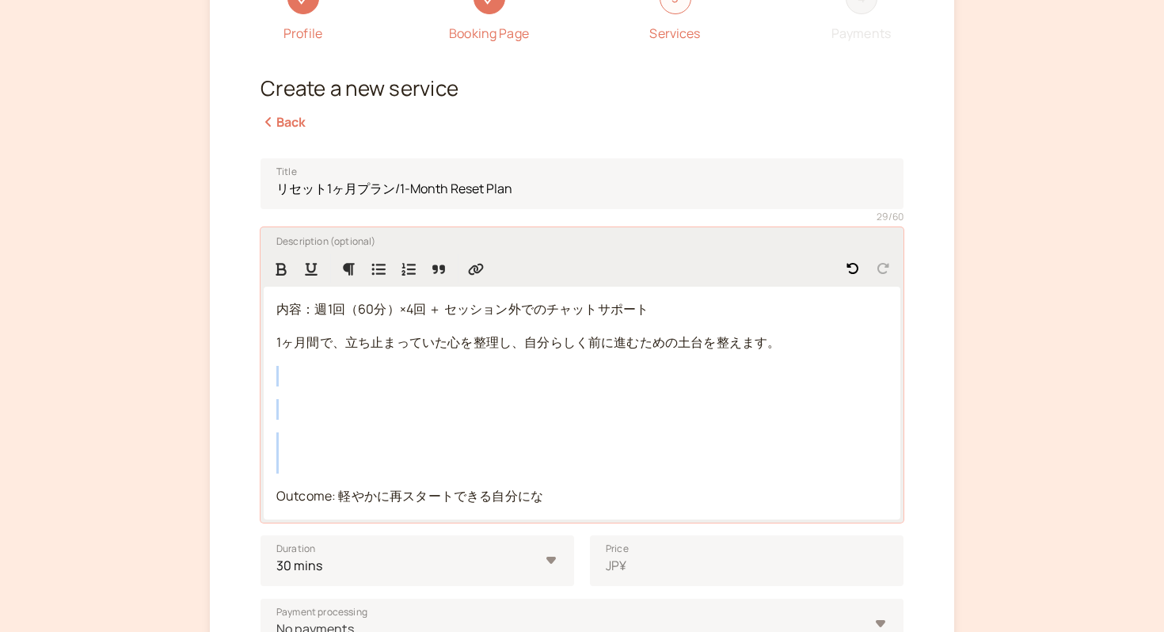
drag, startPoint x: 279, startPoint y: 496, endPoint x: 273, endPoint y: 382, distance: 114.2
click at [273, 382] on div "内容：週1回（60分）×4回 ＋ セッション外でのチャットサポート 1ヶ月間で、立ち止まっていた心を整理し、自分らしく前に進むための土台を整えます。 Outc…" at bounding box center [582, 403] width 636 height 232
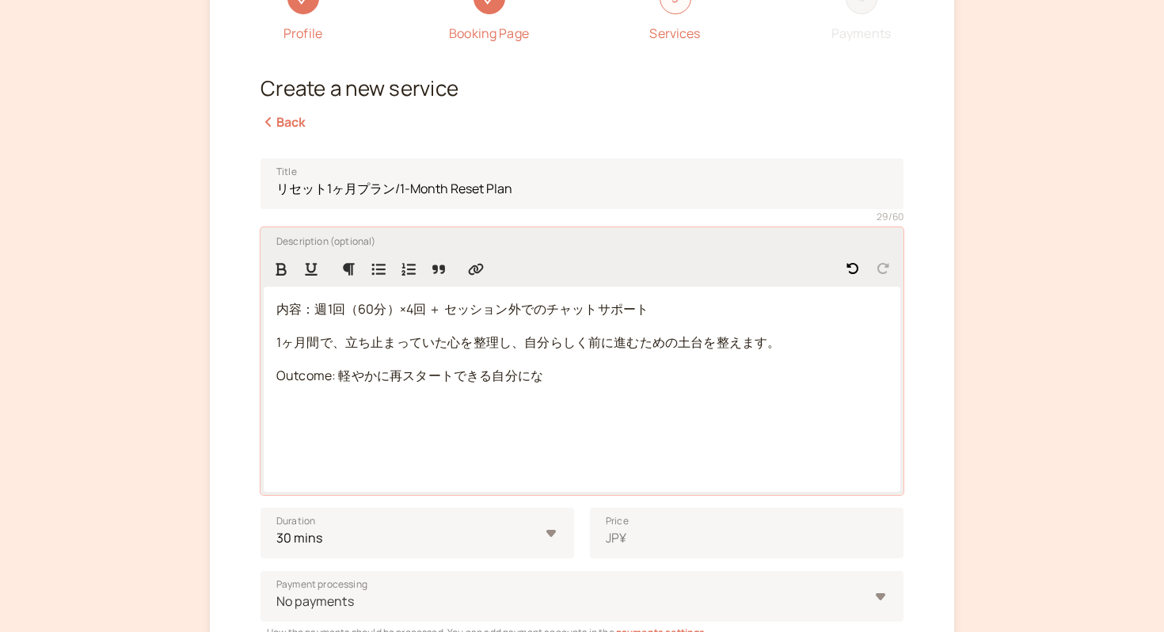
click at [657, 311] on p "内容：週1回（60分）×4回 ＋ セッション外でのチャットサポート" at bounding box center [581, 309] width 611 height 21
click at [709, 341] on span "1ヶ月間で、立ち止まっていた心を整理し、自分らしく前に進むための土台を整えます。" at bounding box center [527, 341] width 503 height 17
click at [530, 370] on span "Outcome: 軽やかに再スタートできる自分にな" at bounding box center [409, 375] width 267 height 17
click at [545, 385] on p "Outcome: 軽やかに再スタートできる自分にな" at bounding box center [581, 376] width 611 height 21
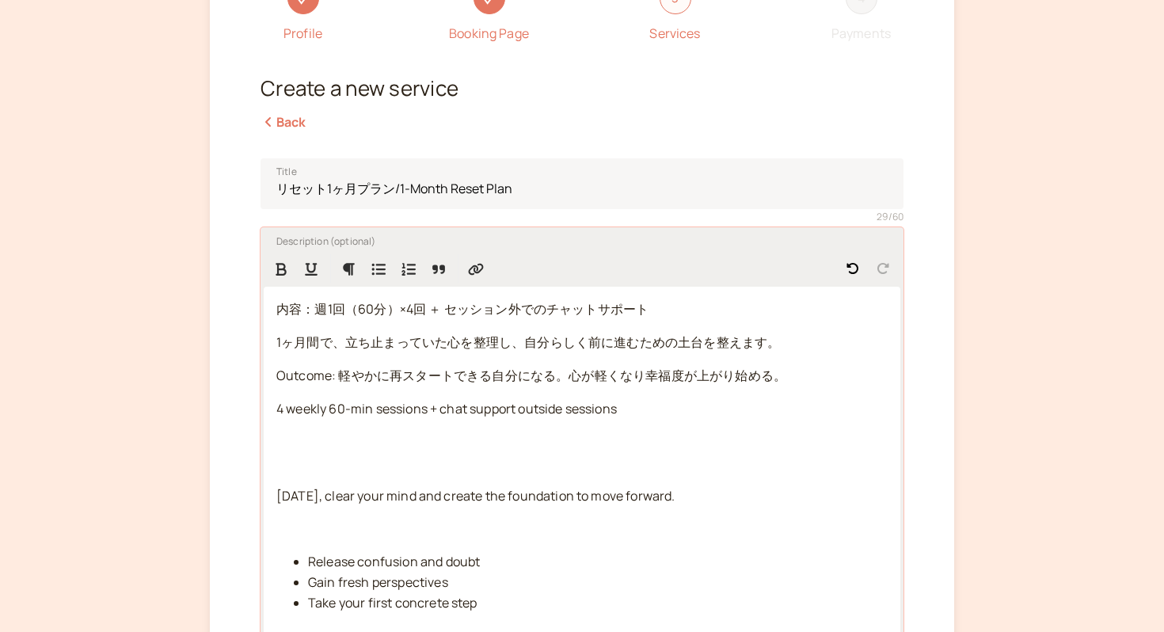
scroll to position [228, 0]
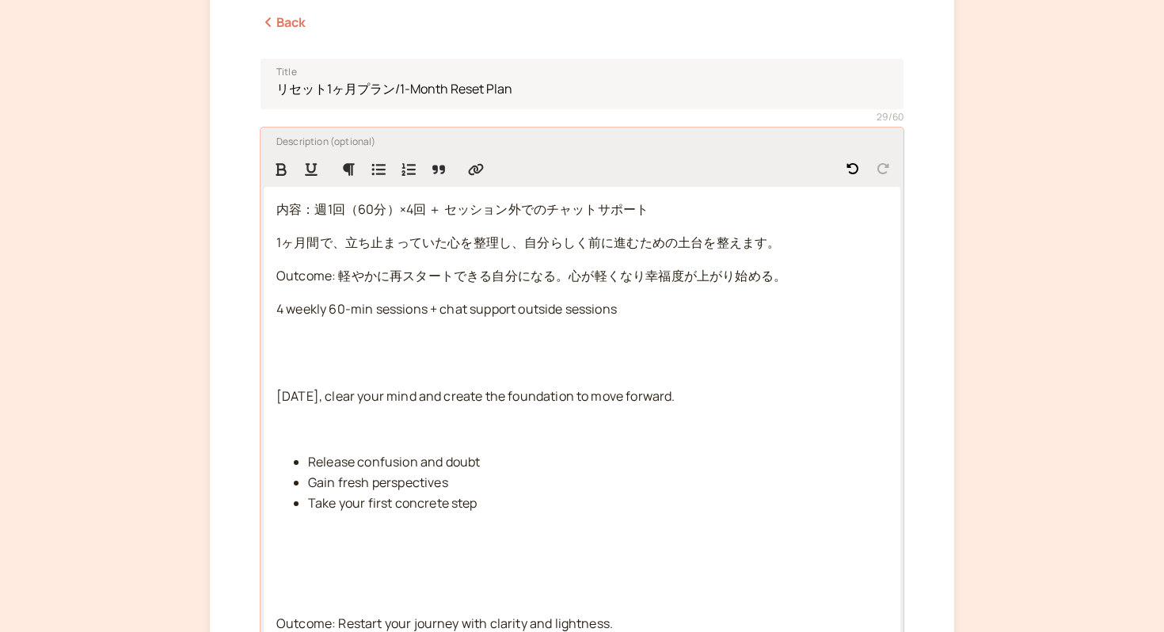
click at [275, 397] on div "内容：週1回（60分）×4回 ＋ セッション外でのチャットサポート 1ヶ月間で、立ち止まっていた心を整理し、自分らしく前に進むための土台を整えます。 Outc…" at bounding box center [582, 417] width 636 height 460
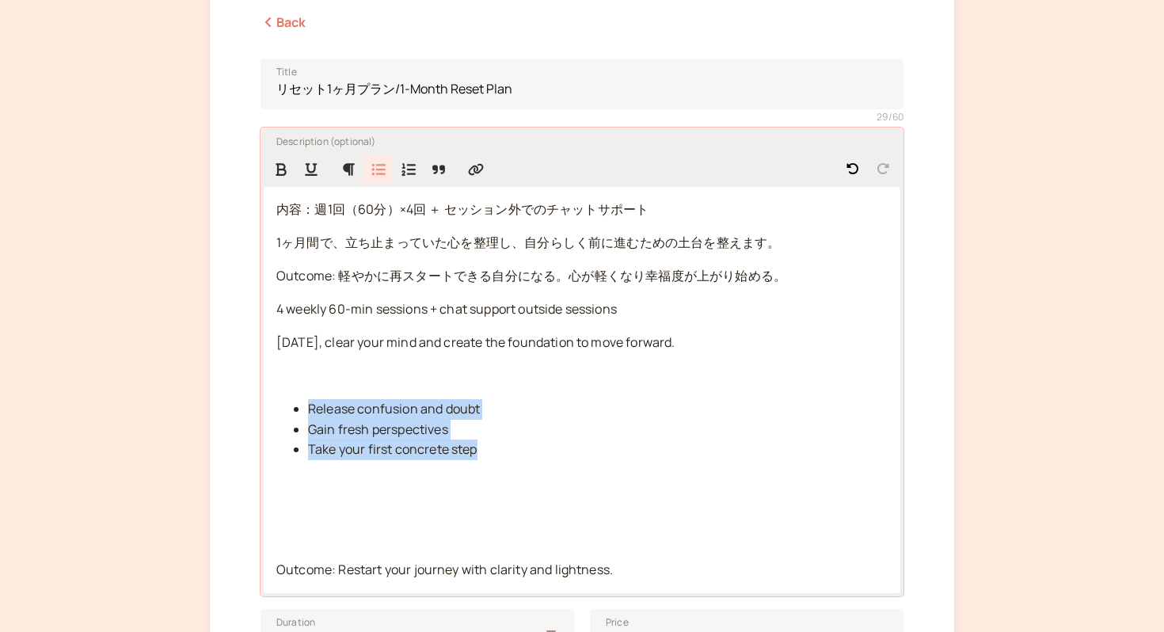
drag, startPoint x: 288, startPoint y: 408, endPoint x: 511, endPoint y: 452, distance: 226.7
click at [511, 452] on ul "Release confusion and doubt Gain fresh perspectives Take your first concrete st…" at bounding box center [581, 430] width 611 height 62
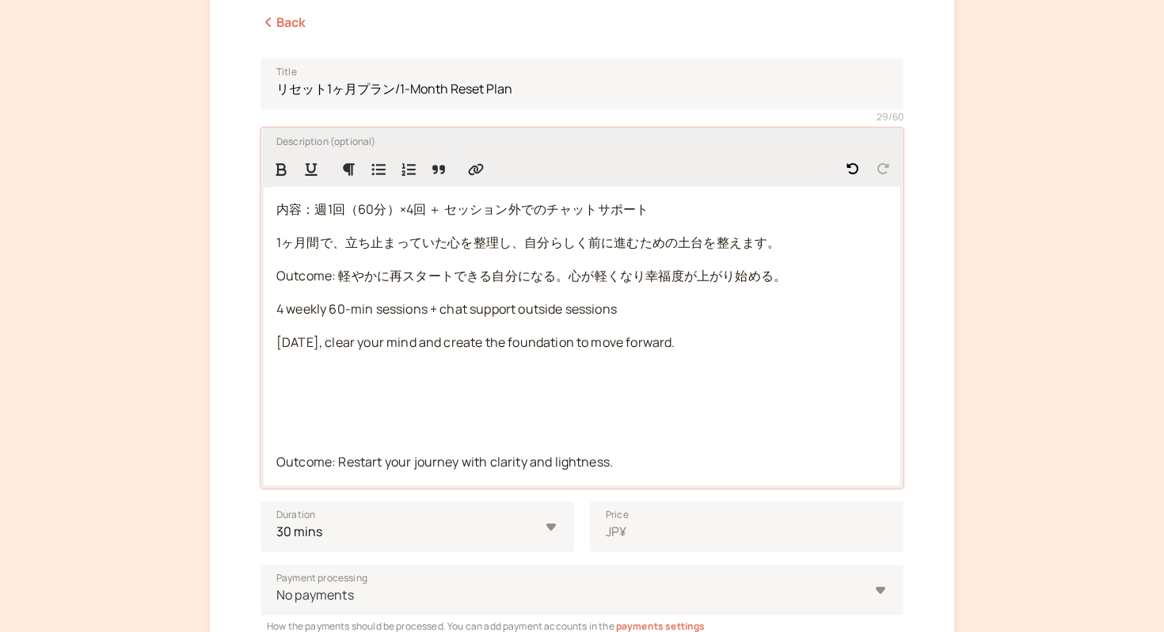
click at [273, 458] on div "内容：週1回（60分）×4回 ＋ セッション外でのチャットサポート 1ヶ月間で、立ち止まっていた心を整理し、自分らしく前に進むための土台を整えます。 Outc…" at bounding box center [582, 336] width 636 height 298
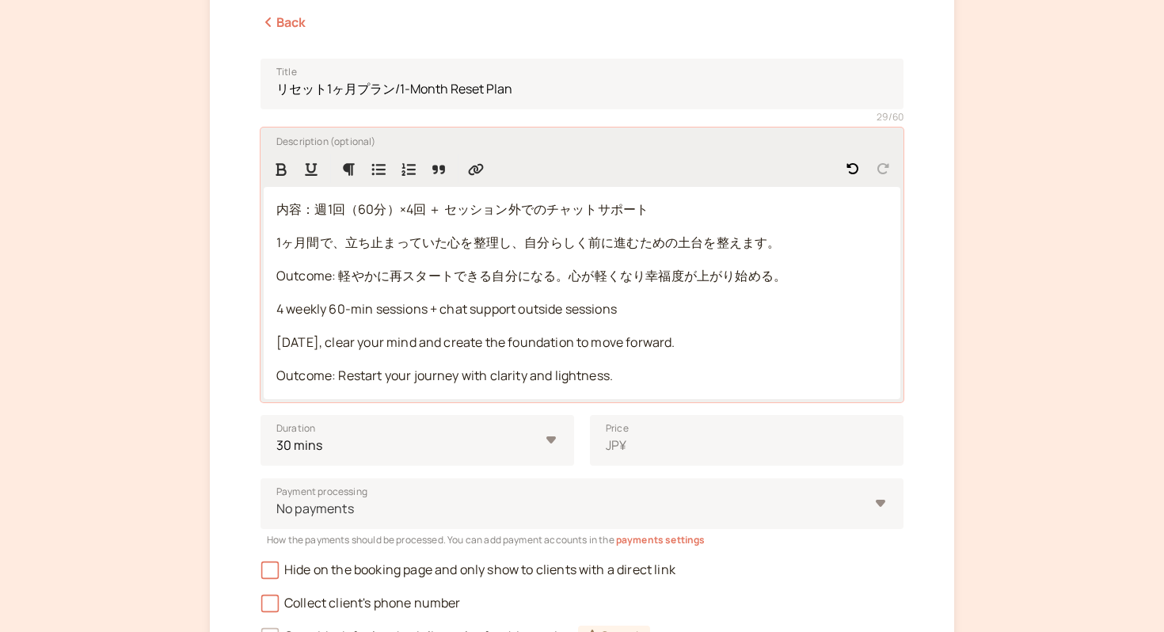
click at [791, 286] on div "内容：週1回（60分）×4回 ＋ セッション外でのチャットサポート 1ヶ月間で、立ち止まっていた心を整理し、自分らしく前に進むための土台を整えます。 Outc…" at bounding box center [582, 292] width 636 height 211
click at [784, 273] on span "Outcome: 軽やかに再スタートできる自分になる。心が軽くなり幸福度が上がり始める。" at bounding box center [531, 275] width 510 height 17
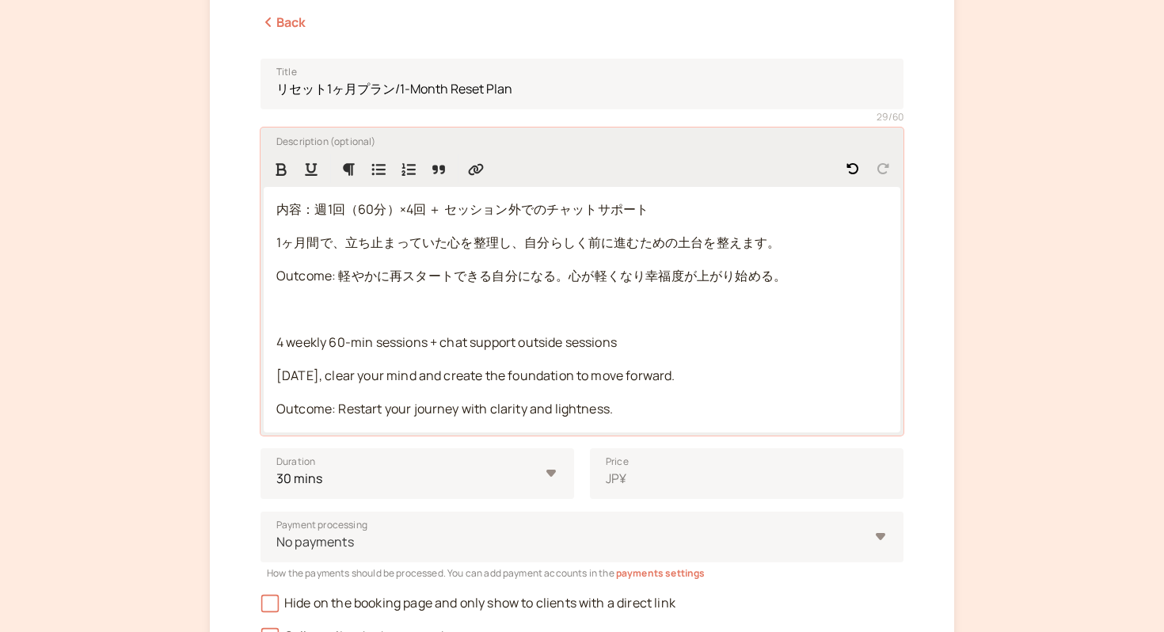
click at [336, 407] on span "Outcome: Restart your journey with clarity and lightness." at bounding box center [444, 408] width 336 height 17
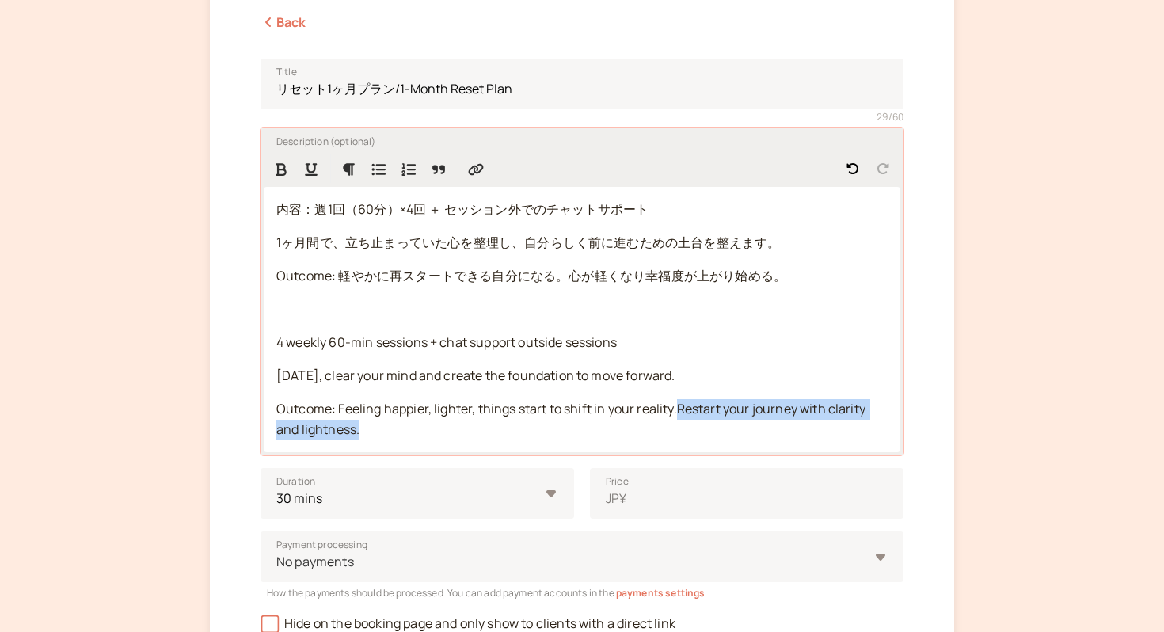
drag, startPoint x: 678, startPoint y: 405, endPoint x: 716, endPoint y: 449, distance: 57.8
click at [716, 449] on div "内容：週1回（60分）×4回 ＋ セッション外でのチャットサポート 1ヶ月間で、立ち止まっていた心を整理し、自分らしく前に進むための土台を整えます。 Outc…" at bounding box center [582, 319] width 636 height 265
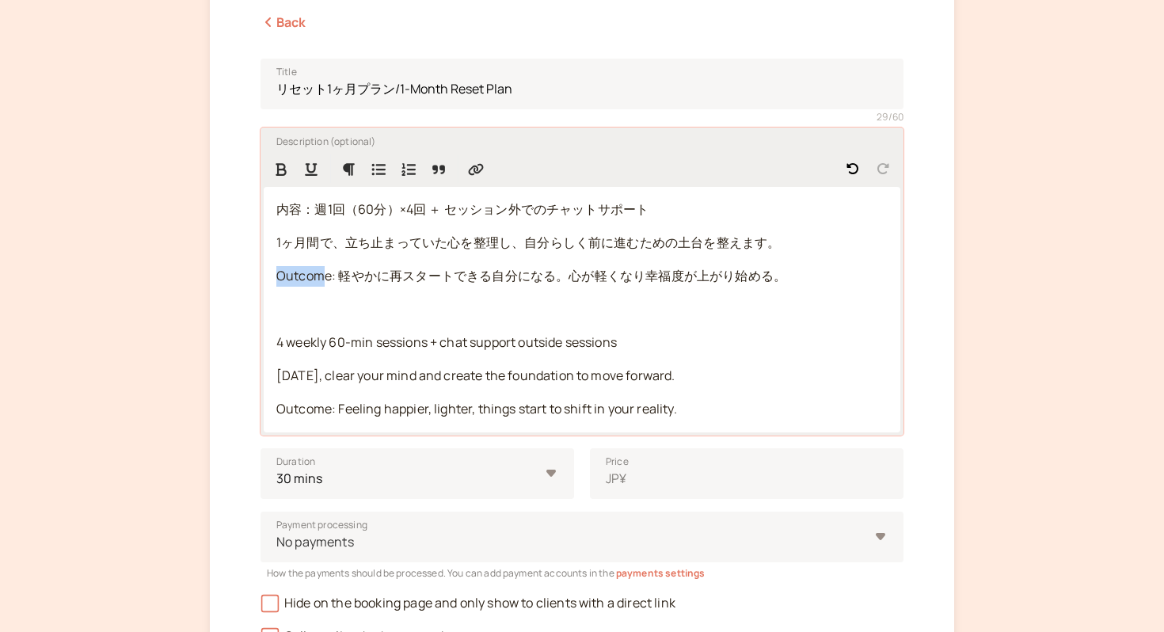
drag, startPoint x: 327, startPoint y: 282, endPoint x: 275, endPoint y: 279, distance: 52.3
click at [275, 278] on div "内容：週1回（60分）×4回 ＋ セッション外でのチャットサポート 1ヶ月間で、立ち止まっていた心を整理し、自分らしく前に進むための土台を整えます。 Outc…" at bounding box center [582, 309] width 636 height 245
drag, startPoint x: 329, startPoint y: 280, endPoint x: 265, endPoint y: 275, distance: 63.5
click at [265, 275] on div "内容：週1回（60分）×4回 ＋ セッション外でのチャットサポート 1ヶ月間で、立ち止まっていた心を整理し、自分らしく前に進むための土台を整えます。 Outc…" at bounding box center [582, 309] width 636 height 245
click at [291, 313] on p at bounding box center [581, 309] width 611 height 21
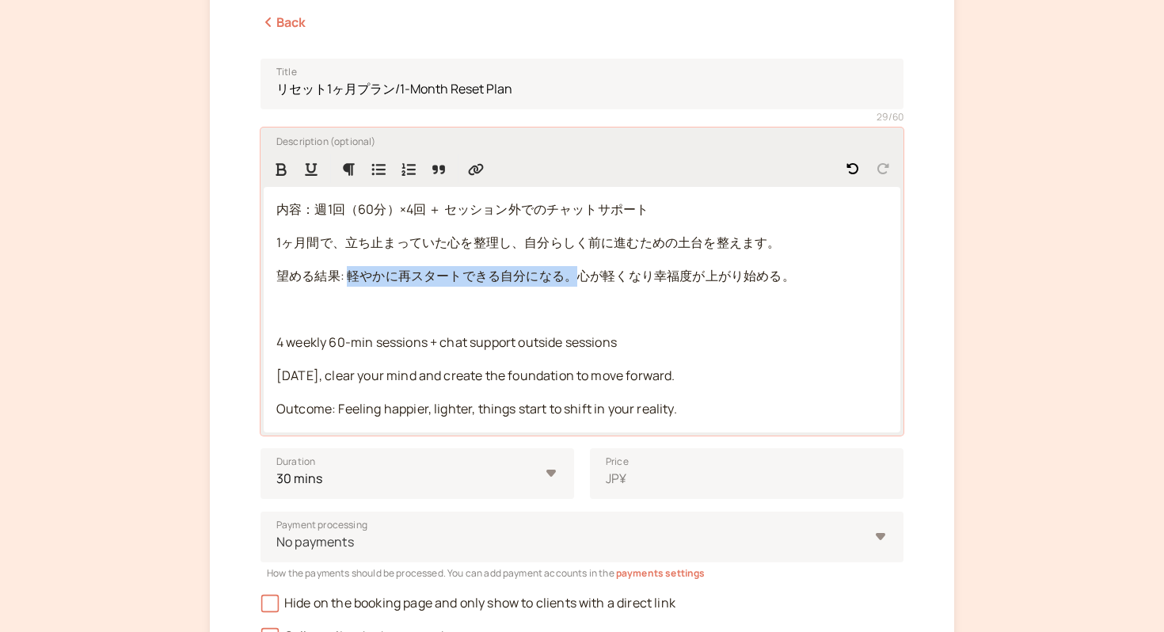
drag, startPoint x: 577, startPoint y: 277, endPoint x: 348, endPoint y: 271, distance: 228.9
click at [348, 271] on span "望める結果: 軽やかに再スタートできる自分になる。心が軽くなり幸福度が上がり始める。" at bounding box center [535, 275] width 519 height 17
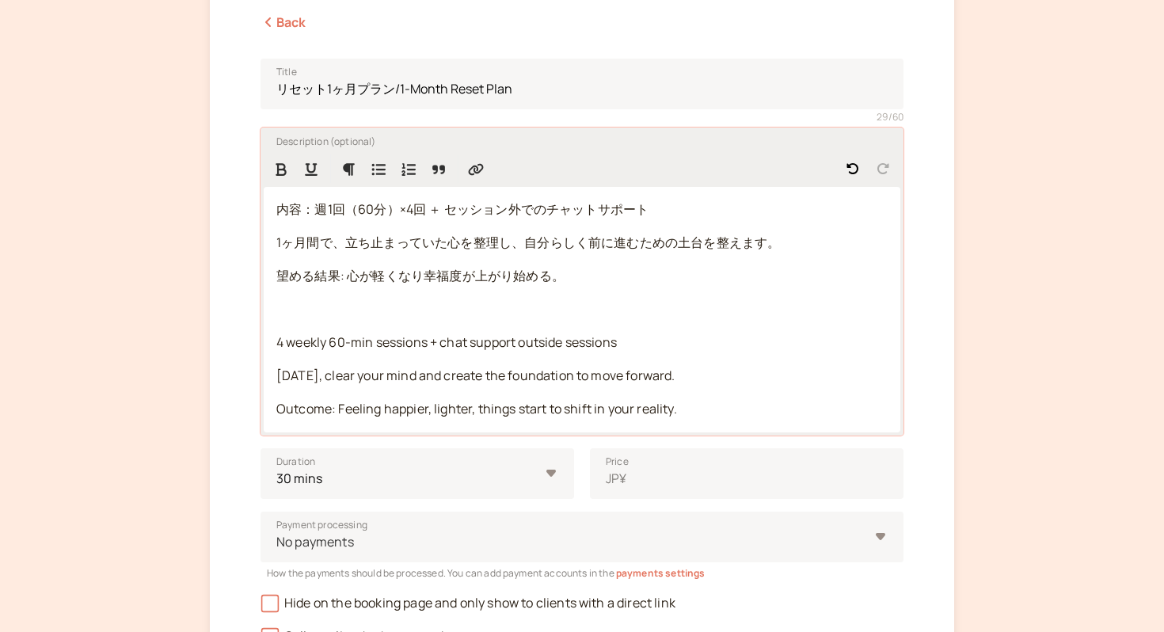
click at [559, 276] on span "望める結果: 心が軽くなり幸福度が上がり始める。" at bounding box center [420, 275] width 288 height 17
click at [481, 299] on p at bounding box center [581, 309] width 611 height 21
click at [464, 300] on p at bounding box center [581, 309] width 611 height 21
click at [549, 277] on span "望める結果: 心が軽くなり幸福度が上がり始めり、" at bounding box center [420, 275] width 288 height 17
click at [568, 280] on p "望める結果: 心が軽くなり幸福度が上がり始め、" at bounding box center [581, 276] width 611 height 21
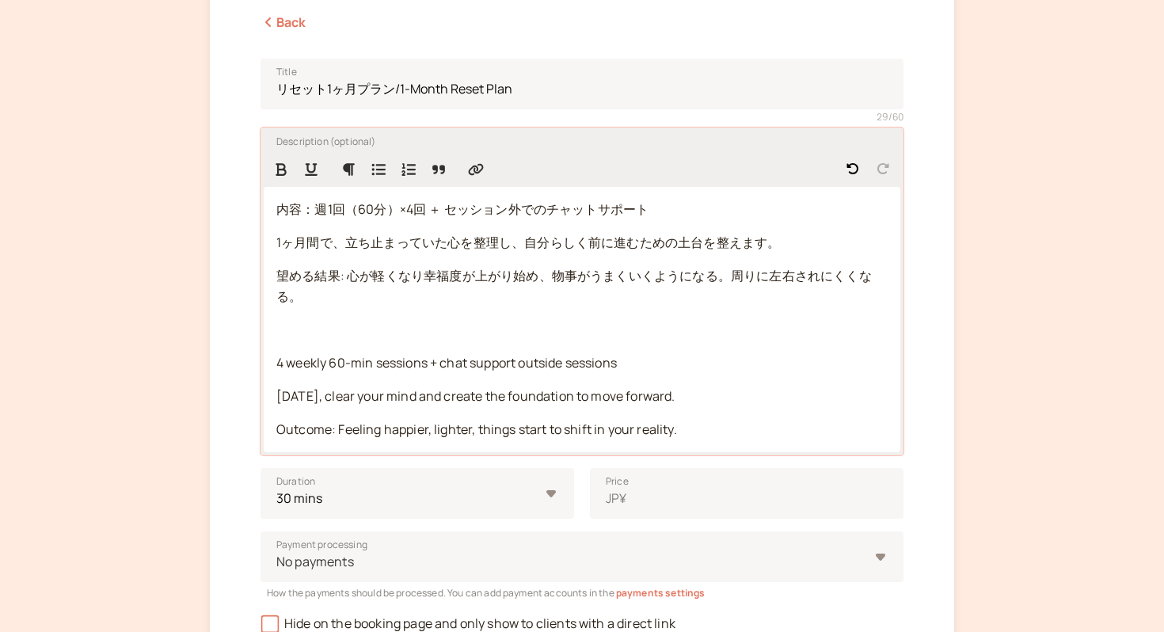
click at [291, 325] on p at bounding box center [581, 330] width 611 height 21
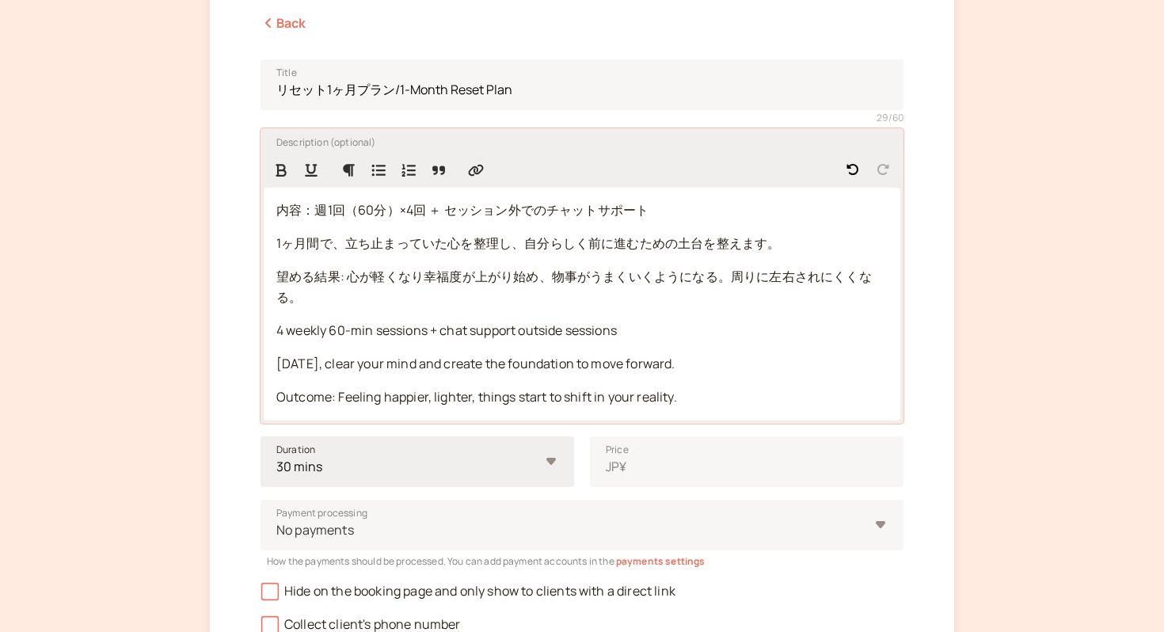
scroll to position [237, 0]
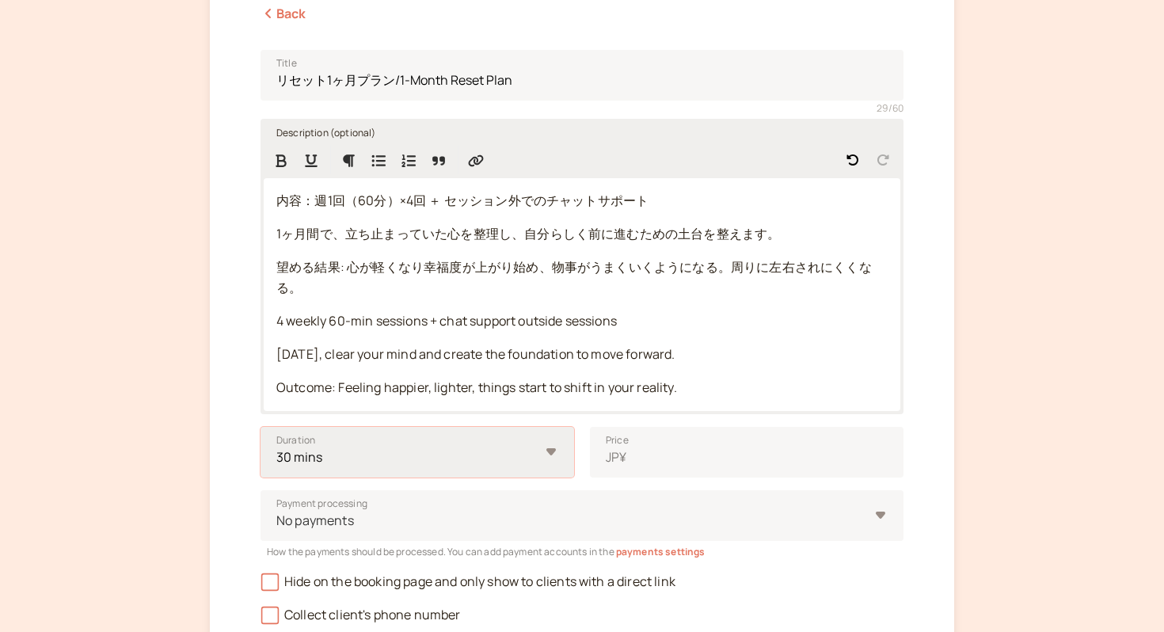
click at [363, 461] on select "10 mins 15 mins 30 mins 45 mins 1 hour 1.5 hours 2 hours Custom…" at bounding box center [416, 452] width 313 height 51
select select "60"
click at [633, 457] on input "Price JP¥" at bounding box center [746, 452] width 313 height 51
click at [495, 457] on select "10 mins 15 mins 30 mins 45 mins 1 hour 1.5 hours 2 hours Custom…" at bounding box center [416, 452] width 313 height 51
click at [523, 450] on select "minutes hours" at bounding box center [499, 452] width 150 height 51
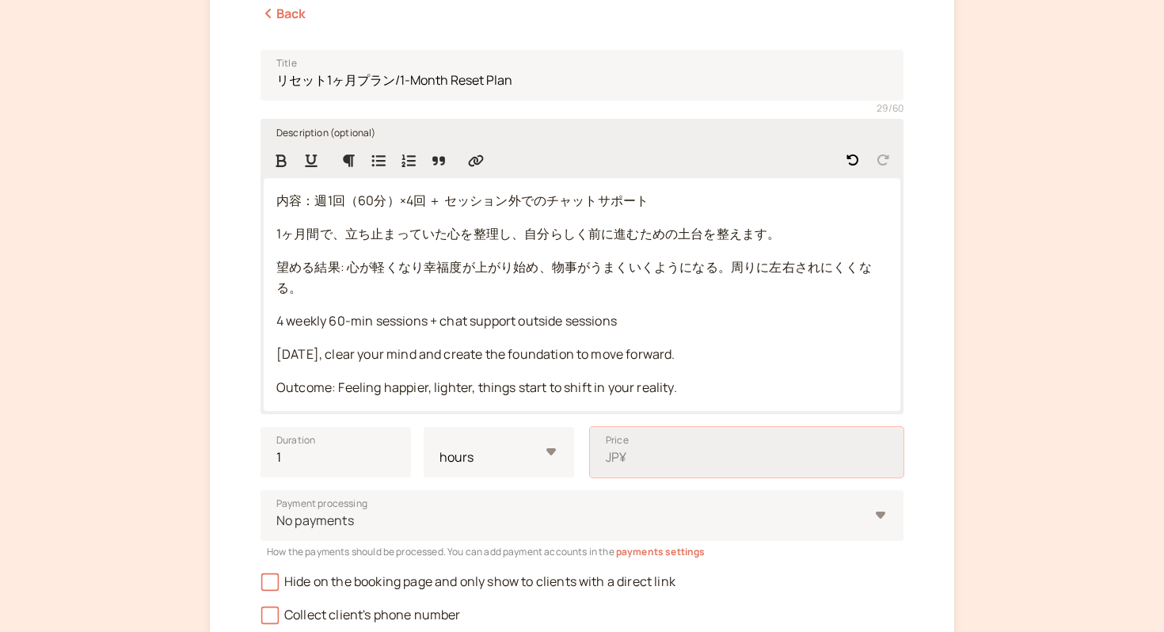
click at [697, 458] on input "Price JP¥" at bounding box center [746, 452] width 313 height 51
click at [1000, 361] on div "introwise Profile Booking Page 3 Services 4 Payments Create a new service Back …" at bounding box center [582, 301] width 1164 height 1076
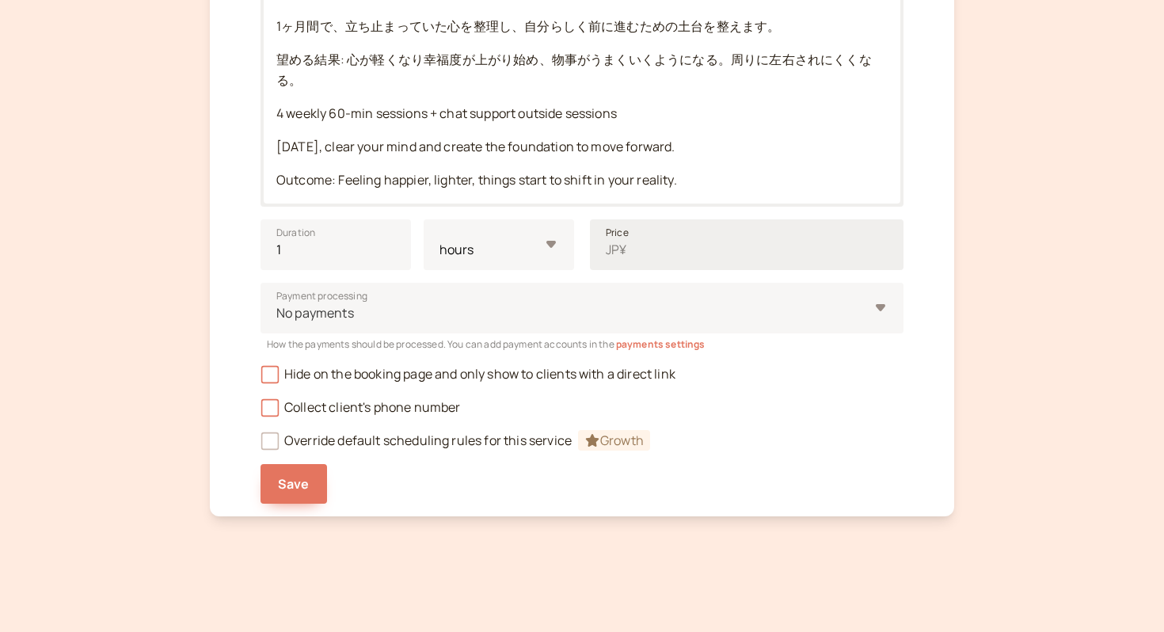
scroll to position [200, 0]
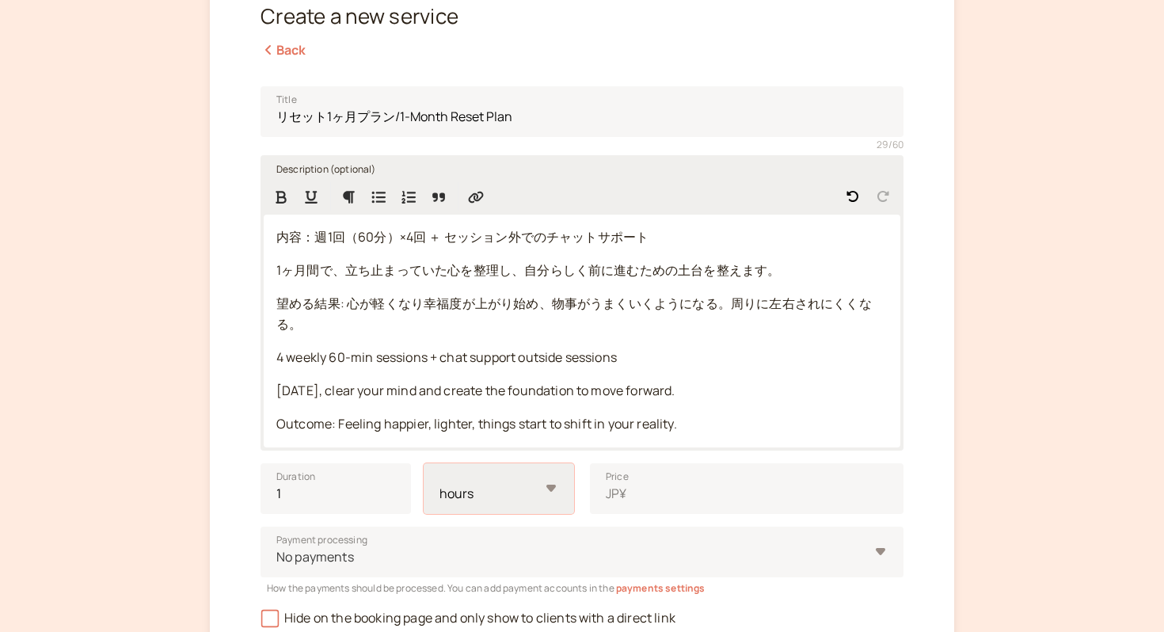
click at [538, 488] on select "minutes hours" at bounding box center [499, 488] width 150 height 51
click at [527, 482] on select "minutes hours" at bounding box center [499, 488] width 150 height 51
select select "hour"
click at [348, 497] on input "1" at bounding box center [335, 488] width 150 height 51
click at [340, 497] on input "1" at bounding box center [335, 488] width 150 height 51
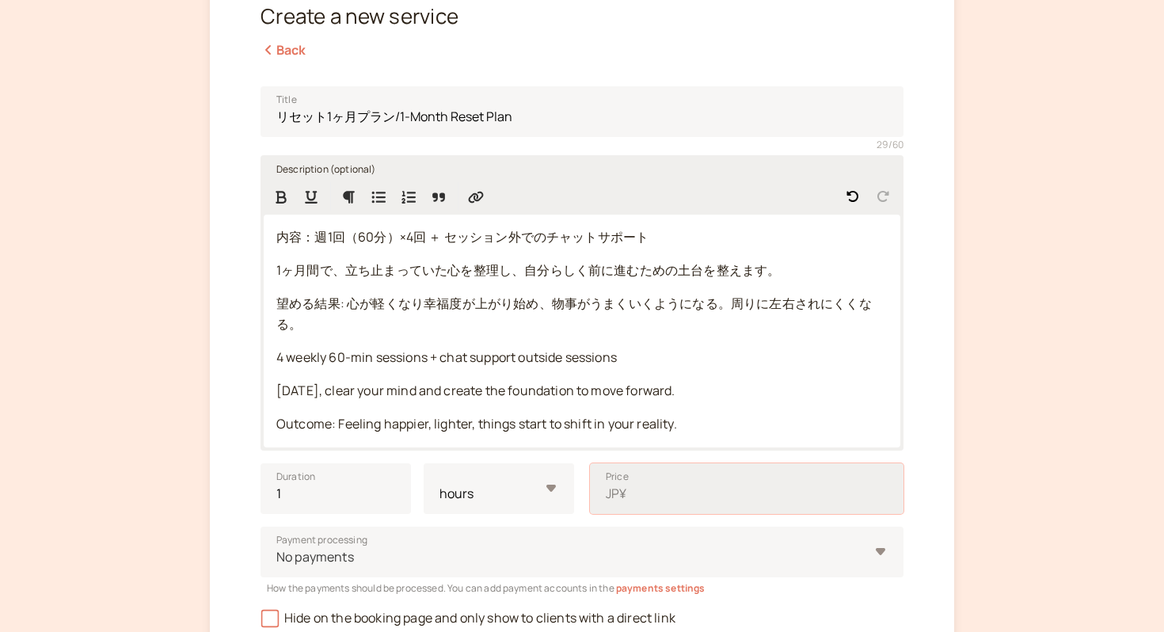
click at [689, 491] on input "Price JP¥" at bounding box center [746, 488] width 313 height 51
click at [378, 266] on span "1ヶ月間で、立ち止まっていた心を整理し、自分らしく前に進むための土台を整えます。" at bounding box center [527, 269] width 503 height 17
click at [279, 240] on span "内容：週1回（60分）×4回 ＋ セッション外でのチャットサポート" at bounding box center [462, 236] width 372 height 17
click at [665, 494] on input "Price JP¥" at bounding box center [746, 488] width 313 height 51
type input "36000"
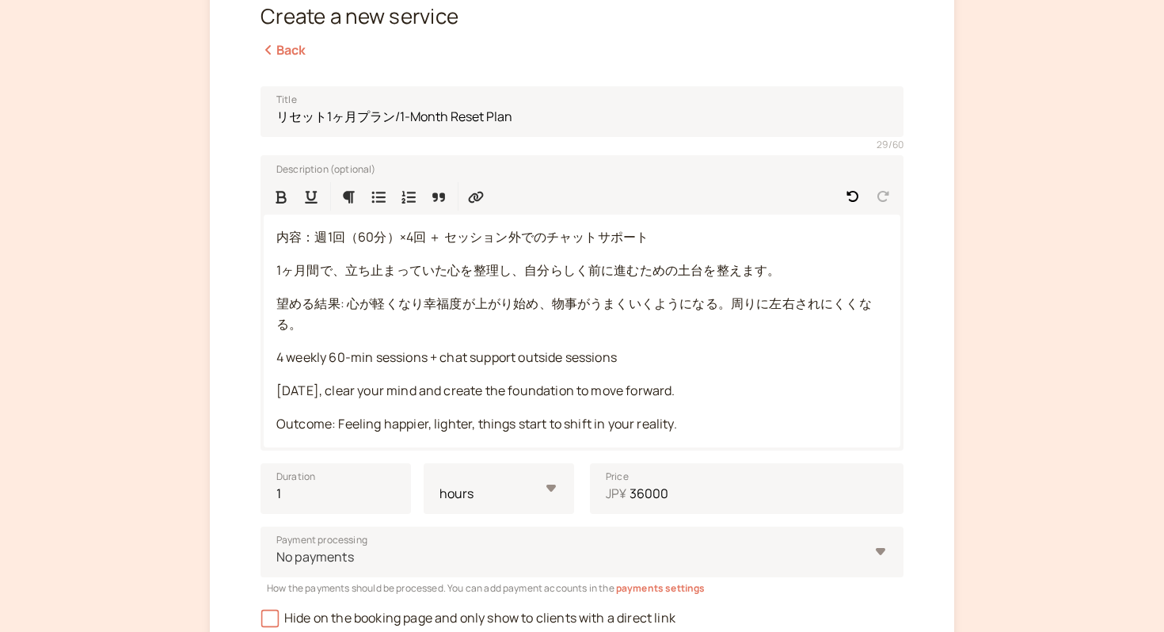
click at [952, 488] on div "Profile Booking Page 3 Services 4 Payments Create a new service Back Title リセット…" at bounding box center [582, 319] width 744 height 881
click at [940, 488] on div "Profile Booking Page 3 Services 4 Payments Create a new service Back Title リセット…" at bounding box center [582, 319] width 744 height 881
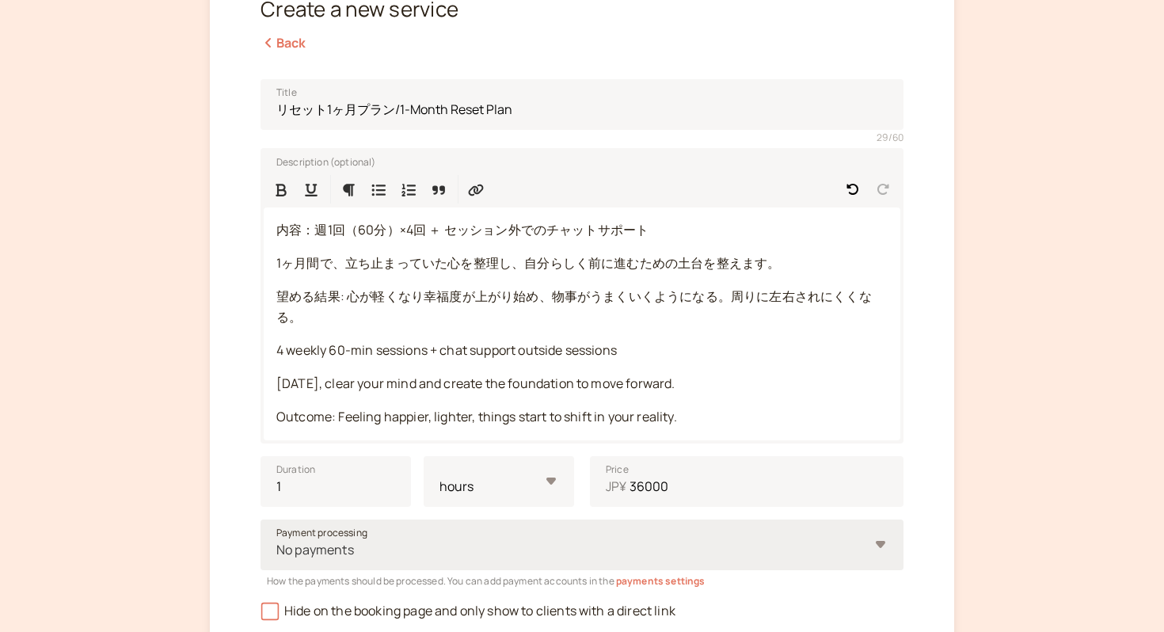
scroll to position [444, 0]
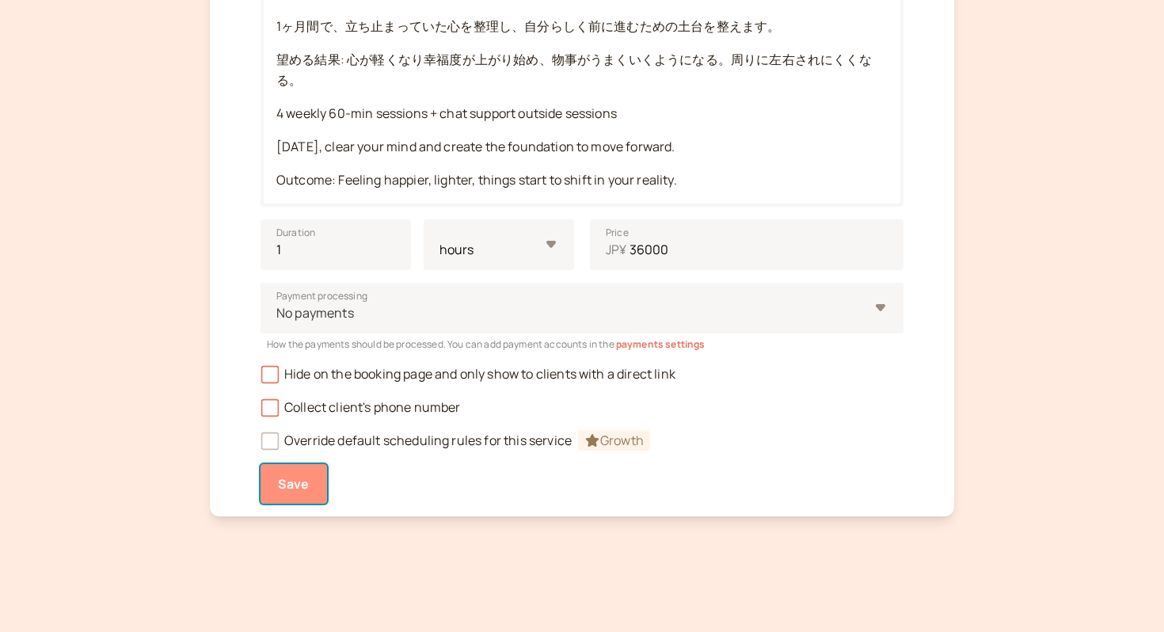
click at [300, 477] on span "Save" at bounding box center [294, 483] width 32 height 17
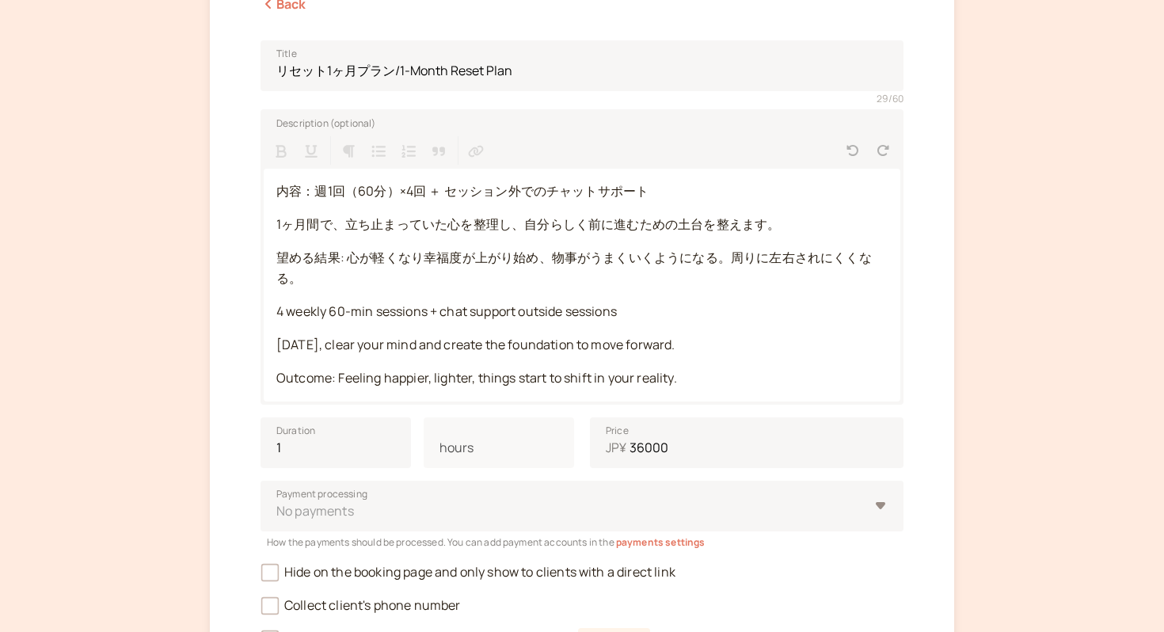
scroll to position [188, 0]
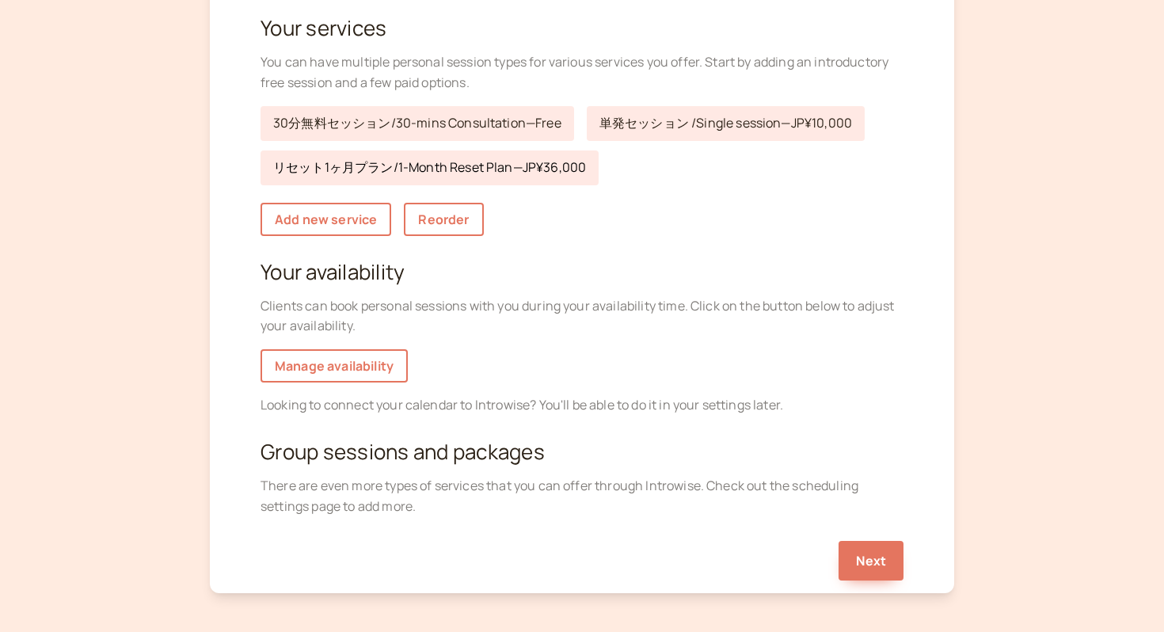
click at [500, 173] on link "リセット1ヶ月プラン/1-Month Reset Plan — JP¥36,000" at bounding box center [429, 167] width 338 height 35
select select "60"
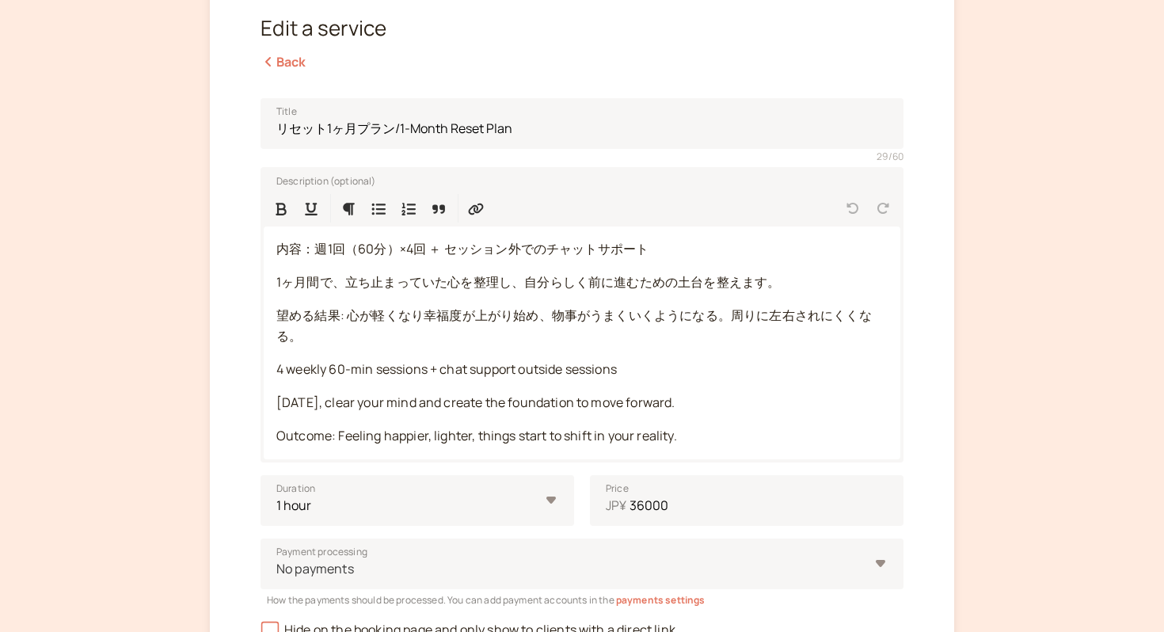
scroll to position [98, 0]
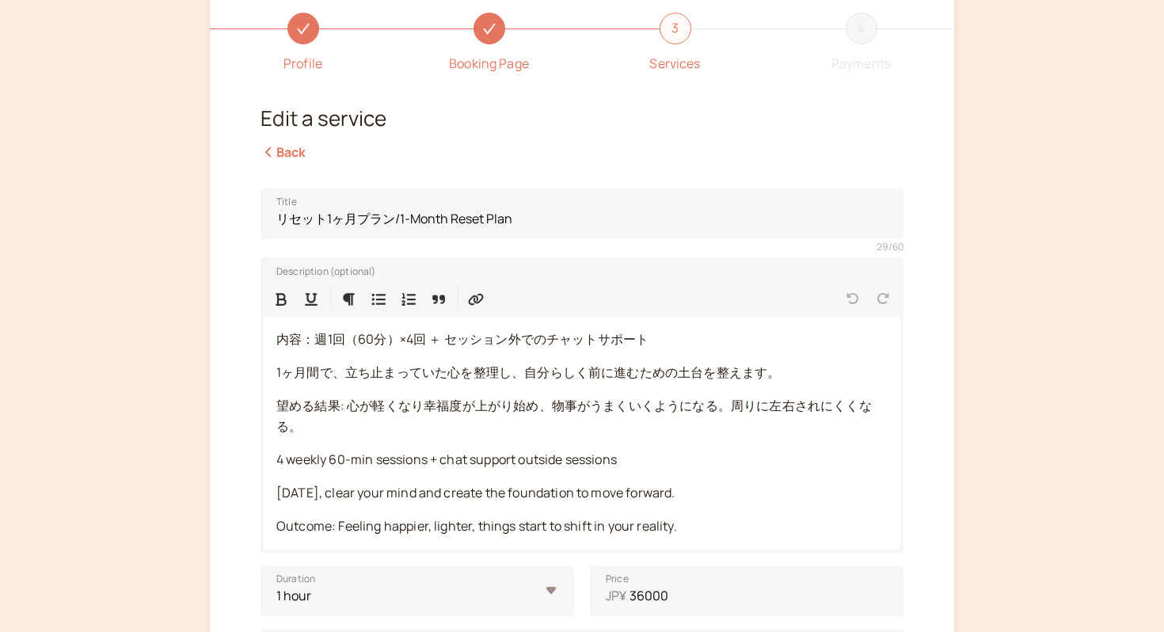
scroll to position [188, 0]
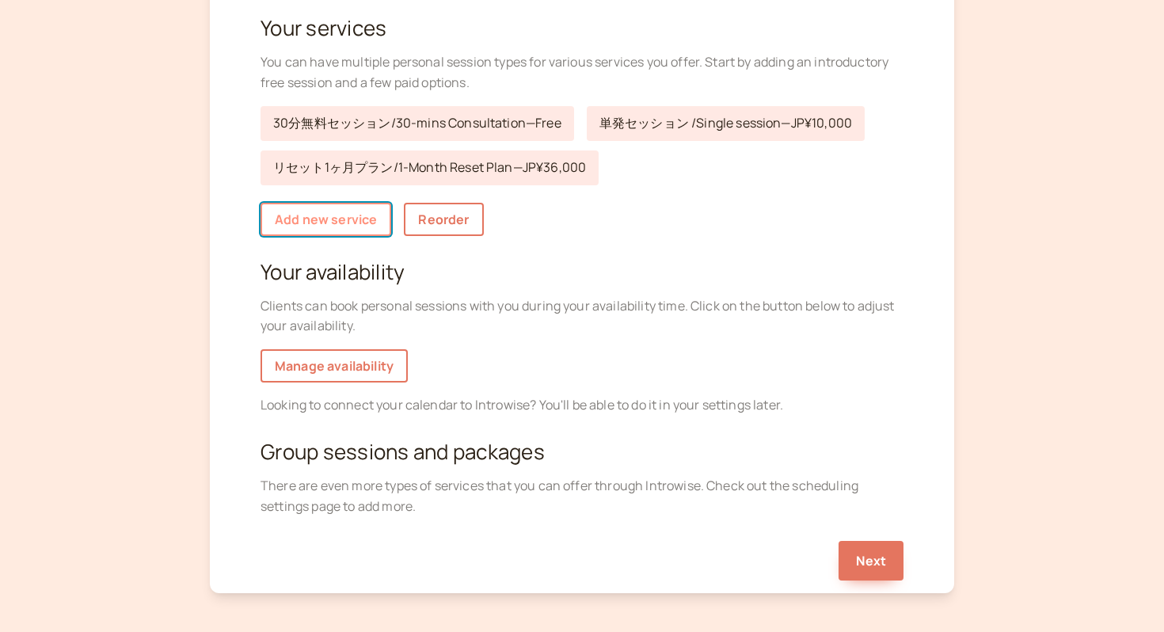
click at [325, 217] on link "Add new service" at bounding box center [325, 219] width 131 height 33
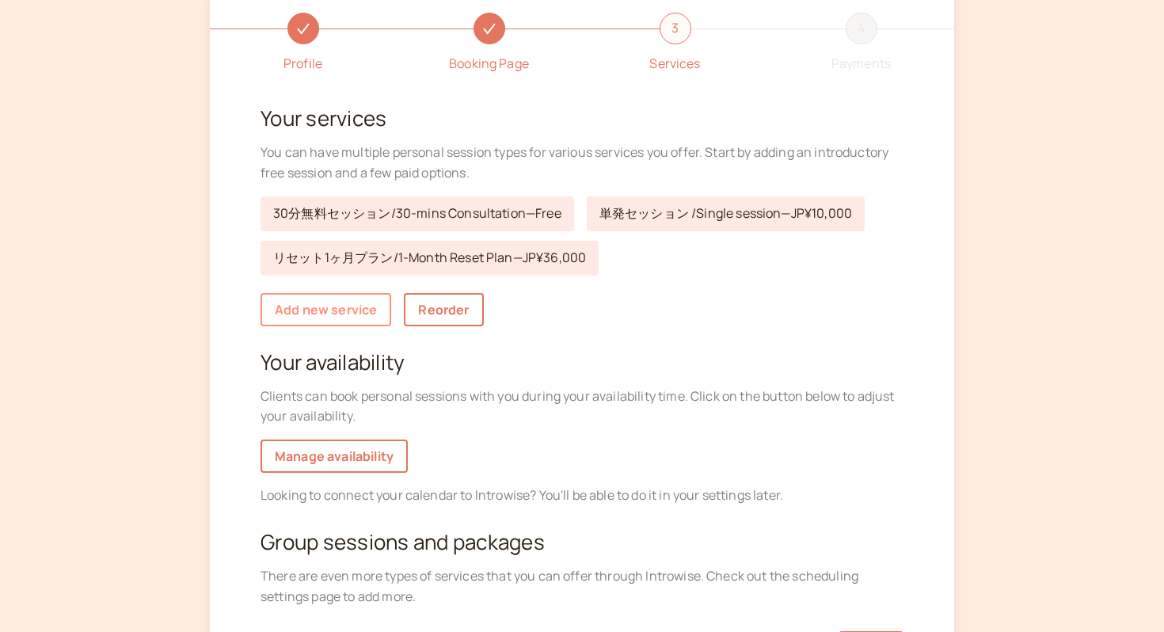
select select "30"
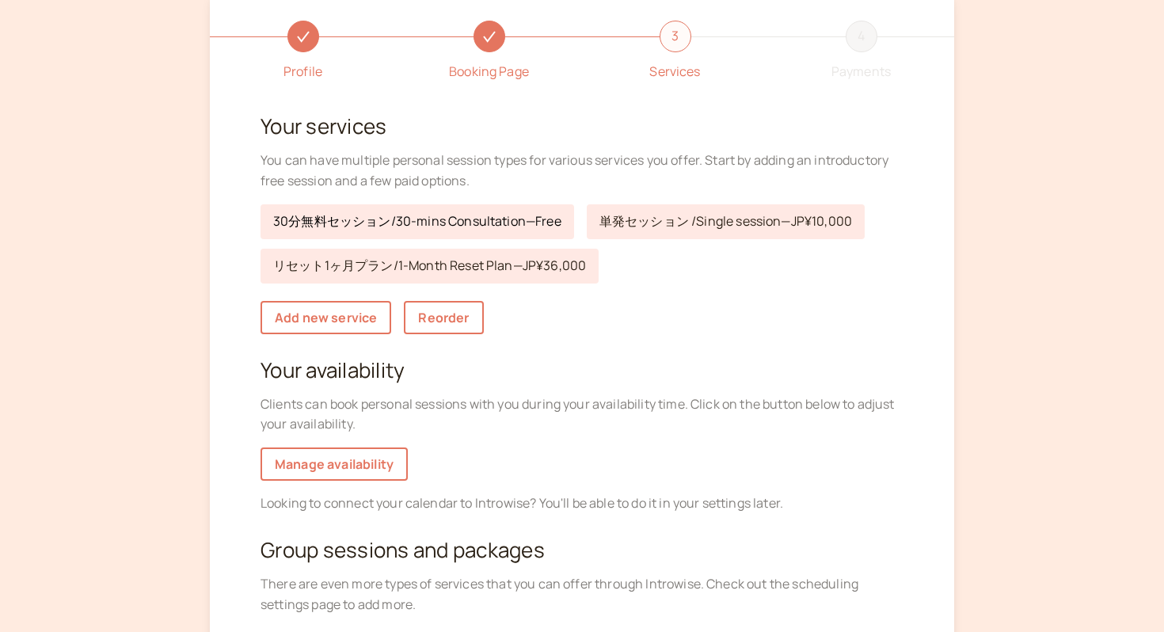
scroll to position [87, 0]
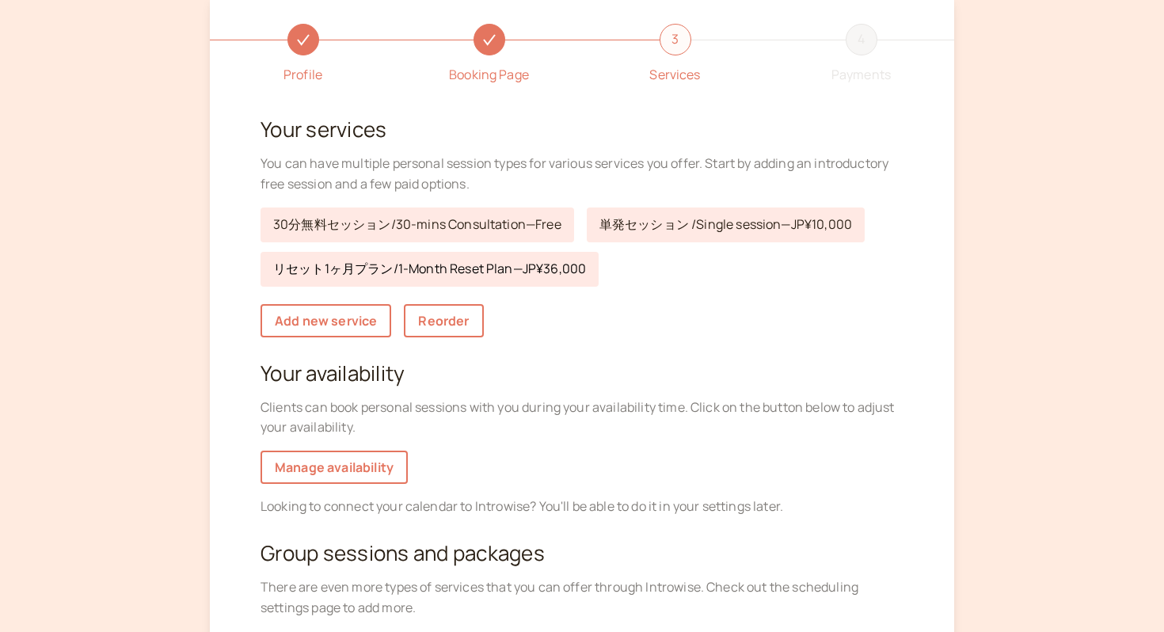
click at [393, 275] on link "リセット1ヶ月プラン/1-Month Reset Plan — JP¥36,000" at bounding box center [429, 269] width 338 height 35
select select "60"
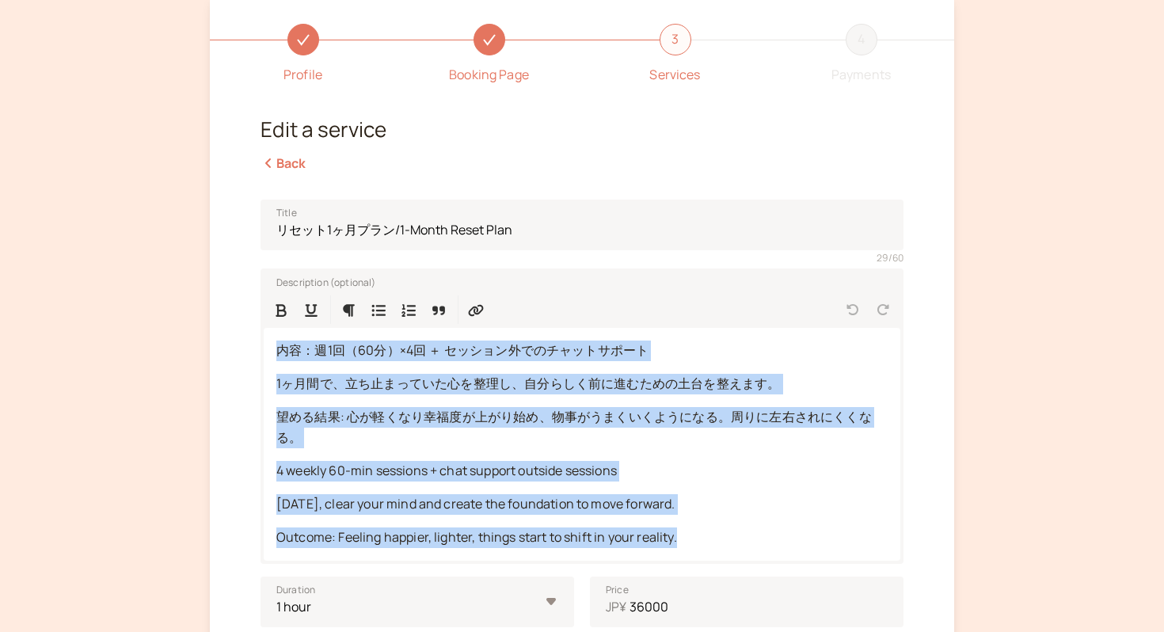
drag, startPoint x: 277, startPoint y: 348, endPoint x: 730, endPoint y: 572, distance: 505.2
click at [730, 572] on fieldset "Title リセット1ヶ月プラン/1-Month Reset Plan 29 / 60 Description (optional) 内容：週1回（60分）×…" at bounding box center [581, 497] width 643 height 621
copy div "内容：週1回（60分）×4回 ＋ セッション外でのチャットサポート 1ヶ月間で、立ち止まっていた心を整理し、自分らしく前に進むための土台を整えます。 望める結…"
click at [291, 161] on link "Back" at bounding box center [283, 162] width 46 height 17
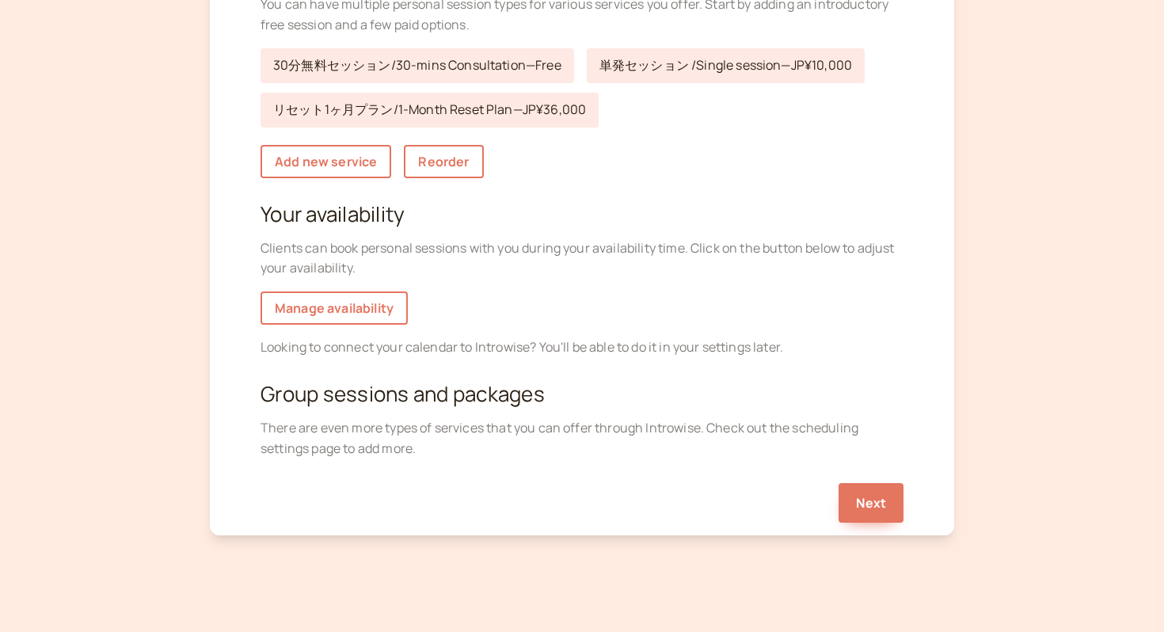
scroll to position [265, 0]
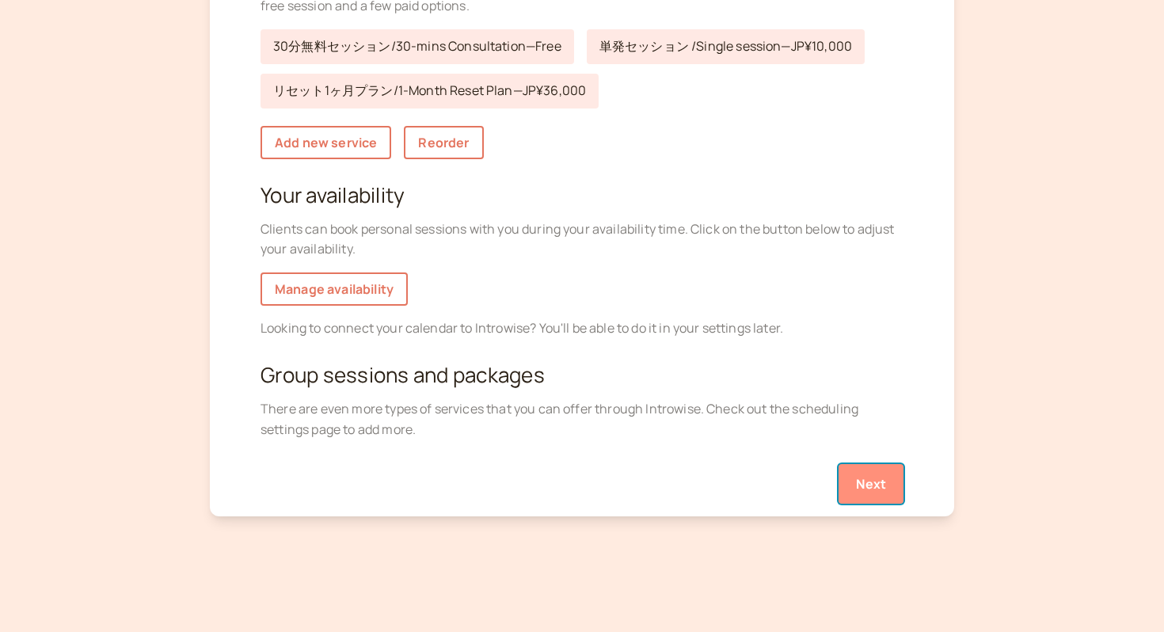
click at [887, 485] on button "Next" at bounding box center [870, 484] width 65 height 40
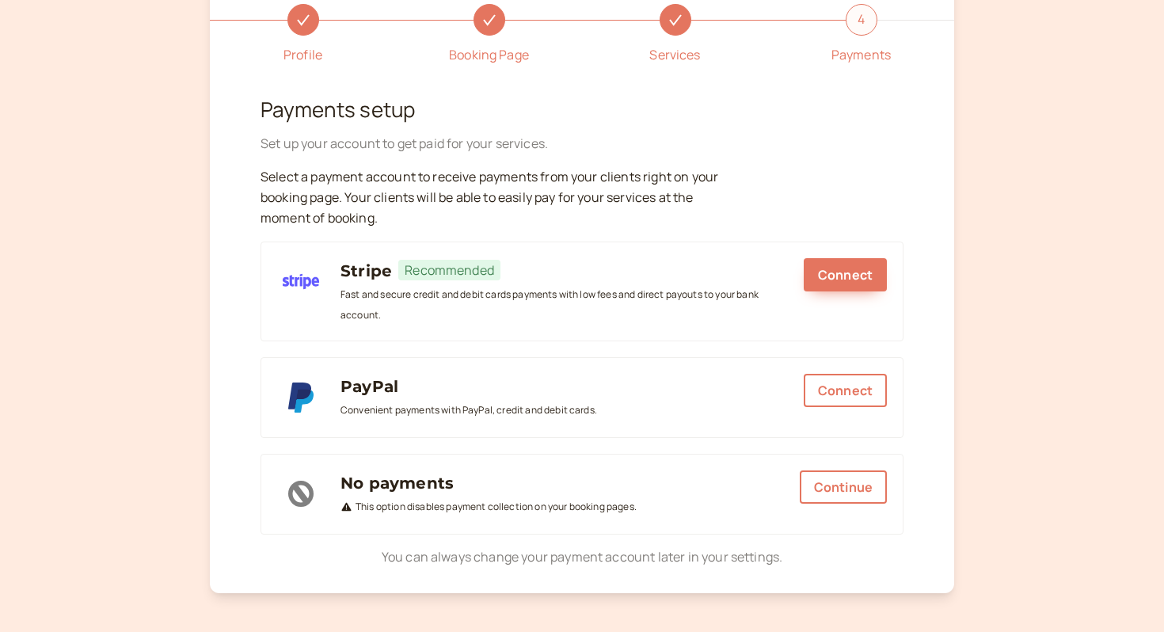
scroll to position [183, 0]
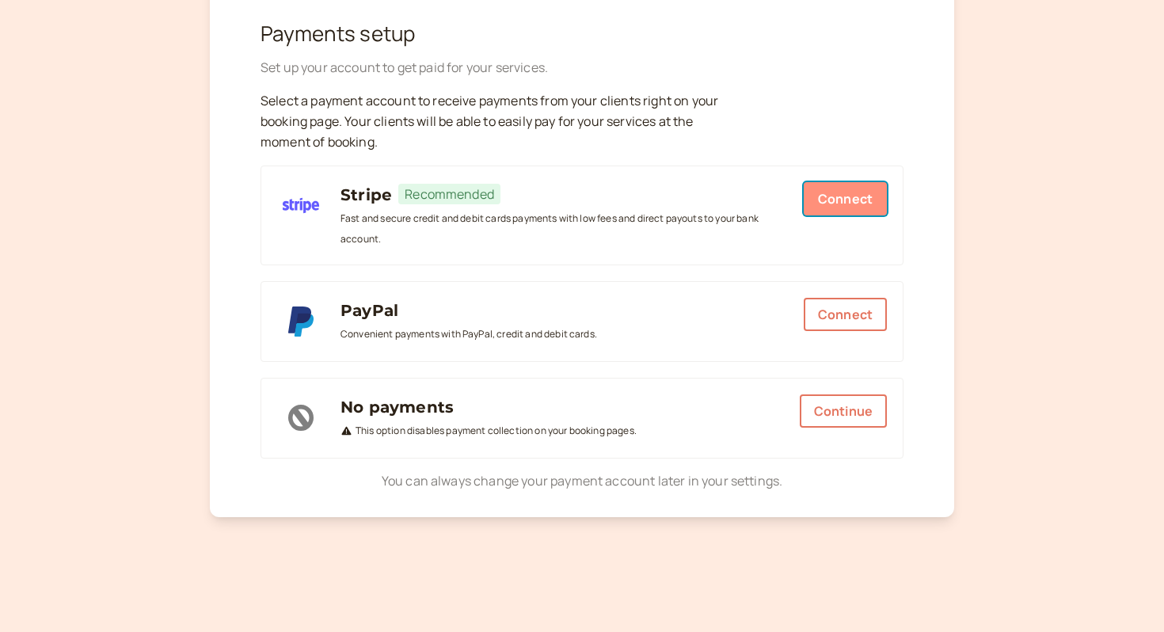
click at [860, 189] on button "Connect" at bounding box center [845, 198] width 83 height 33
